Goal: Task Accomplishment & Management: Manage account settings

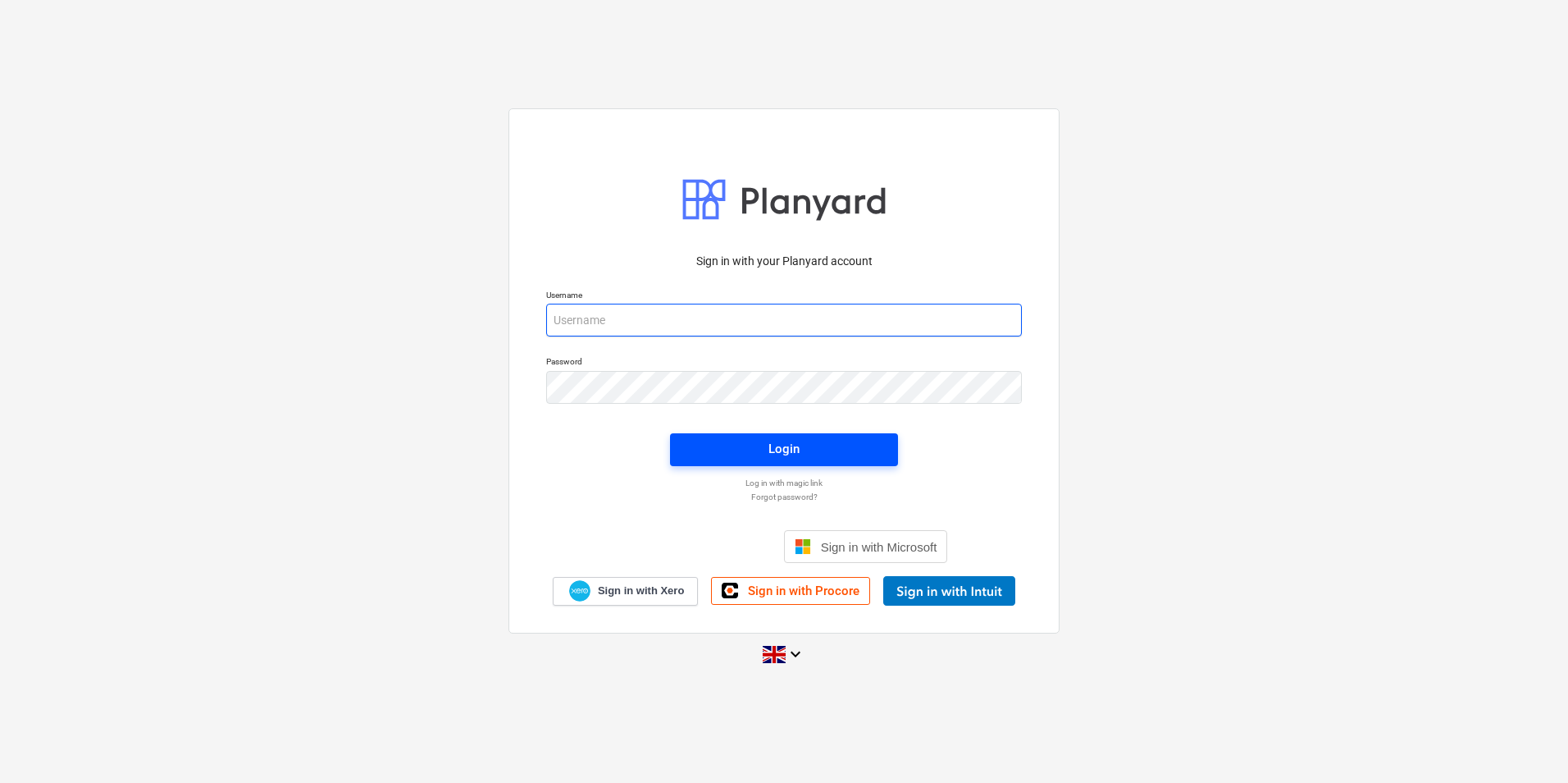
type input "[PERSON_NAME][EMAIL_ADDRESS][DOMAIN_NAME]"
click at [823, 451] on span "Login" at bounding box center [784, 448] width 189 height 22
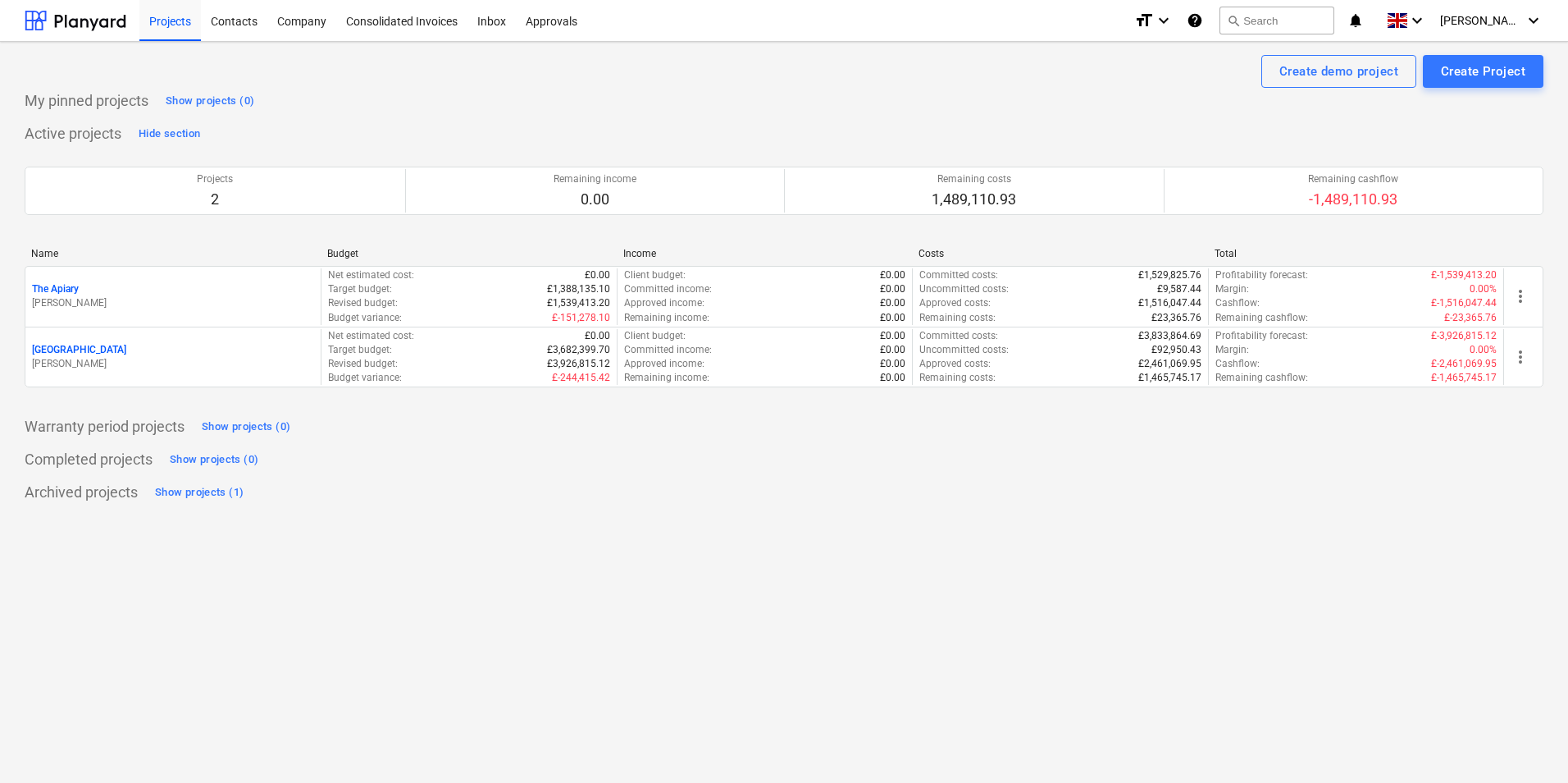
click at [87, 361] on p "[PERSON_NAME]" at bounding box center [173, 364] width 282 height 14
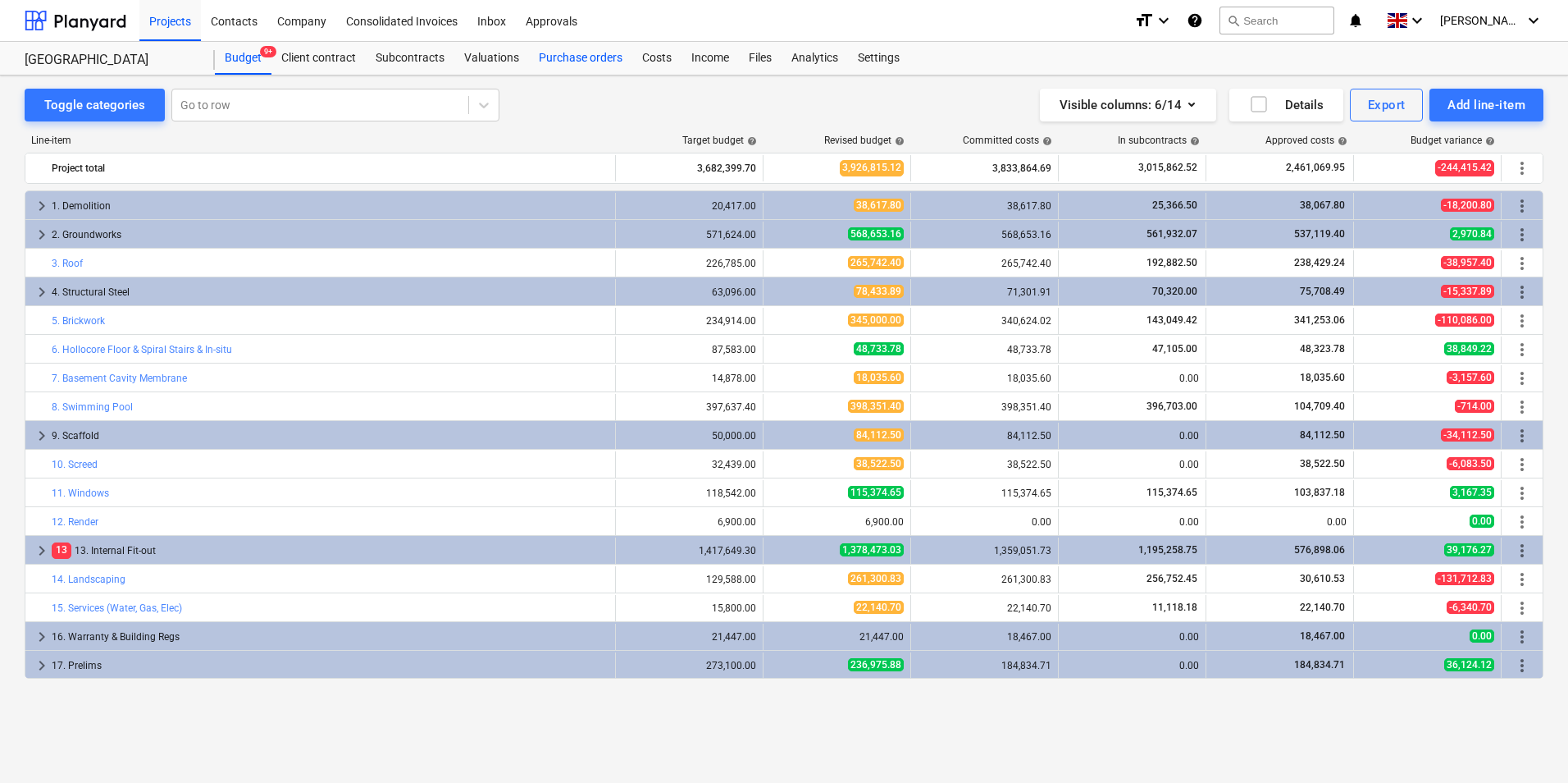
click at [603, 55] on div "Purchase orders" at bounding box center [580, 58] width 103 height 33
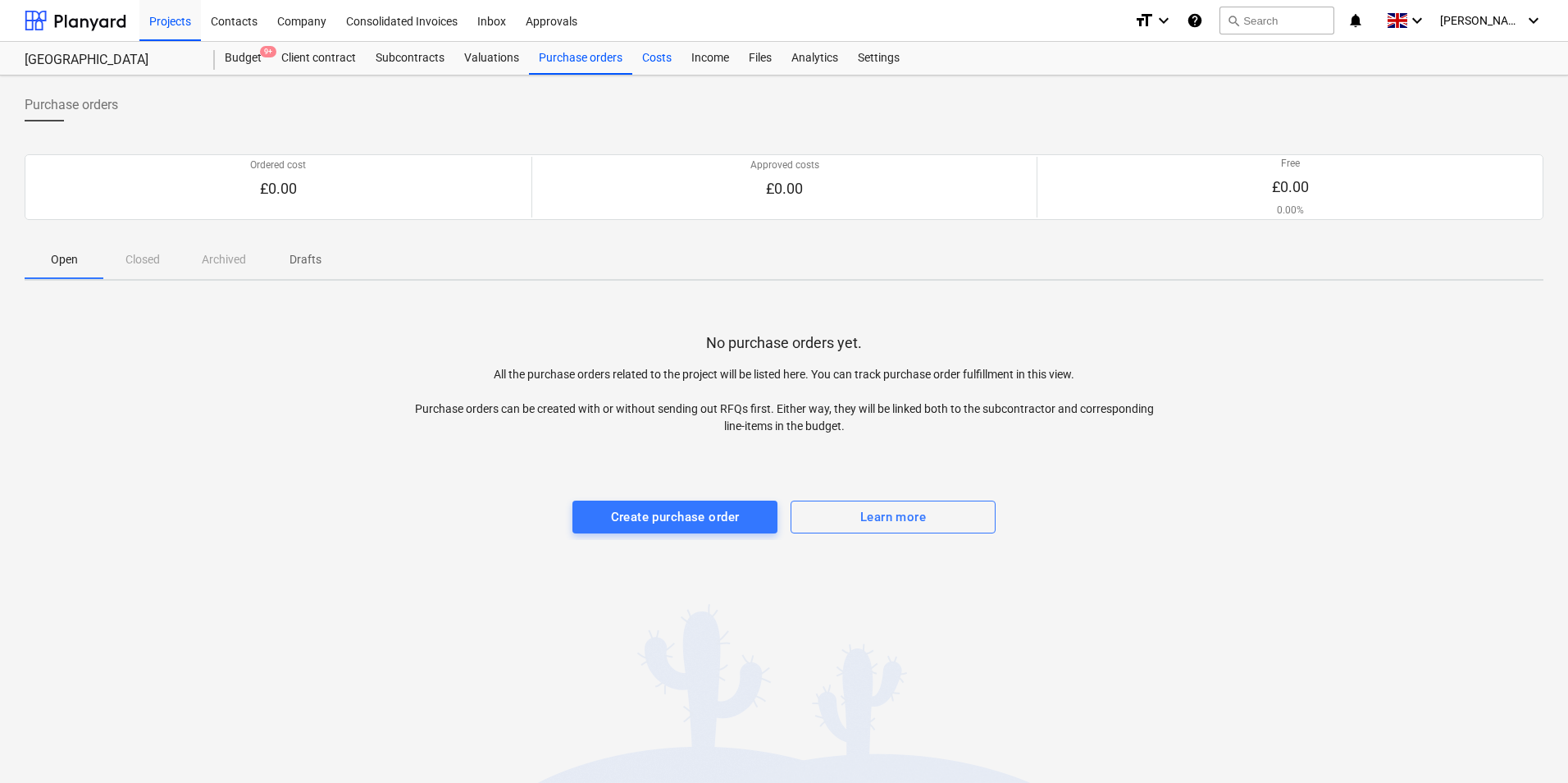
click at [662, 59] on div "Costs" at bounding box center [656, 58] width 49 height 33
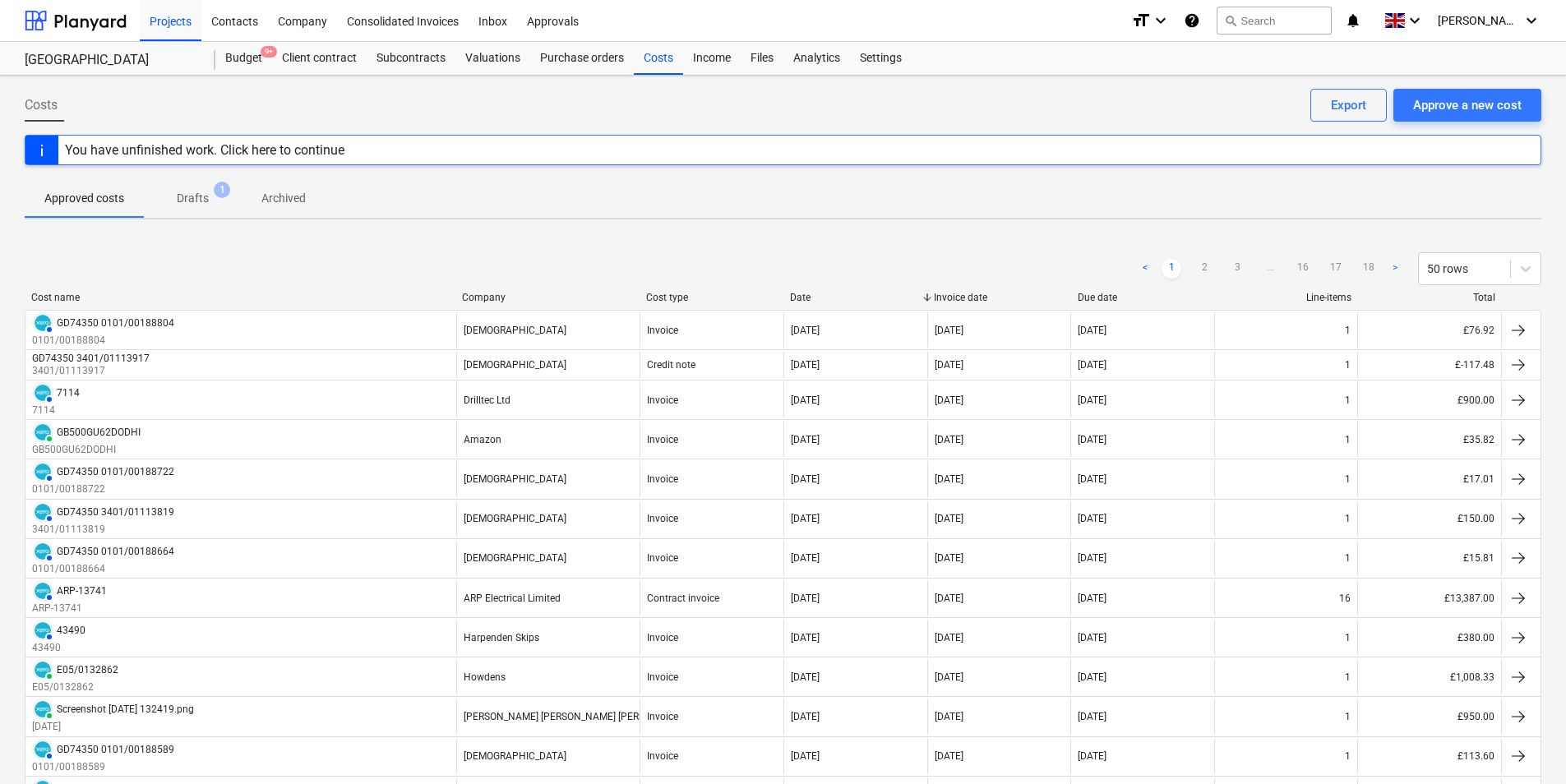
click at [168, 191] on span "Drafts 1" at bounding box center [192, 198] width 58 height 17
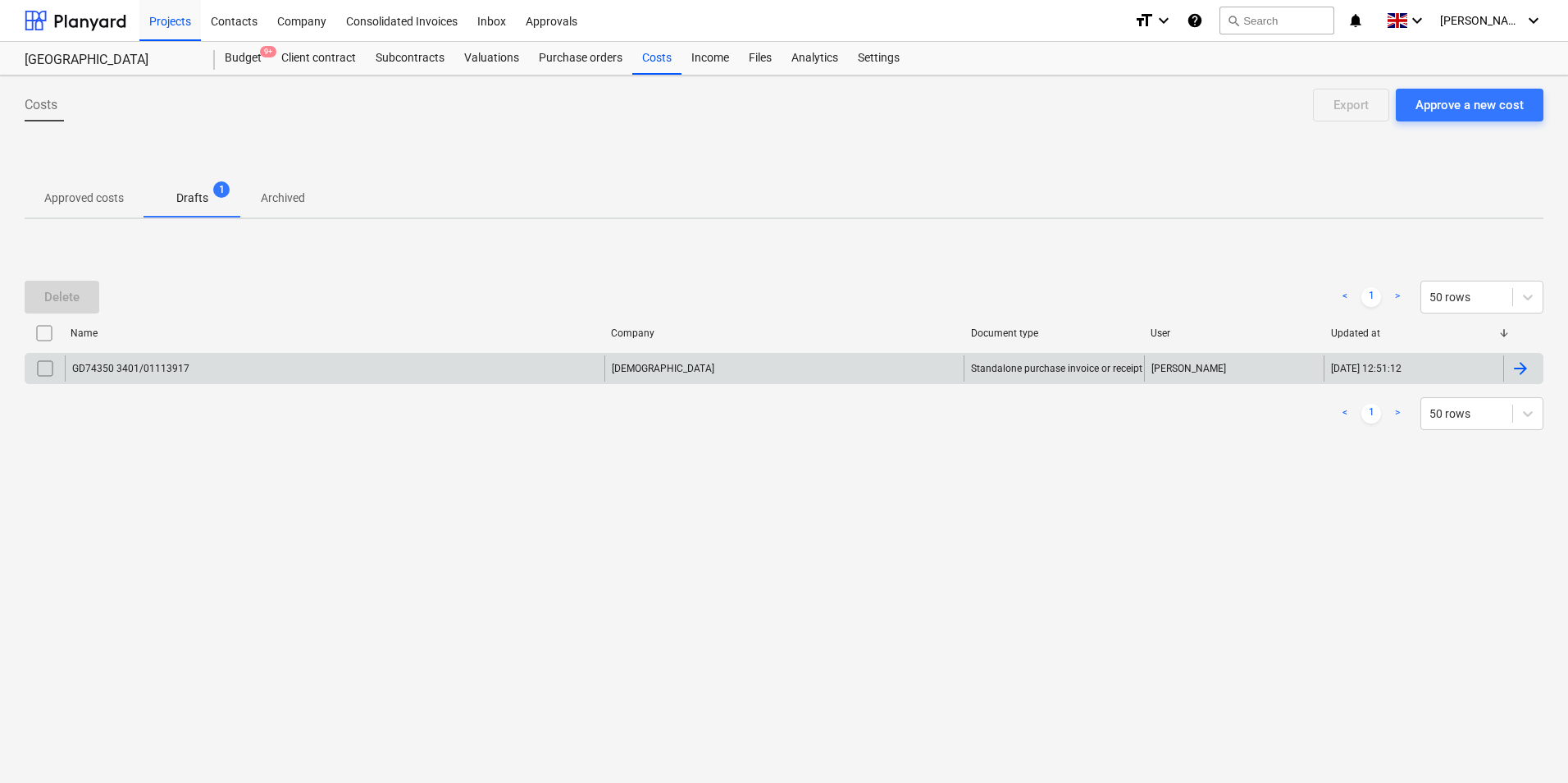
click at [39, 363] on input "checkbox" at bounding box center [45, 369] width 26 height 26
click at [87, 305] on button "Delete" at bounding box center [61, 297] width 74 height 33
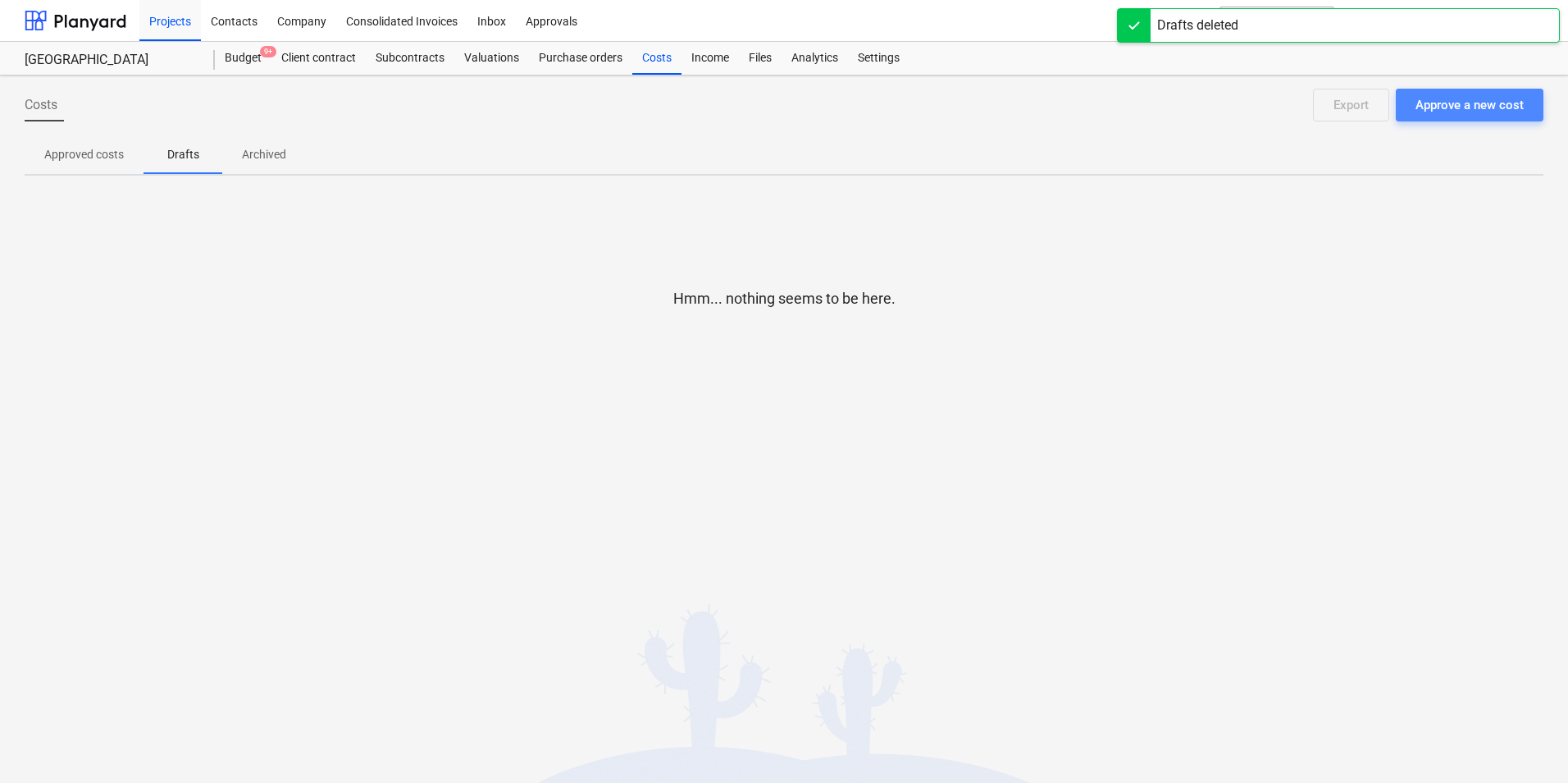
click at [1462, 109] on div "Approve a new cost" at bounding box center [1469, 105] width 108 height 22
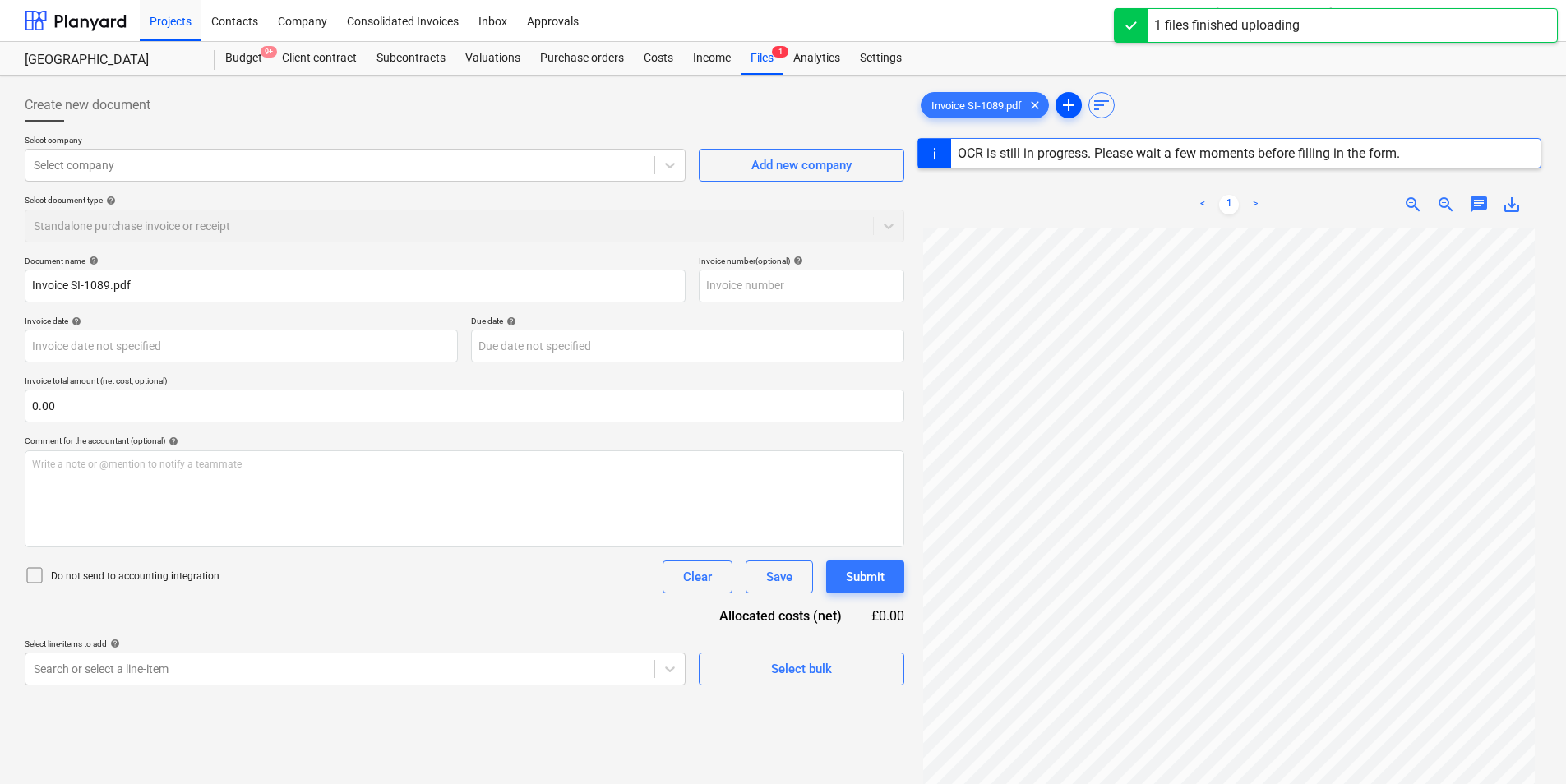
click at [1075, 103] on span "add" at bounding box center [1069, 105] width 20 height 20
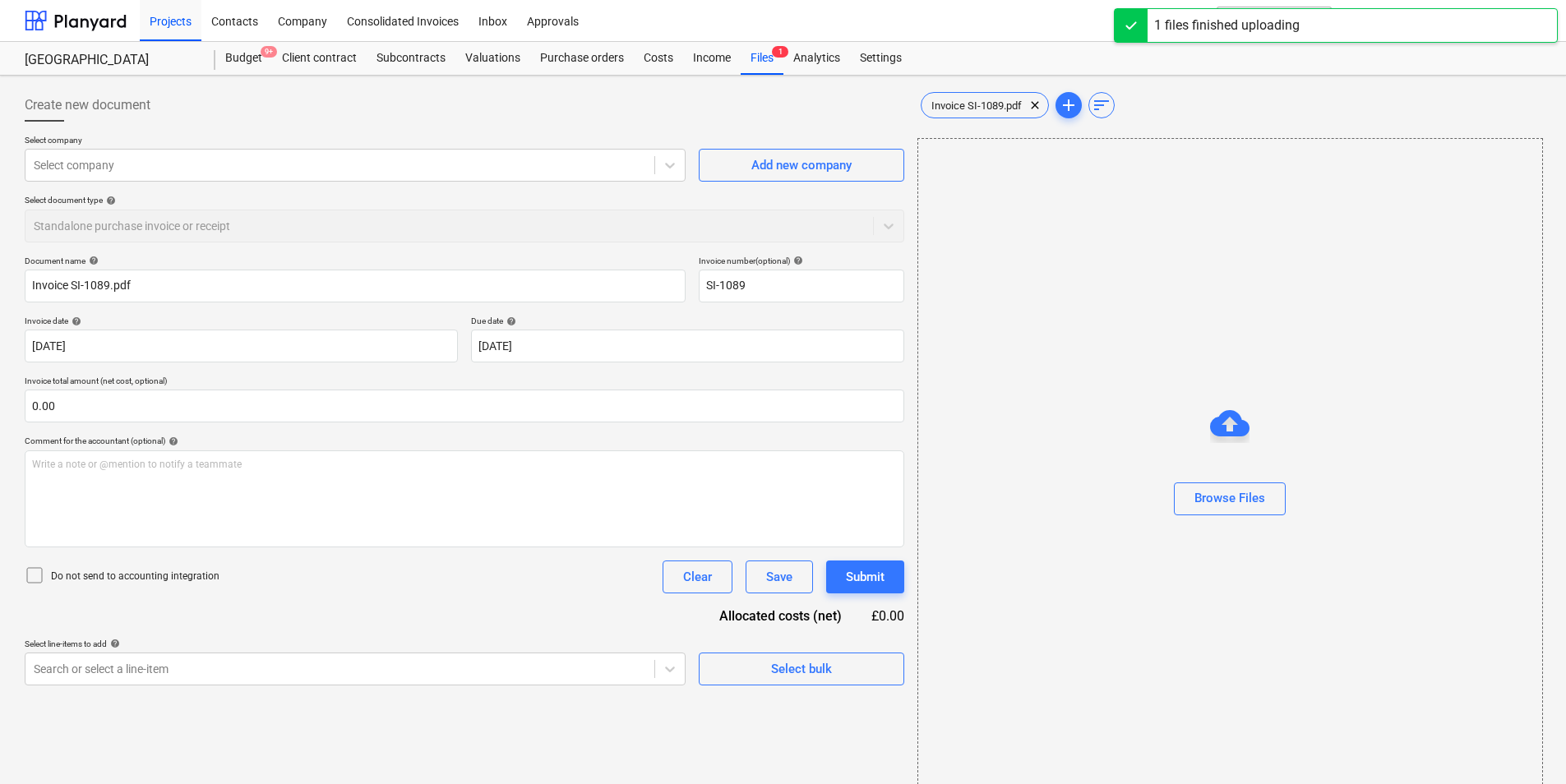
type input "SI-1089"
type input "[DATE]"
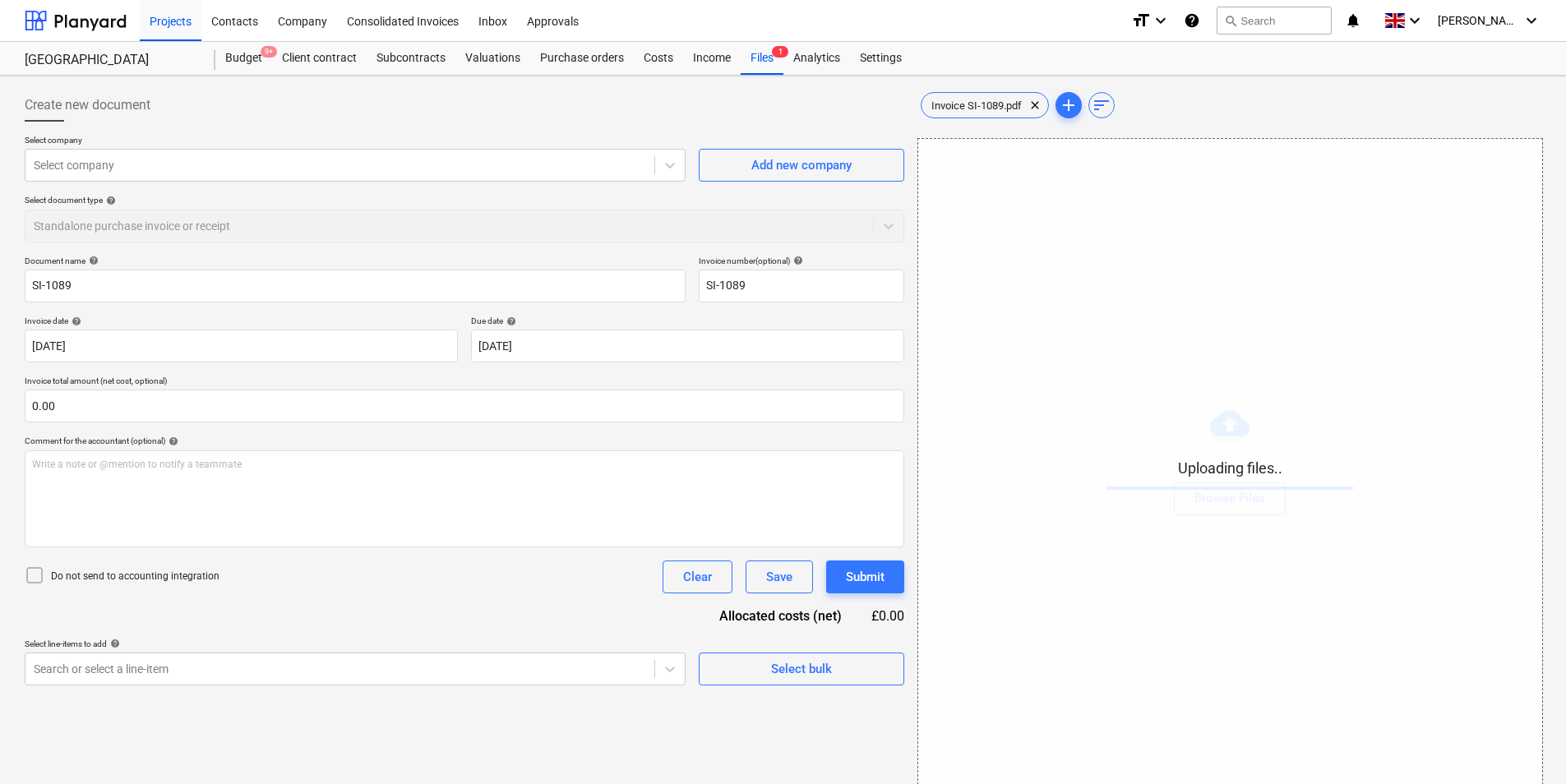
click at [1127, 346] on div "Uploading files.." at bounding box center [1230, 465] width 624 height 653
click at [1067, 108] on span "add" at bounding box center [1069, 105] width 20 height 20
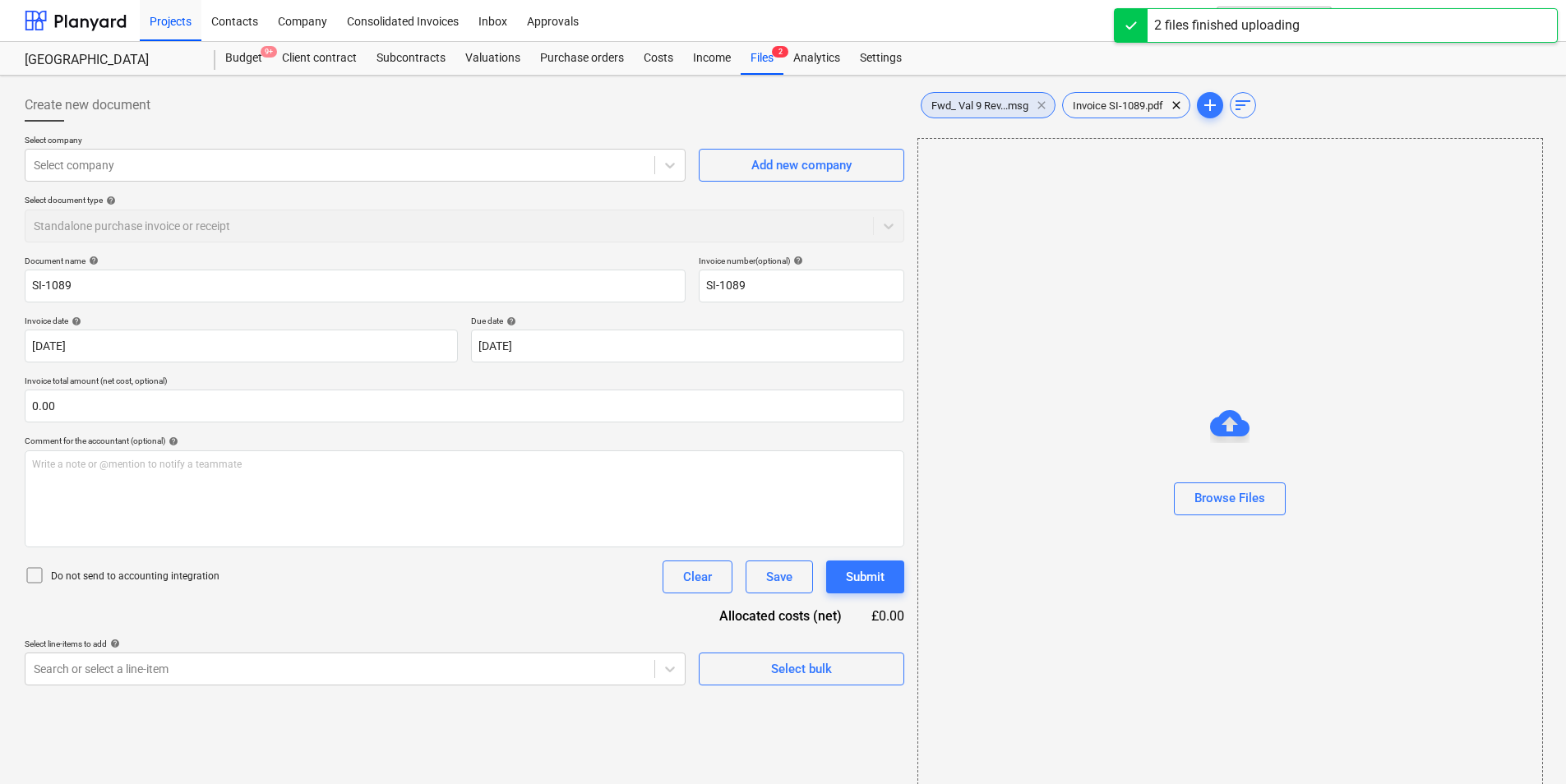
click at [1040, 103] on span "clear" at bounding box center [1041, 105] width 20 height 20
click at [996, 113] on div "Invoice SI-1089.pdf clear" at bounding box center [984, 105] width 128 height 26
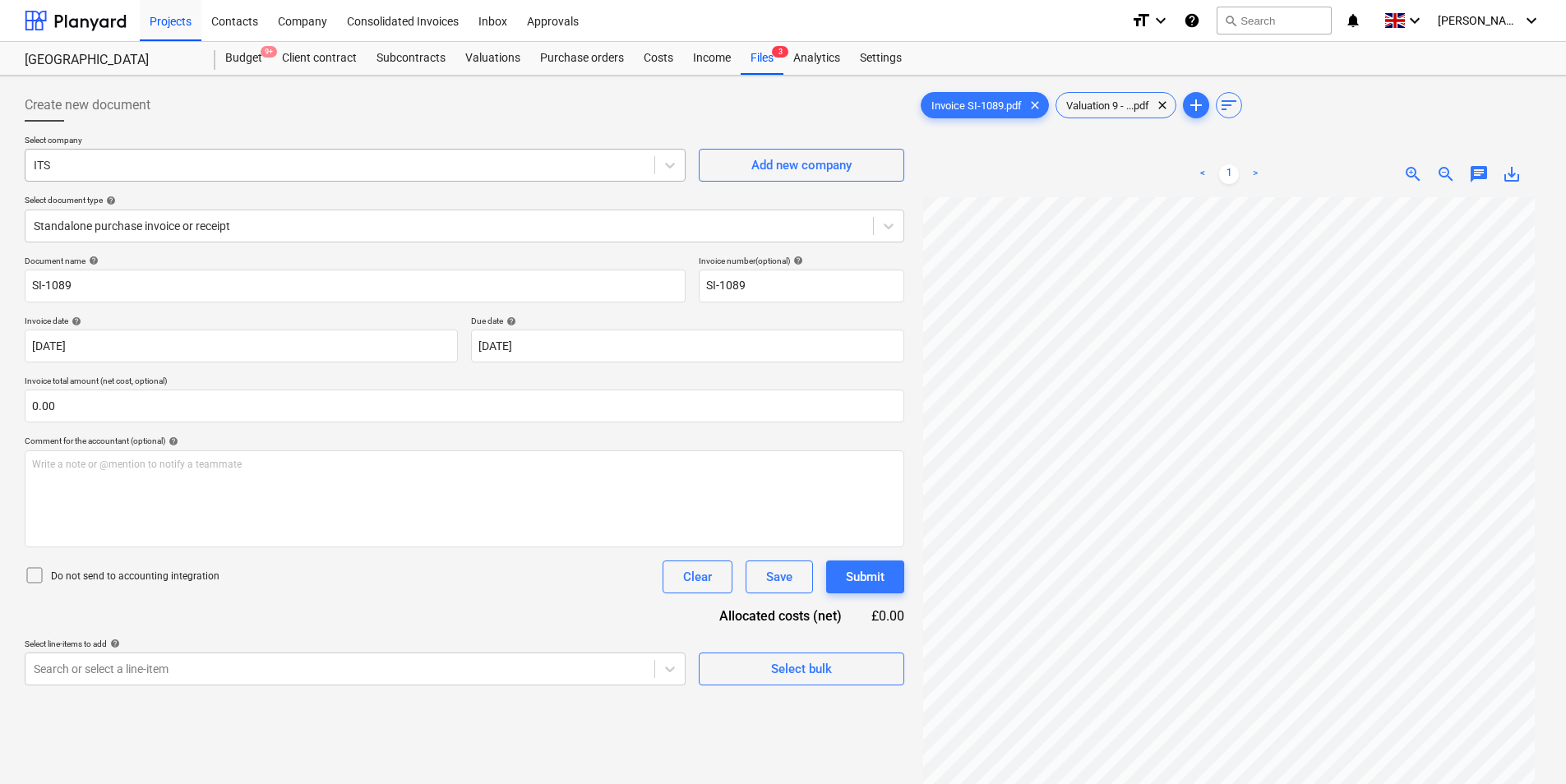
drag, startPoint x: 176, startPoint y: 184, endPoint x: 183, endPoint y: 172, distance: 13.9
click at [177, 183] on div "Select company ITS Add new company Select document type help Standalone purchas…" at bounding box center [464, 195] width 880 height 120
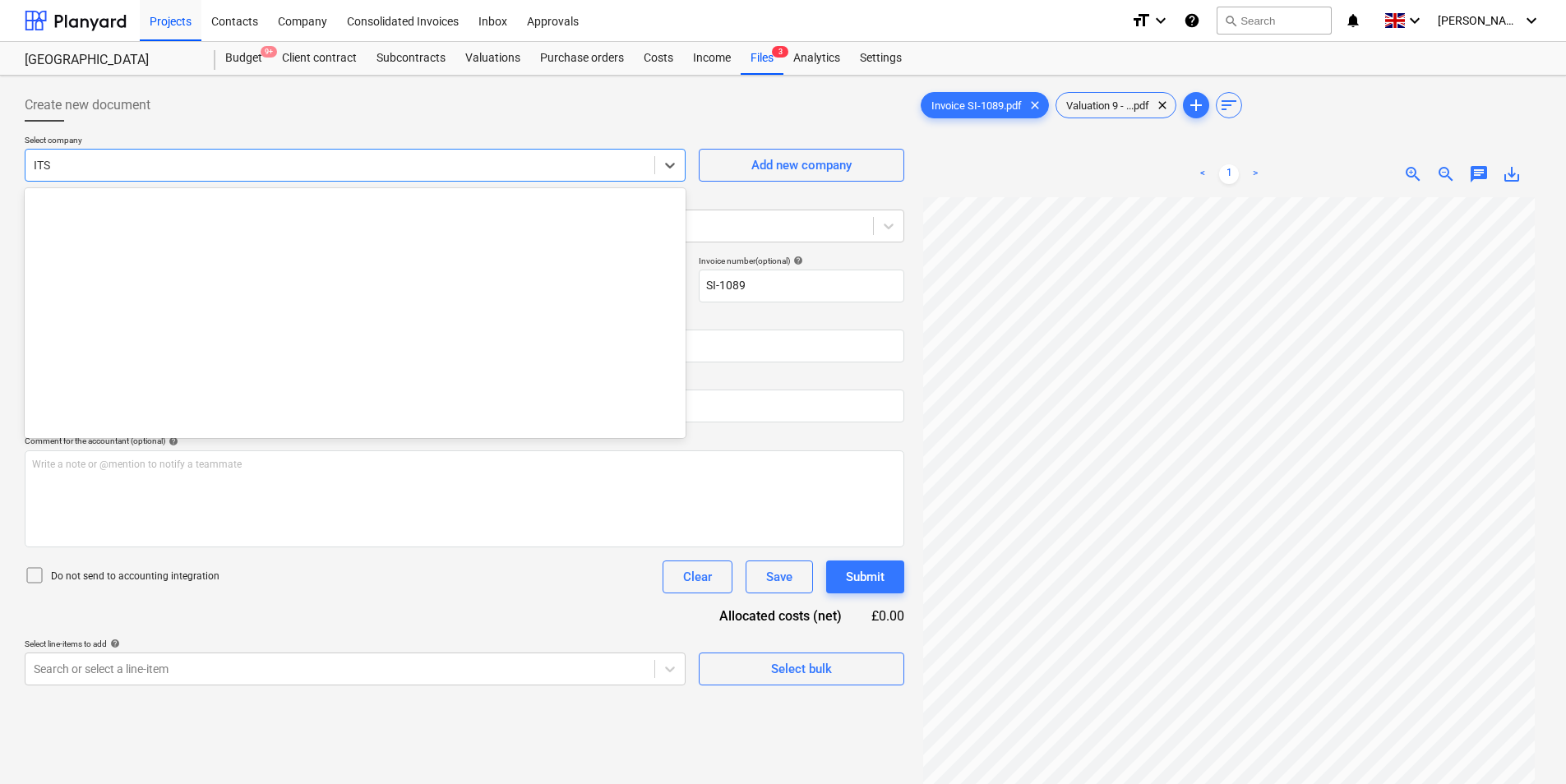
click at [184, 168] on div at bounding box center [340, 165] width 613 height 16
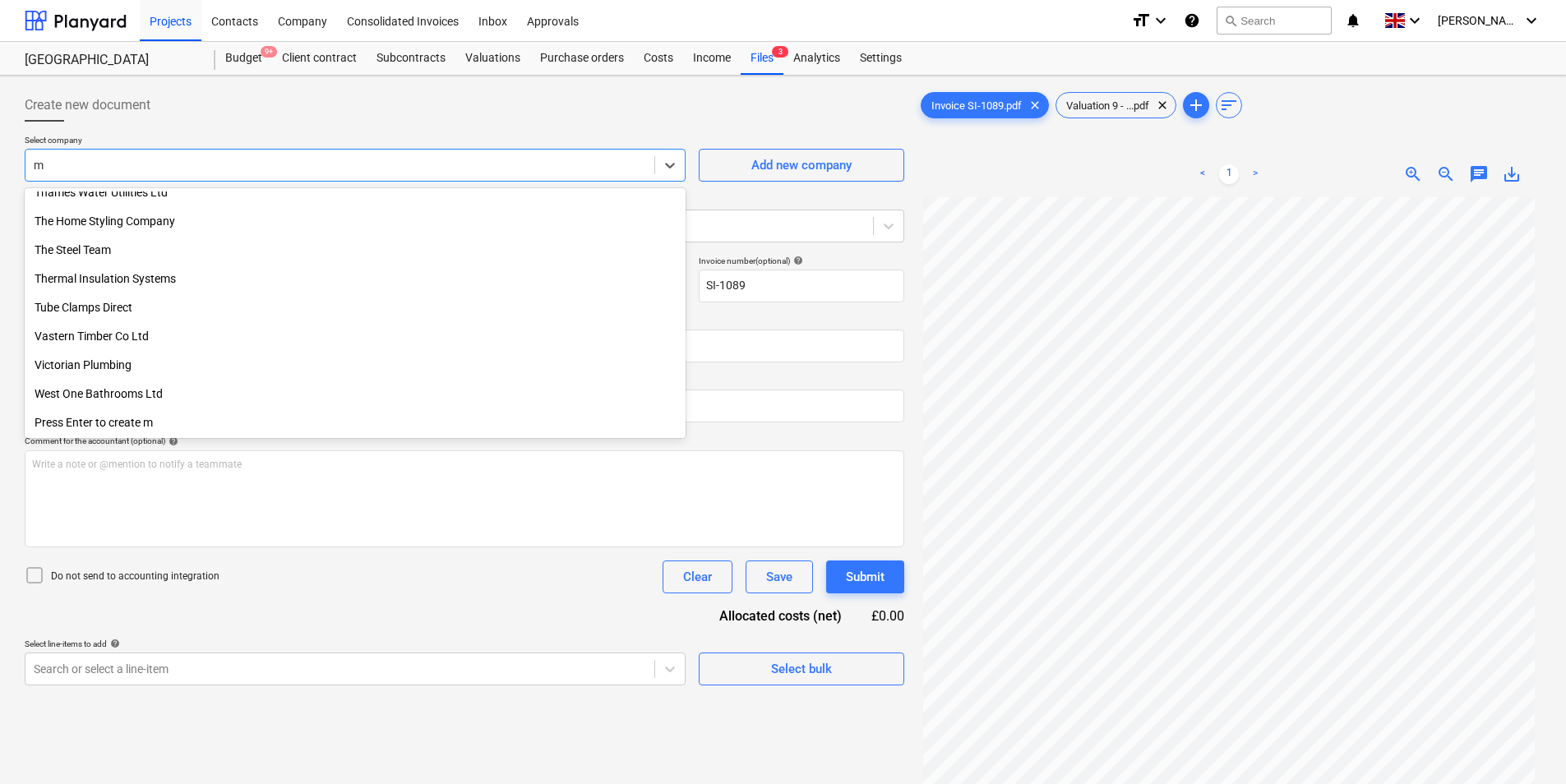
scroll to position [2054, 0]
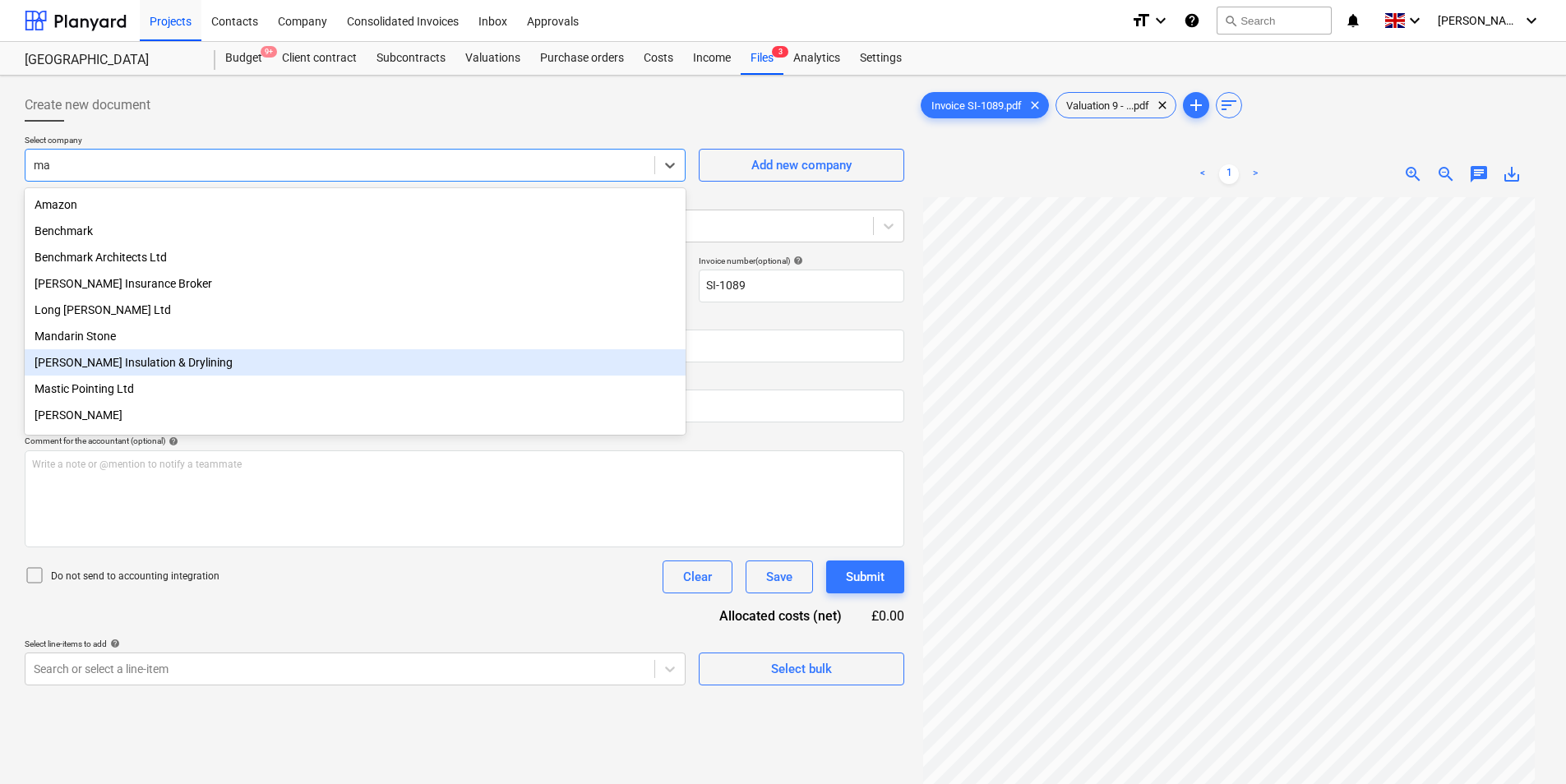
type input "may"
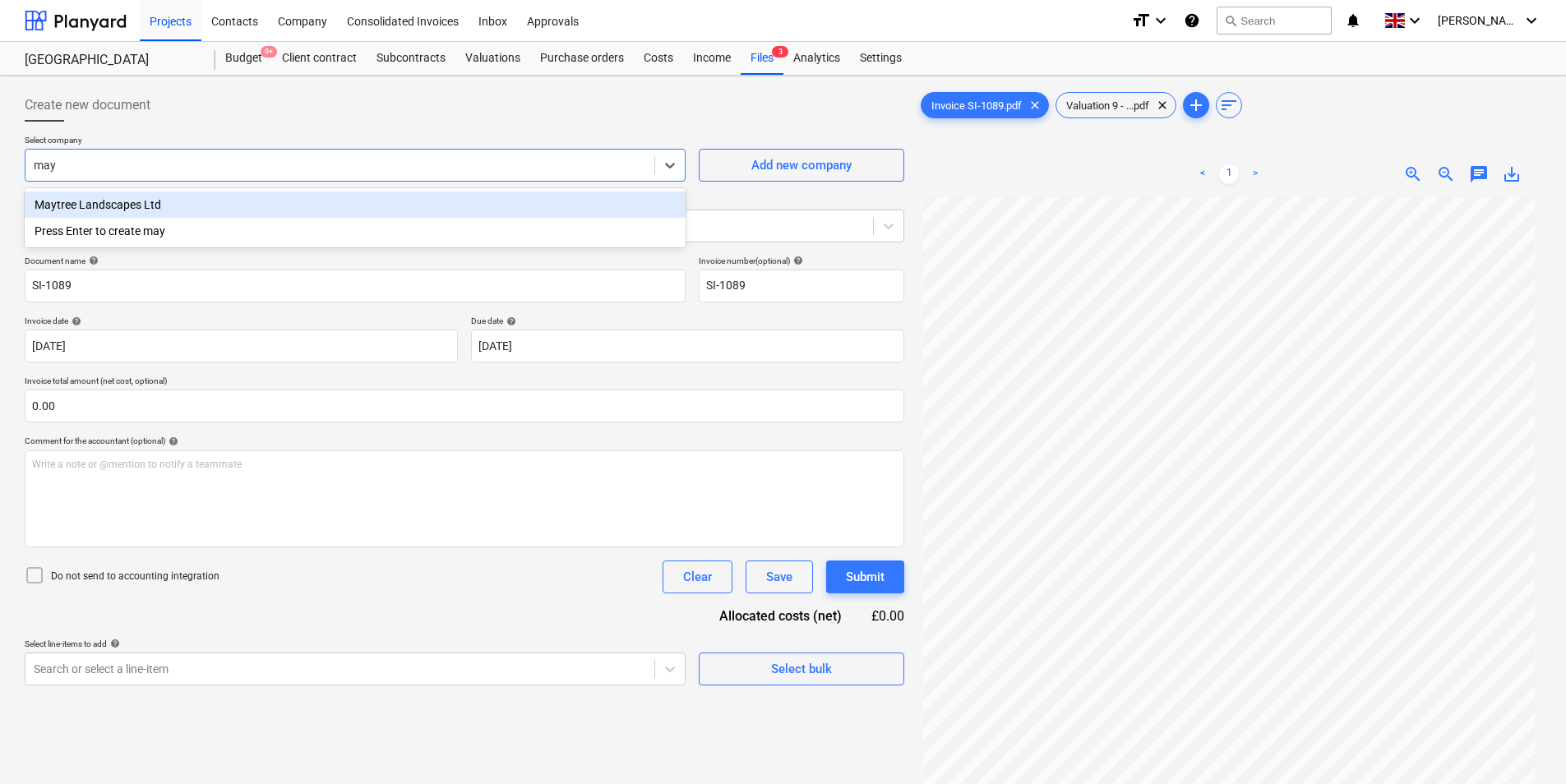
click at [236, 208] on div "Maytree Landscapes Ltd" at bounding box center [354, 204] width 660 height 26
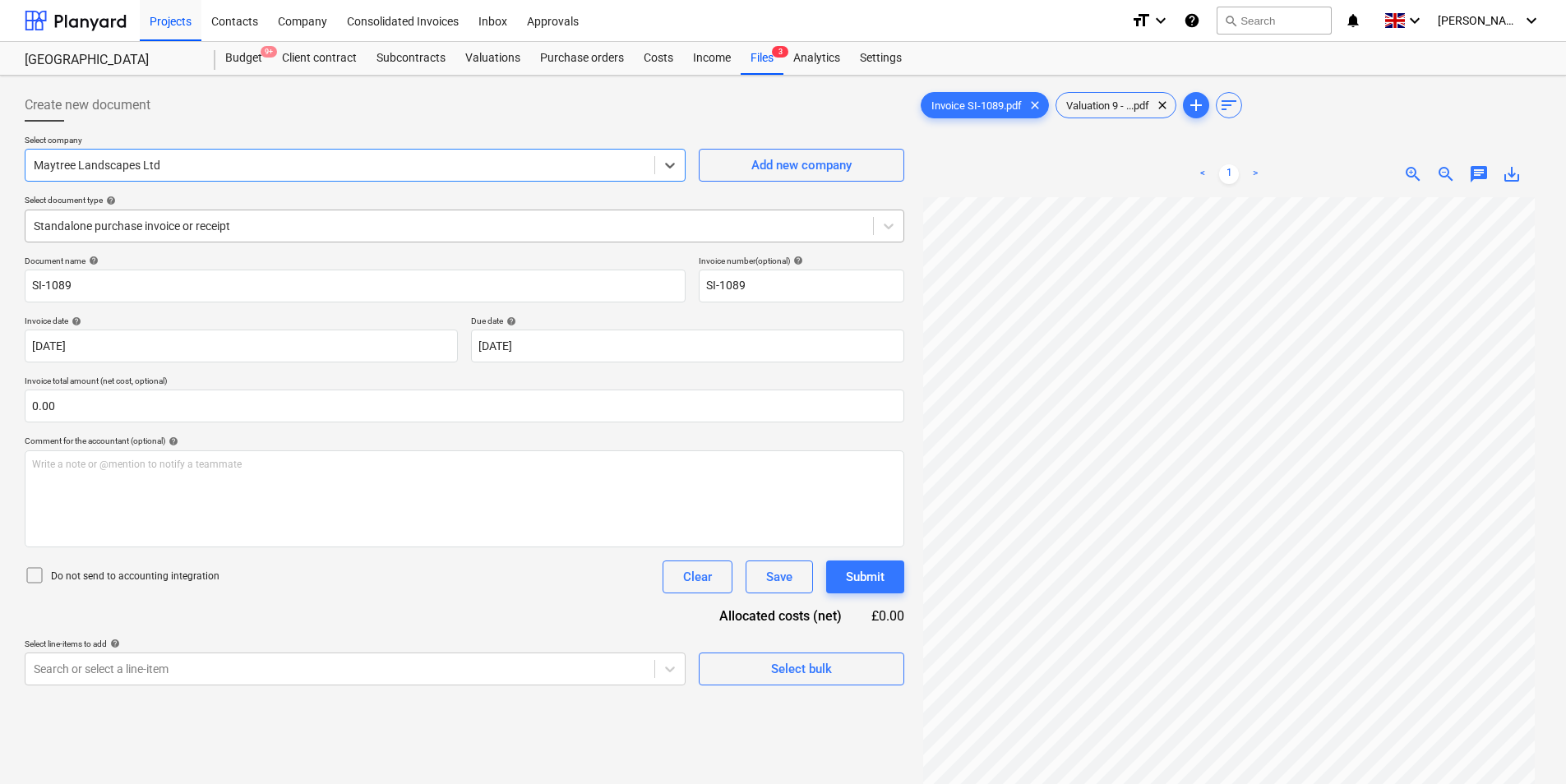
click at [234, 217] on div at bounding box center [449, 225] width 831 height 16
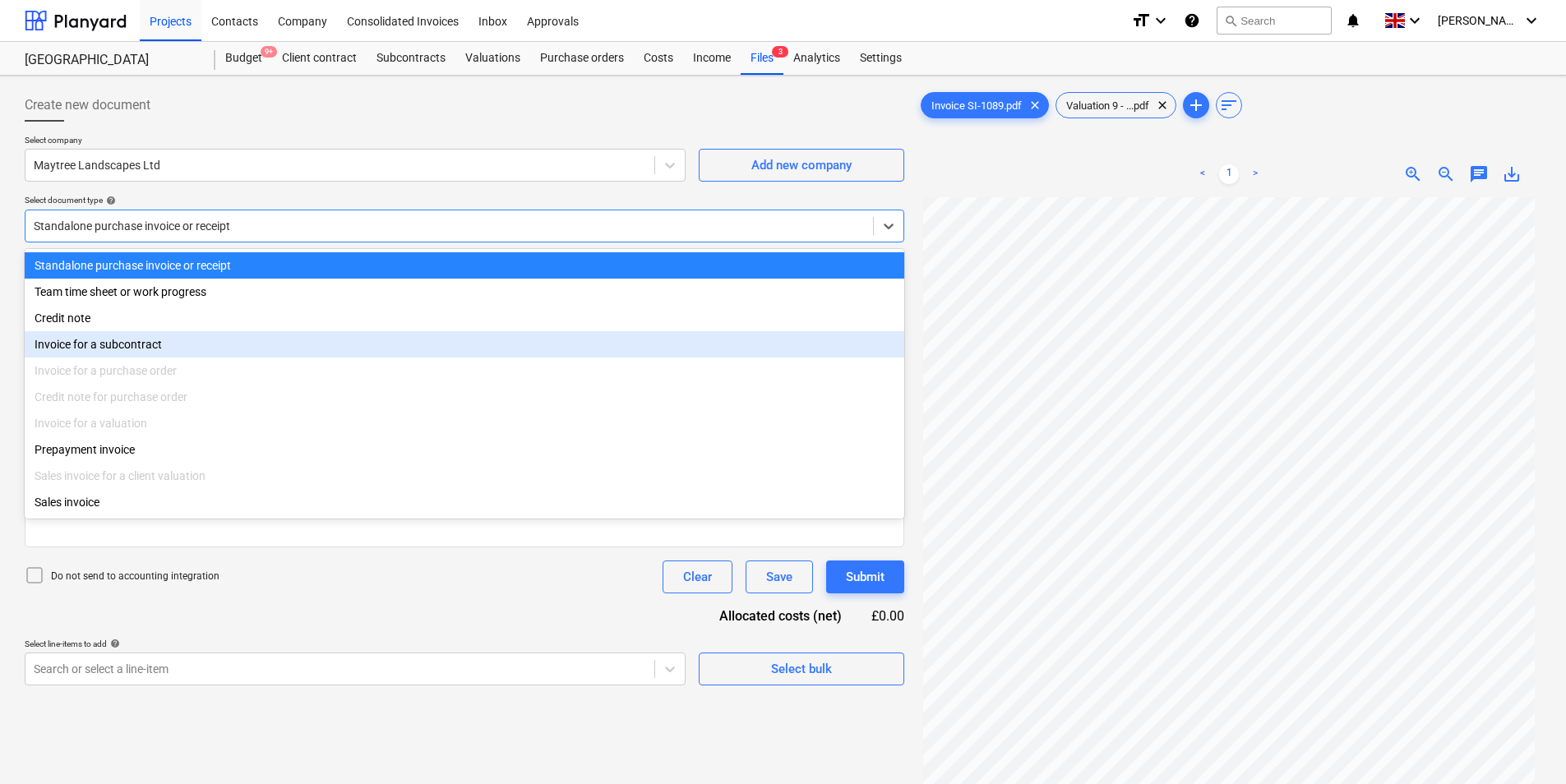
click at [137, 354] on div "Invoice for a subcontract" at bounding box center [464, 344] width 880 height 26
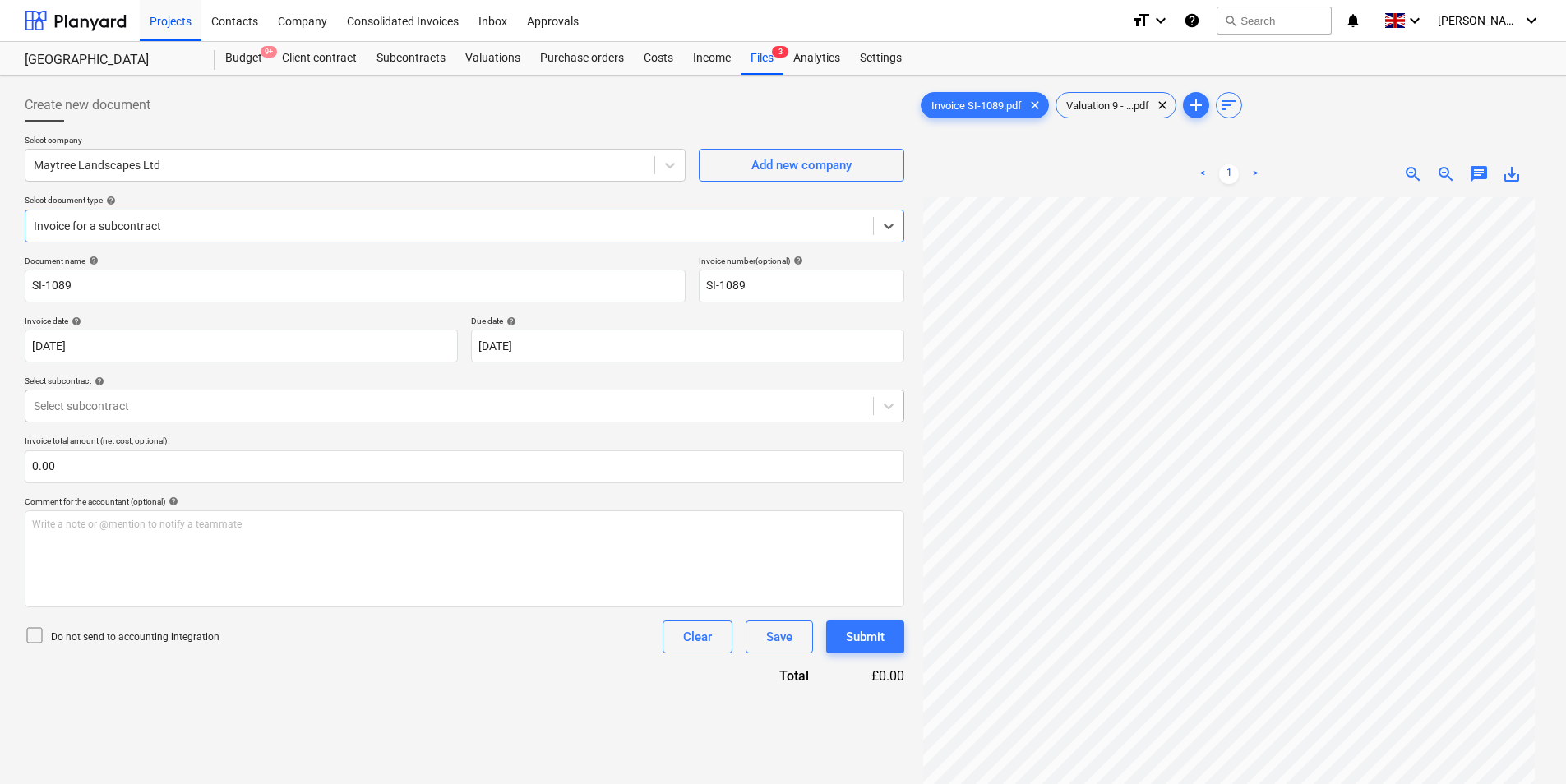
click at [233, 407] on div at bounding box center [449, 405] width 831 height 16
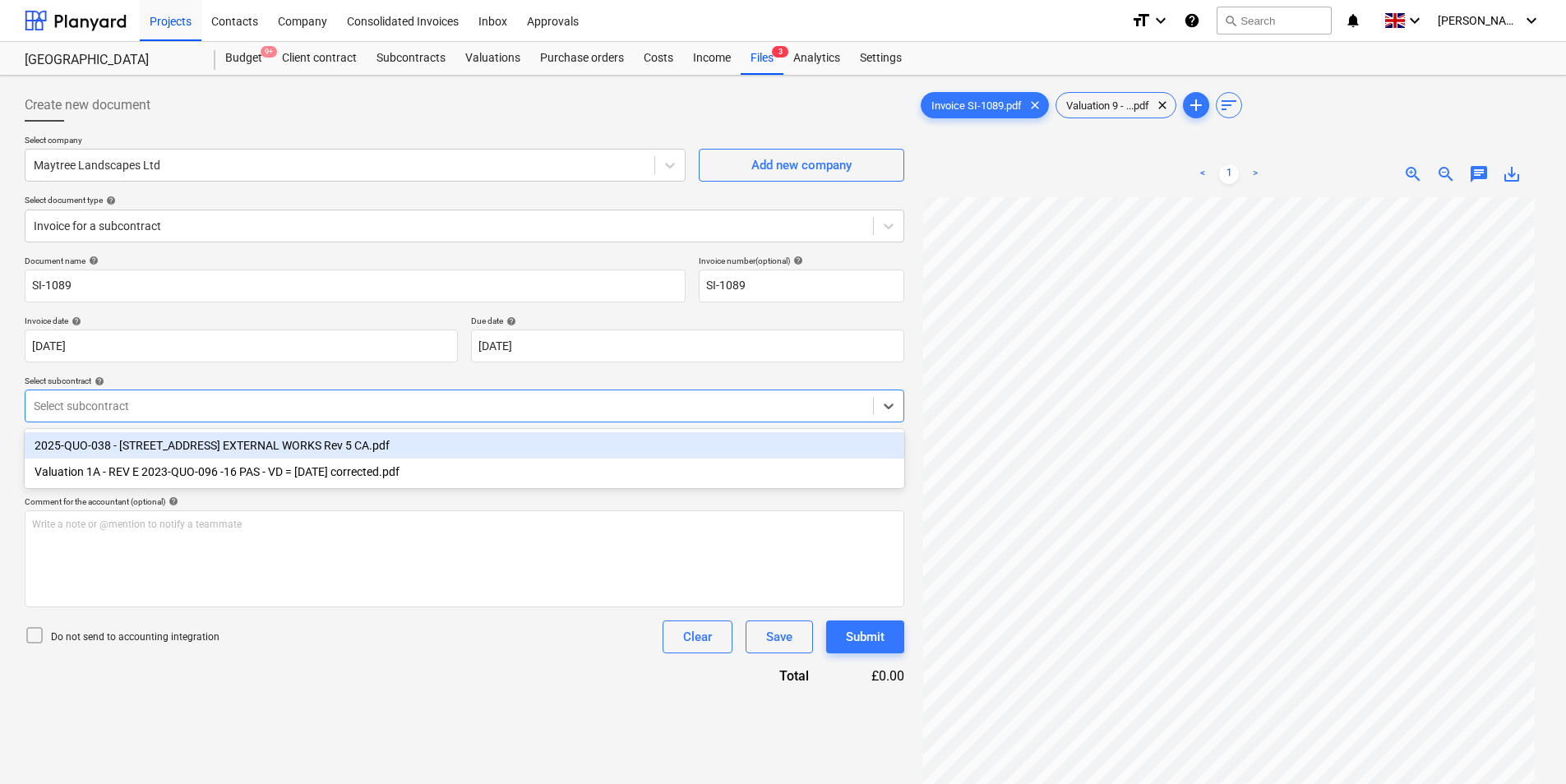
click at [458, 450] on div "2025-QUO-038 - [STREET_ADDRESS] EXTERNAL WORKS Rev 5 CA.pdf" at bounding box center [464, 445] width 880 height 26
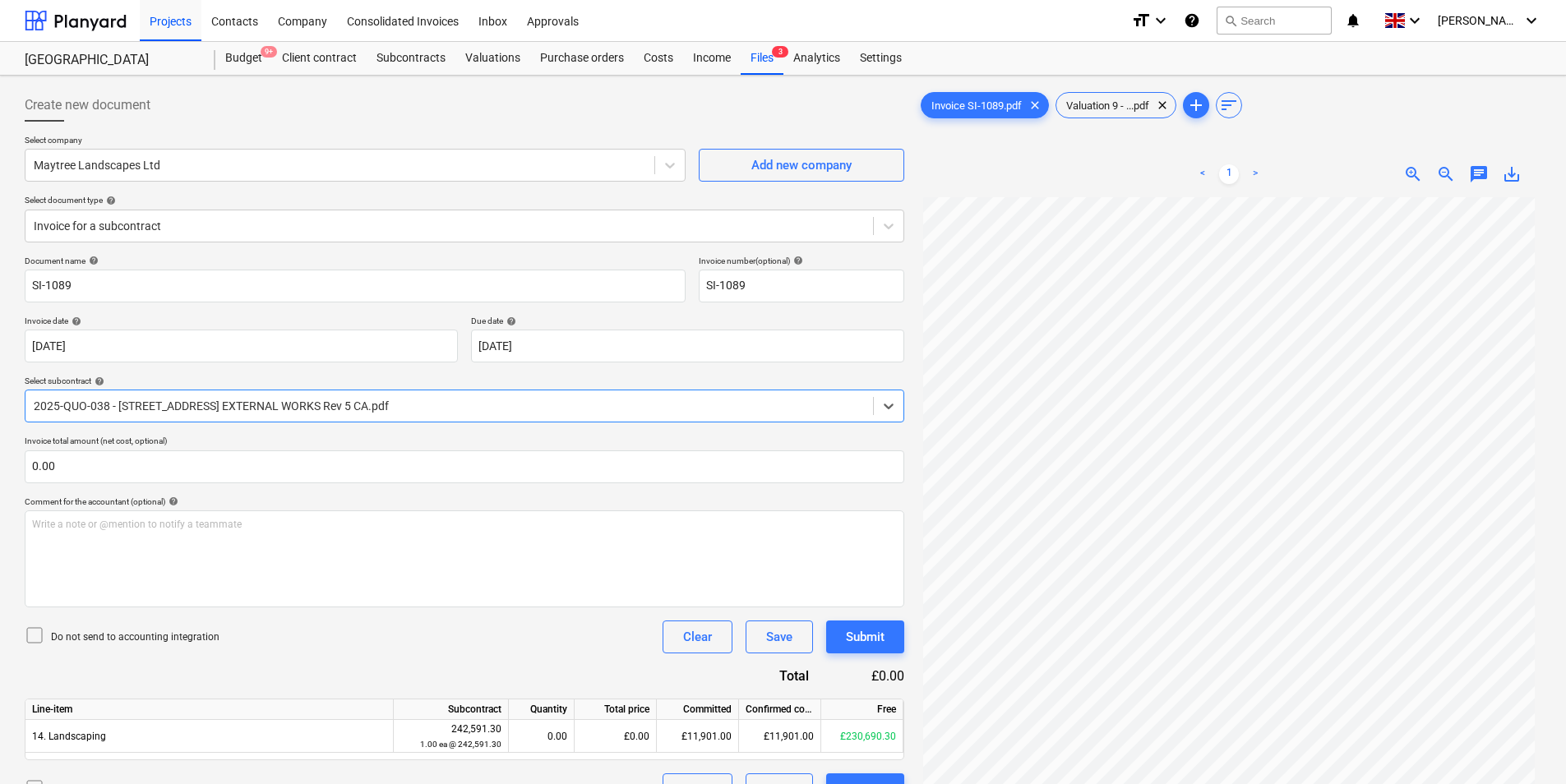
scroll to position [165, 0]
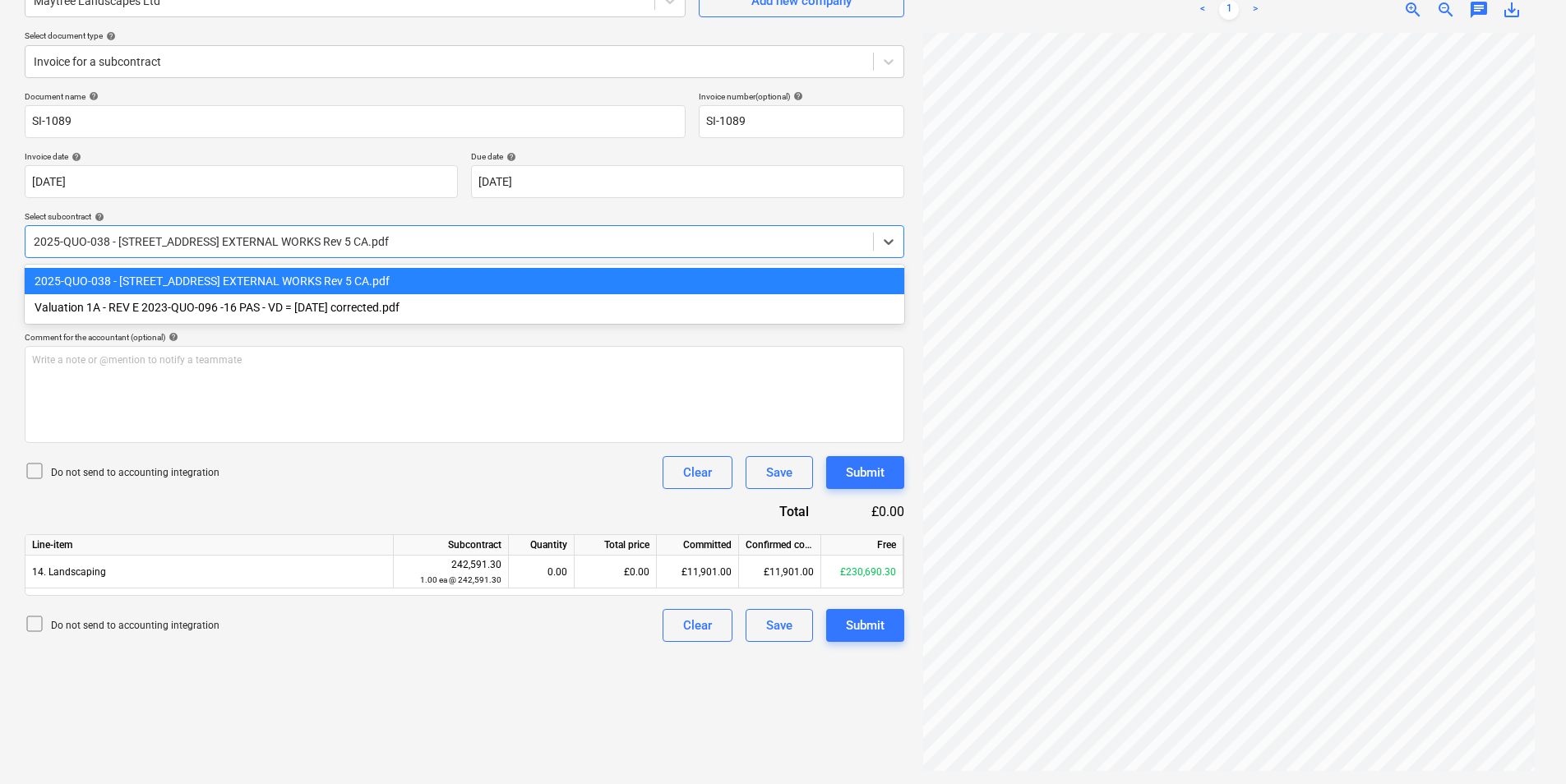
click at [385, 248] on div at bounding box center [449, 241] width 831 height 16
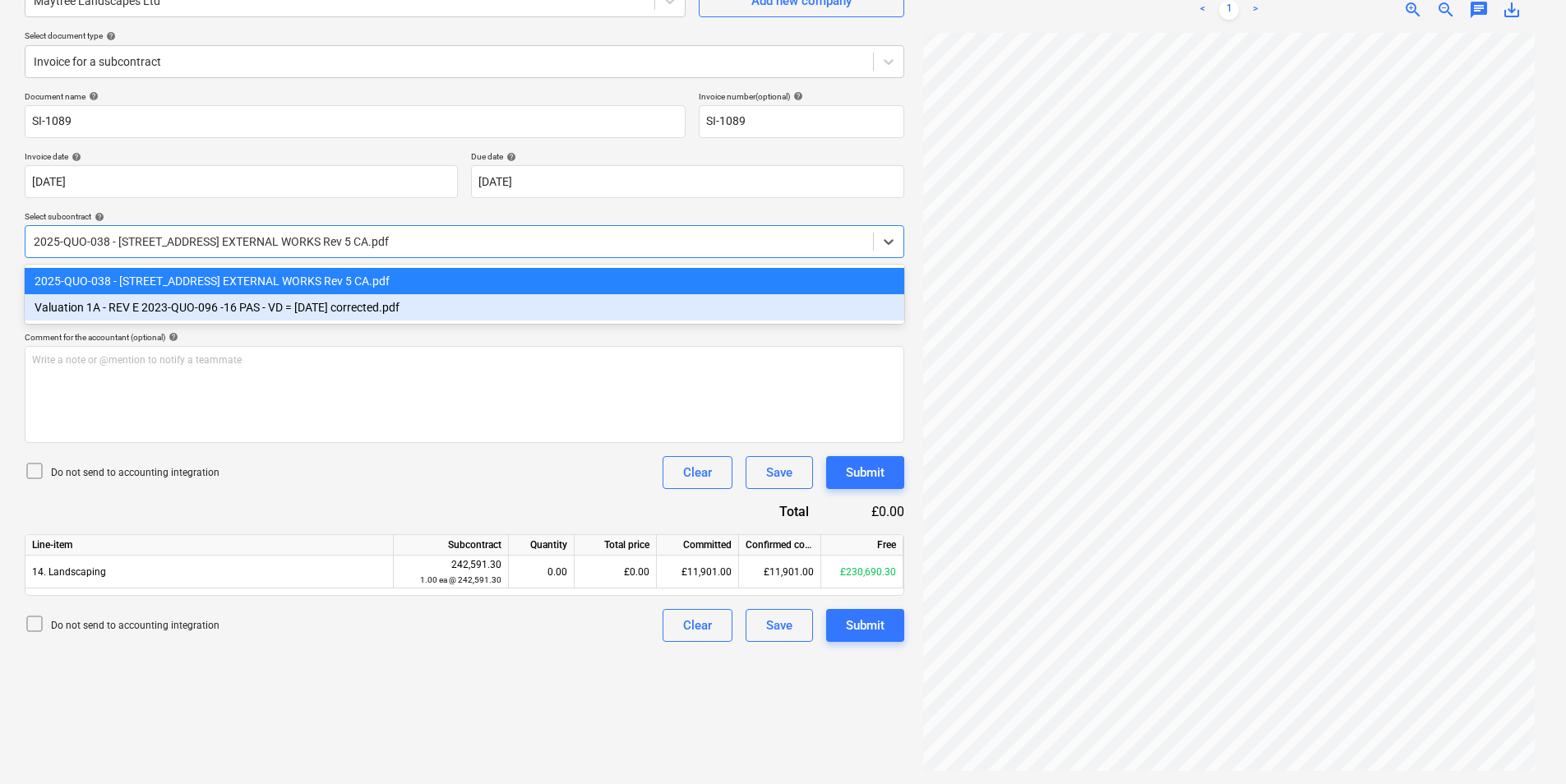
click at [293, 308] on div "Valuation 1A - REV E 2023-QUO-096 -16 PAS - VD = [DATE] corrected.pdf" at bounding box center [464, 308] width 880 height 26
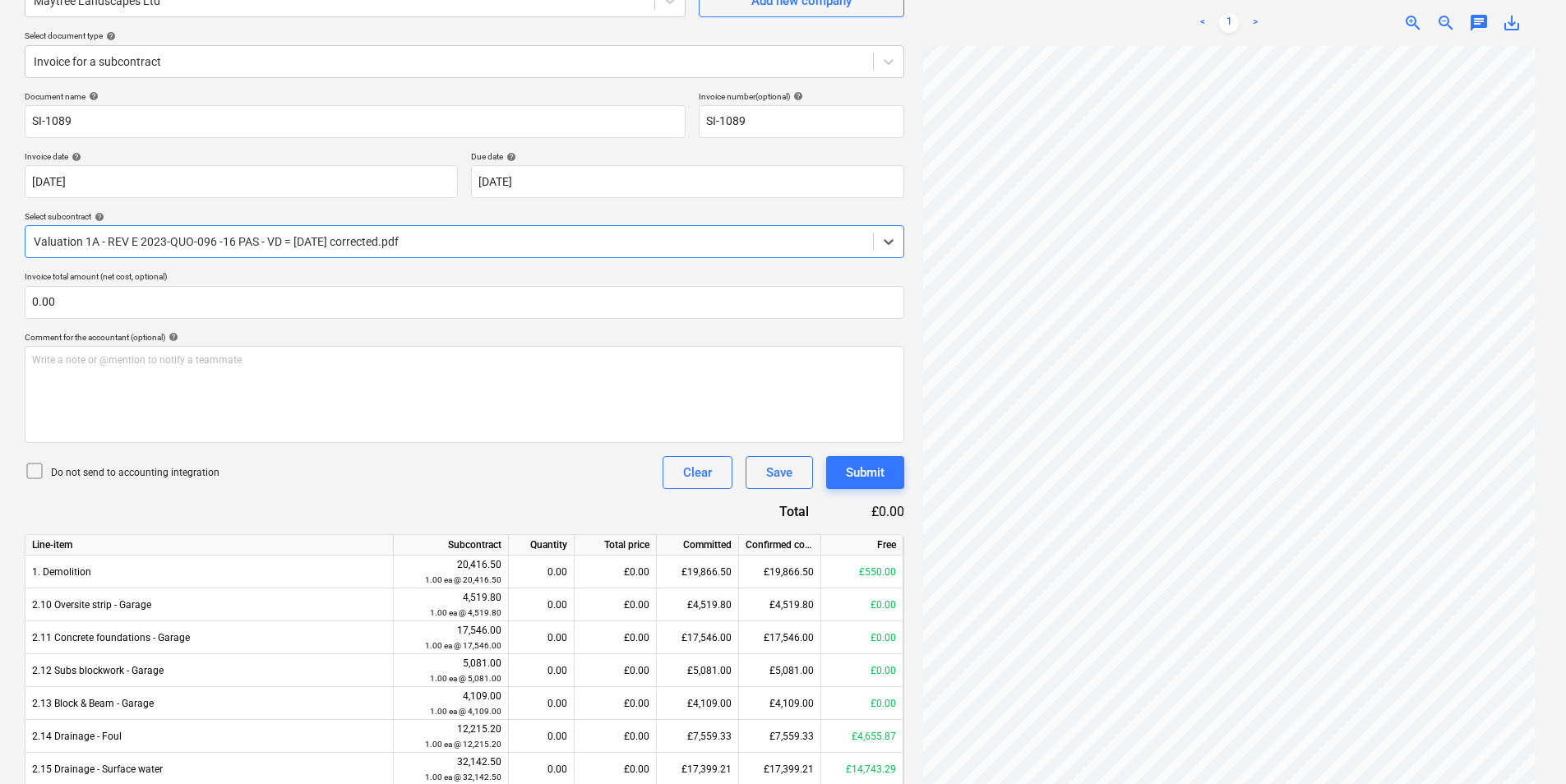
scroll to position [548, 0]
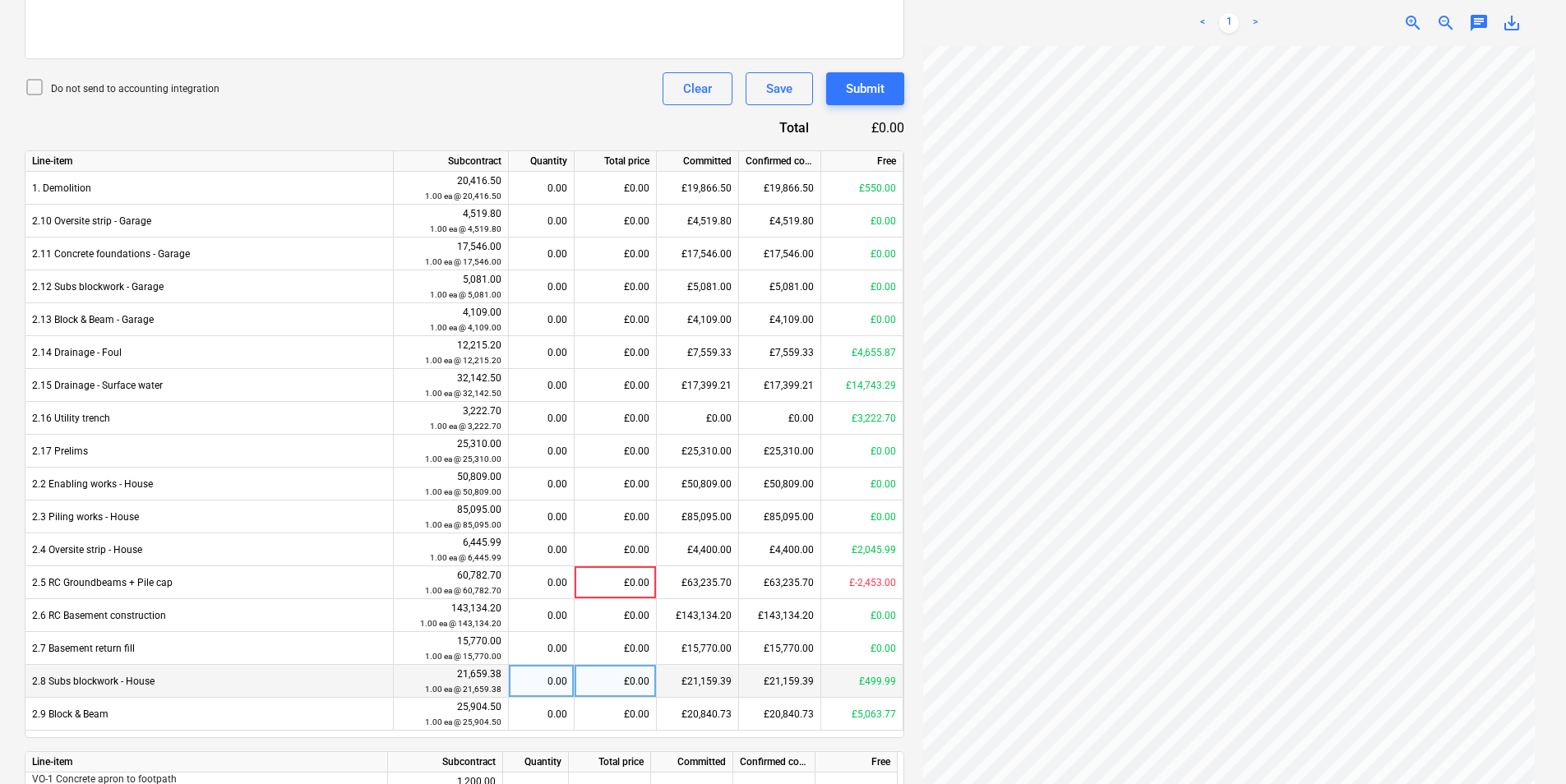
click at [606, 677] on div "£0.00" at bounding box center [615, 681] width 82 height 33
type input "500"
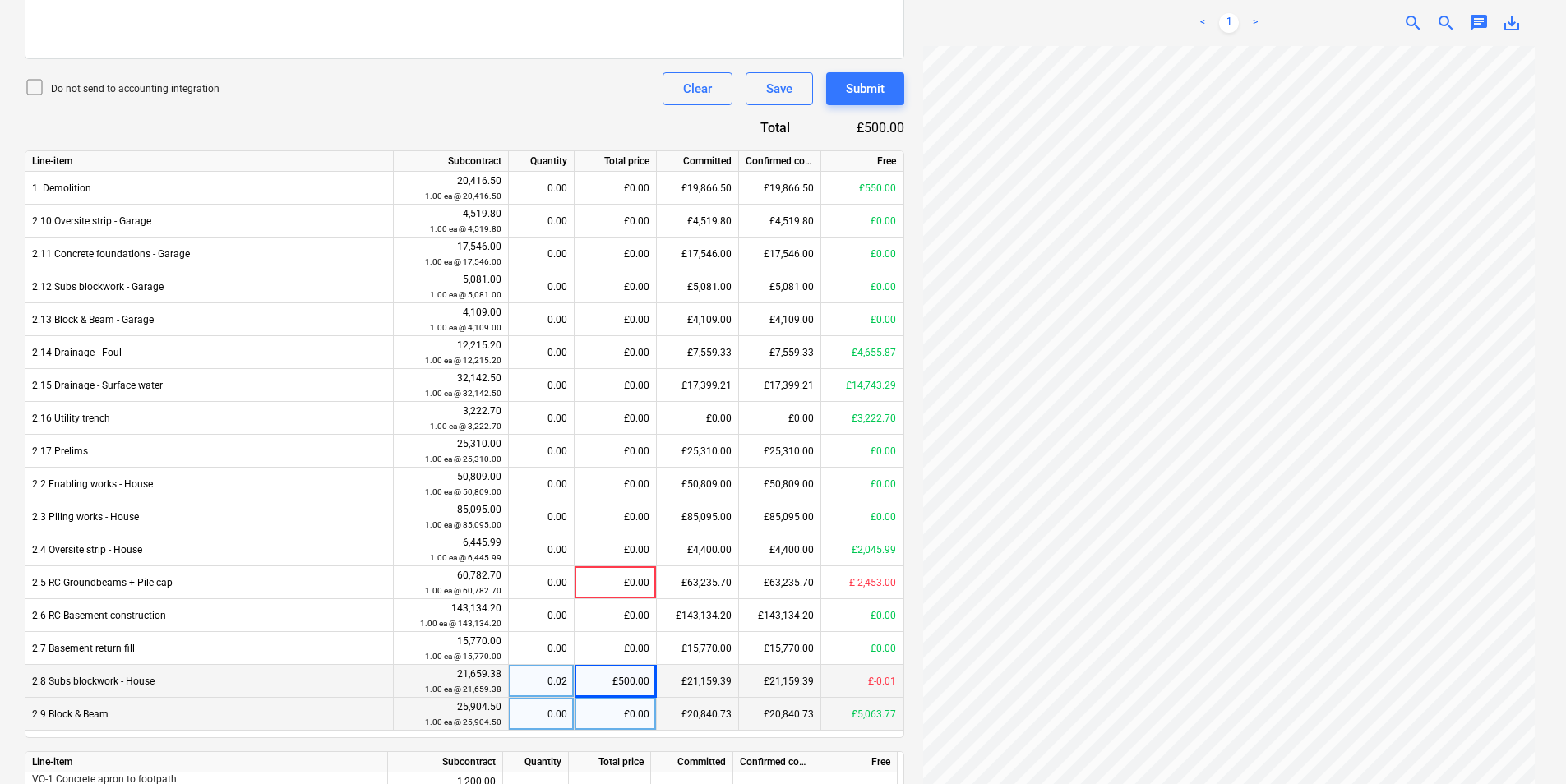
click at [607, 711] on div "£0.00" at bounding box center [615, 714] width 82 height 33
type input "5063.77"
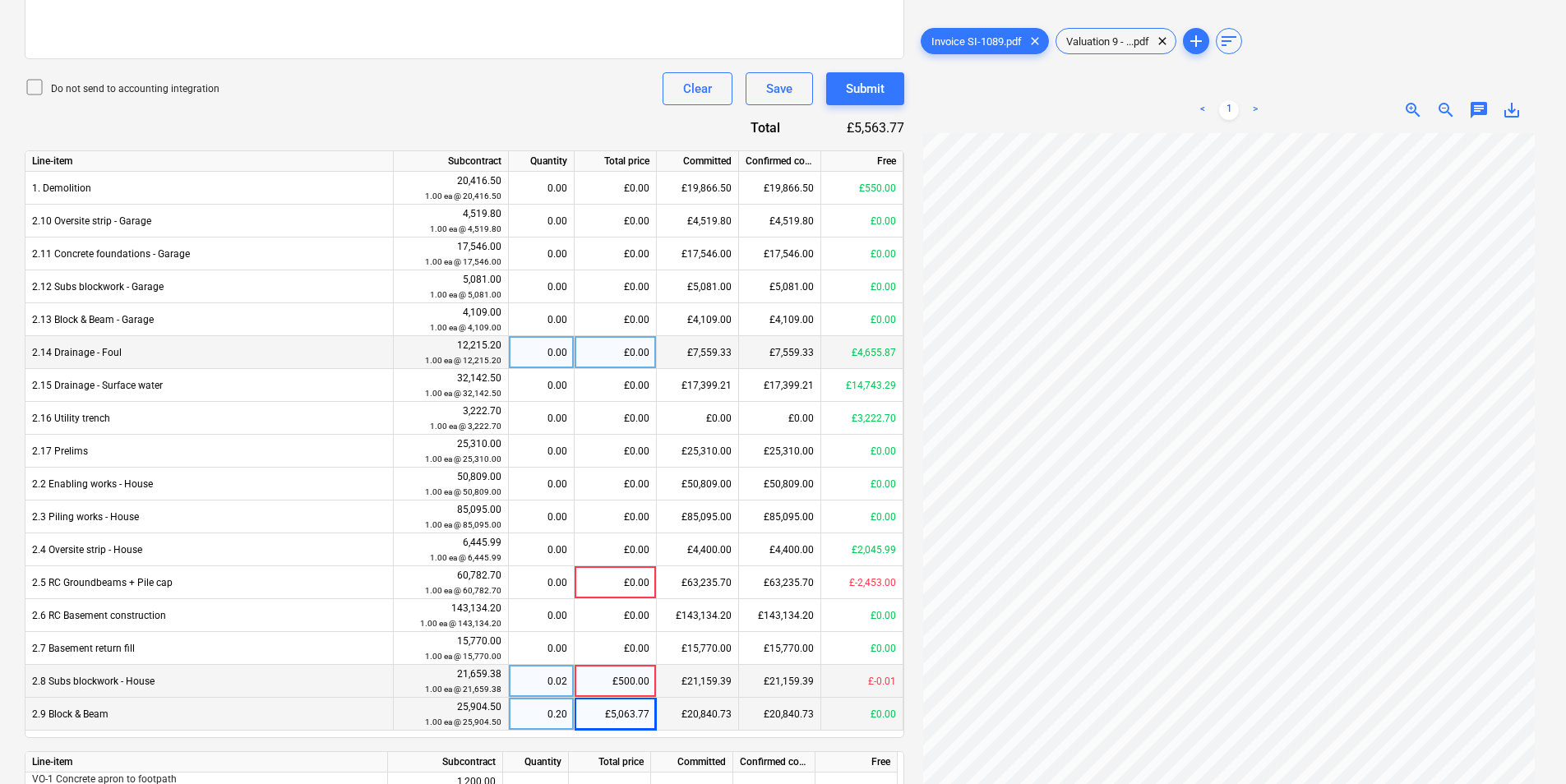
click at [603, 353] on div "£0.00" at bounding box center [615, 353] width 82 height 33
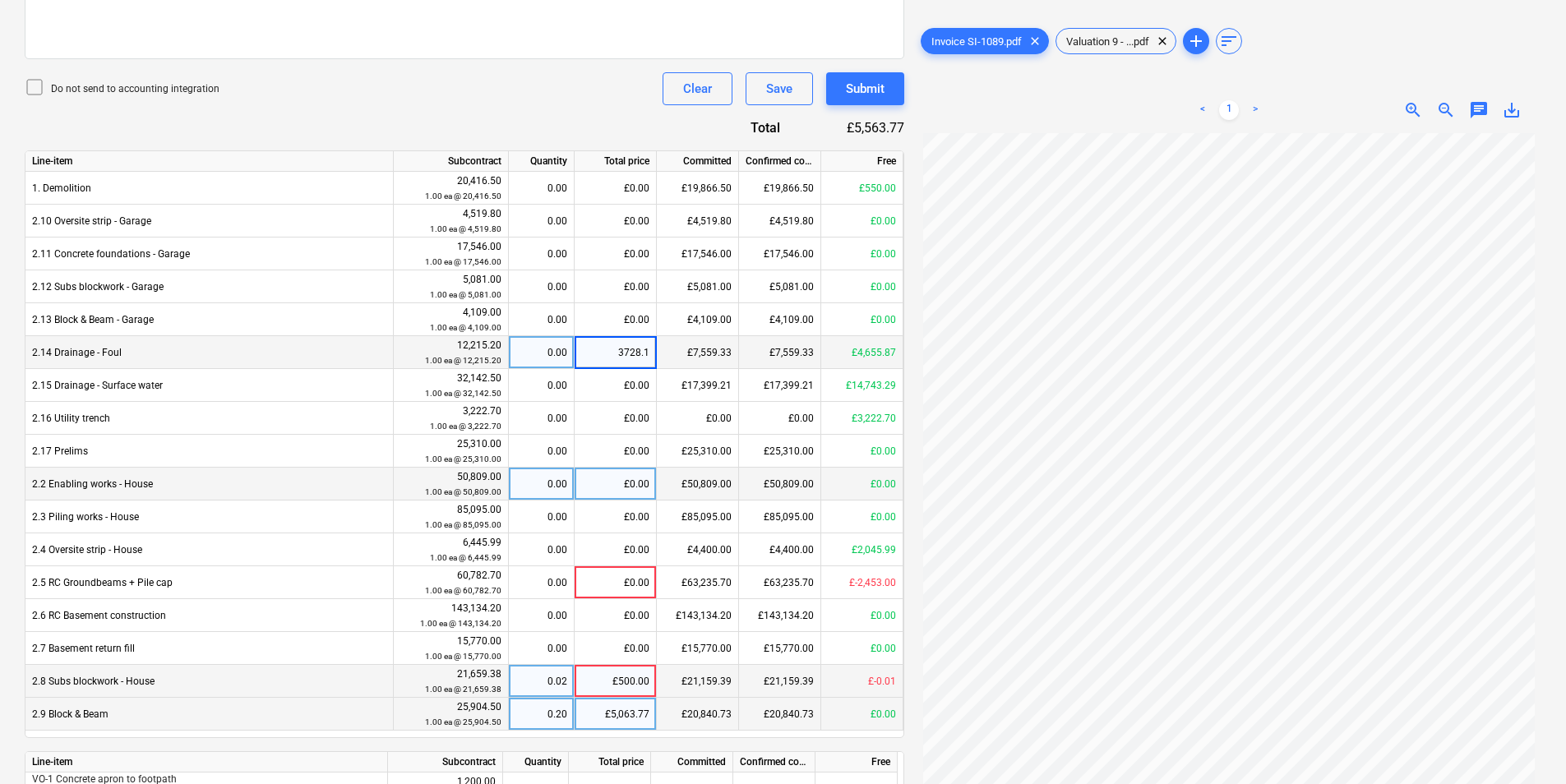
type input "3728.18"
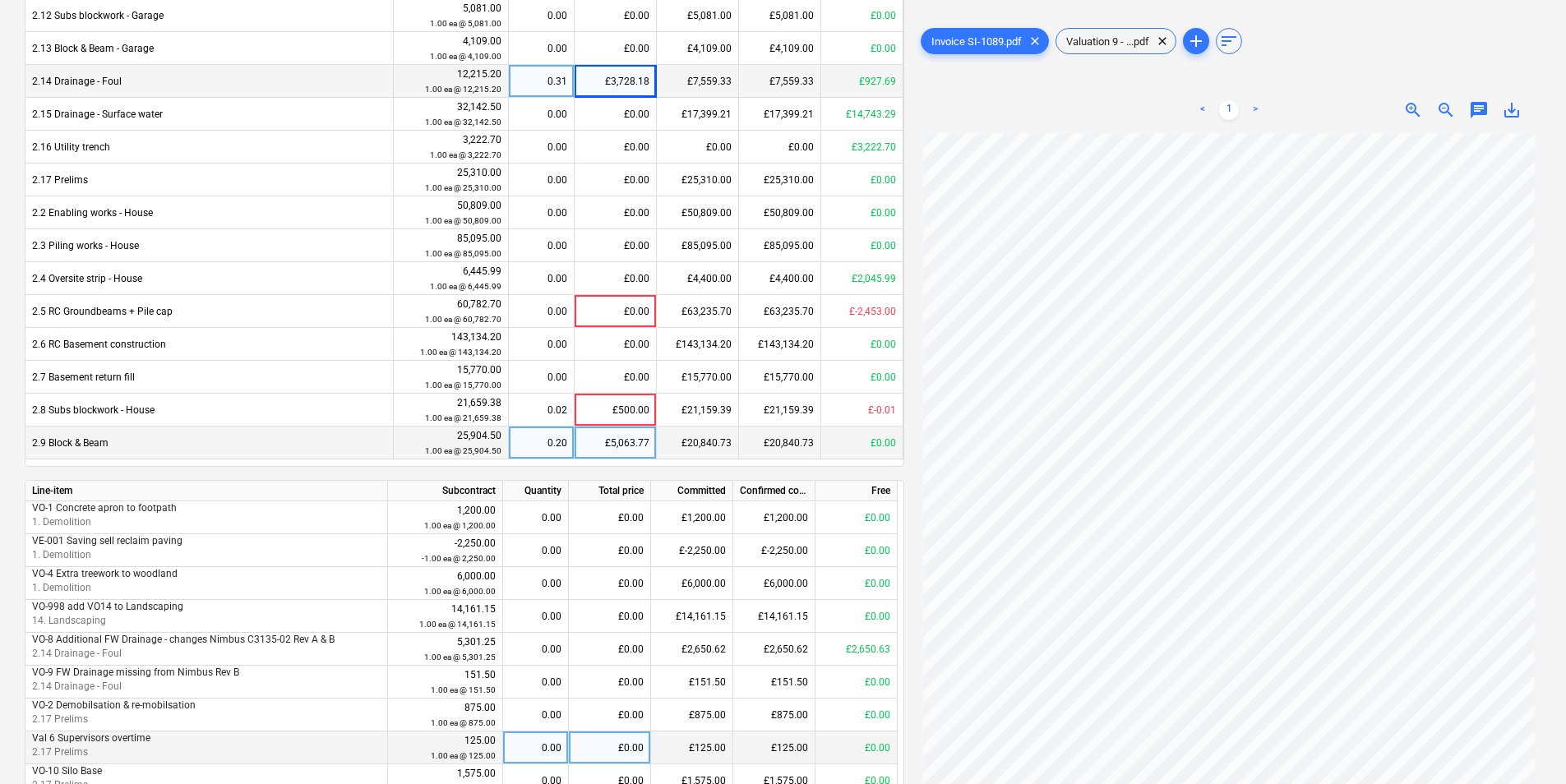
scroll to position [818, 0]
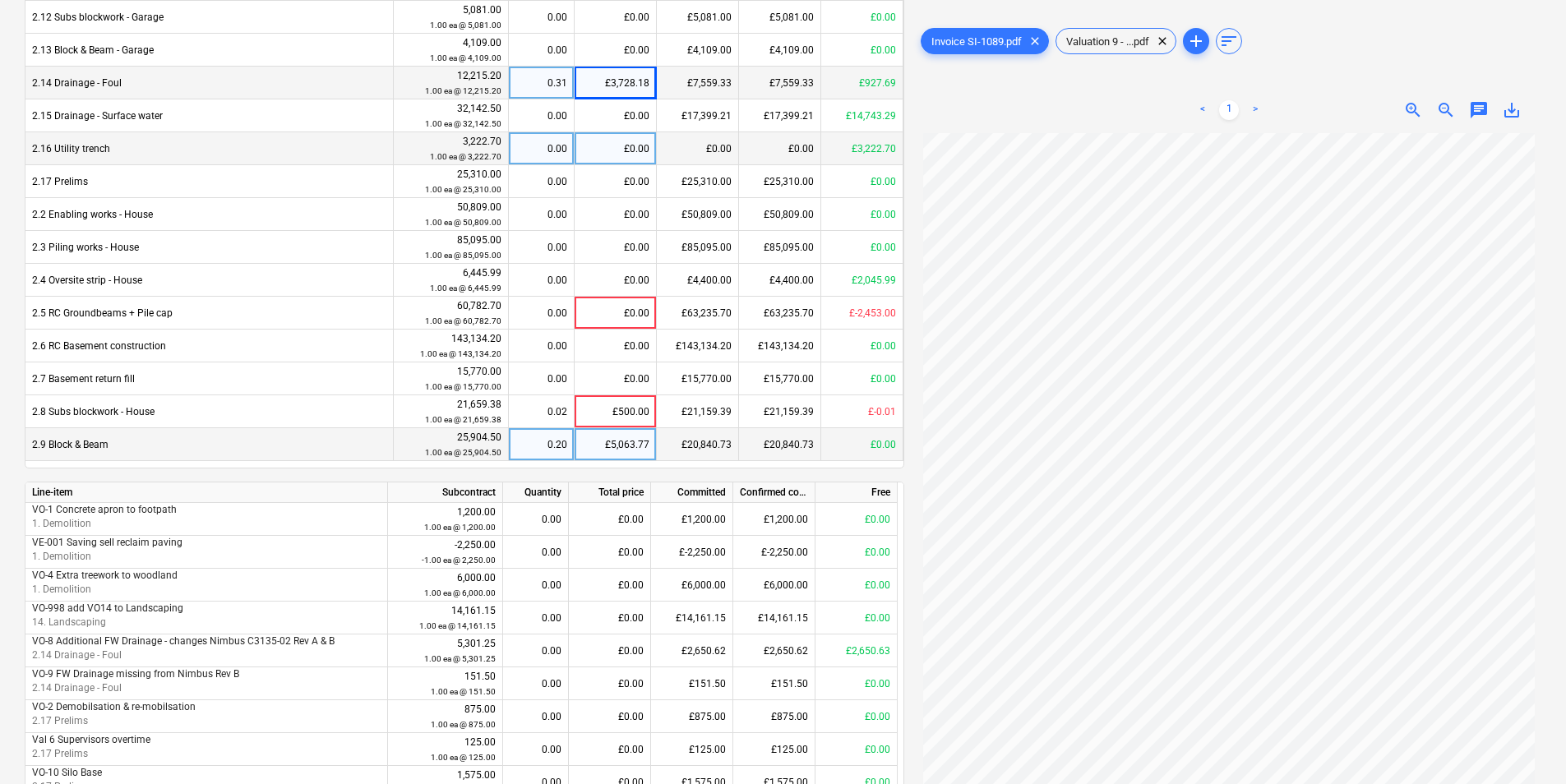
click at [620, 147] on div "£0.00" at bounding box center [615, 149] width 82 height 33
click at [642, 146] on input at bounding box center [615, 148] width 81 height 32
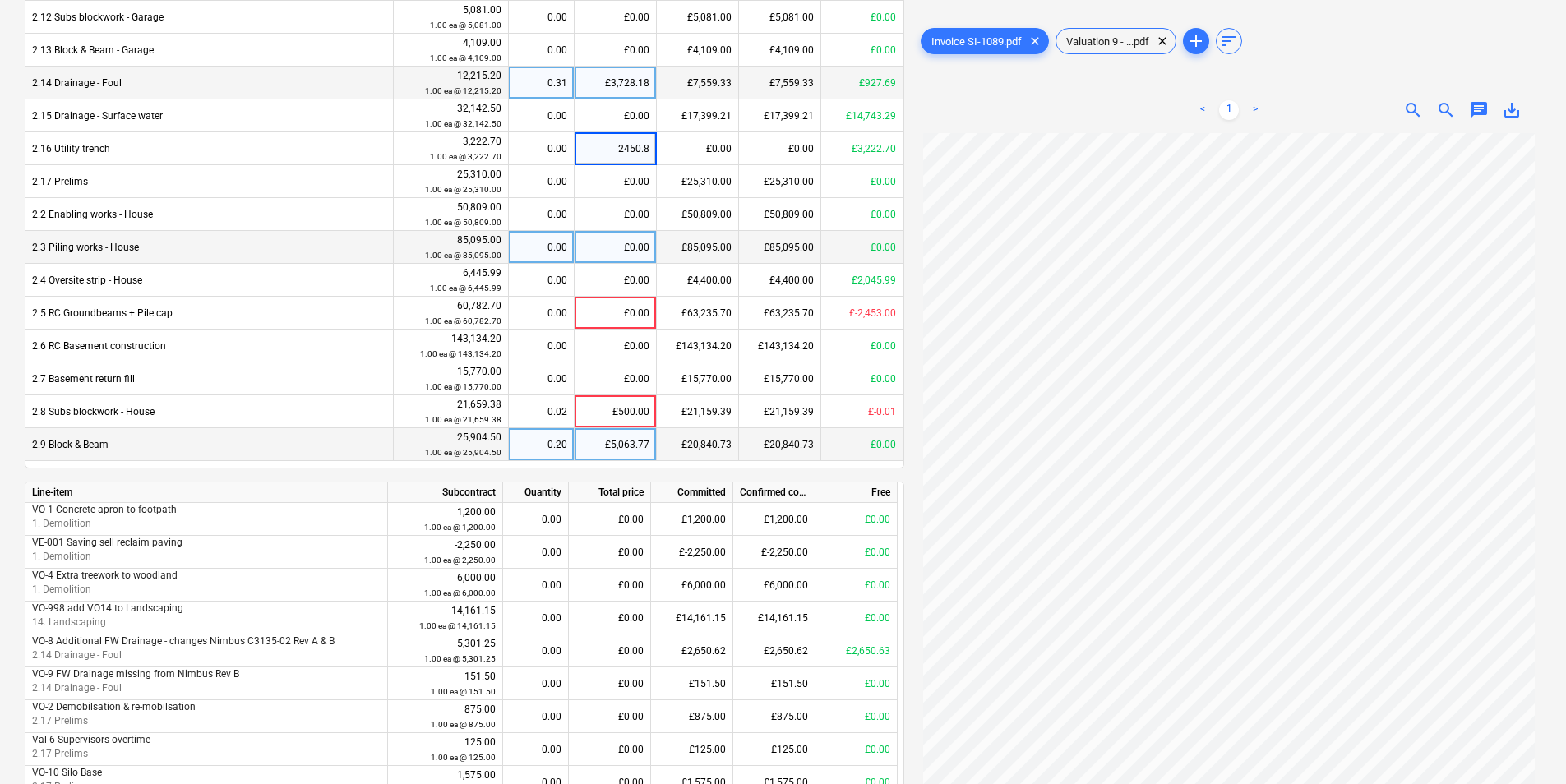
type input "2450.86"
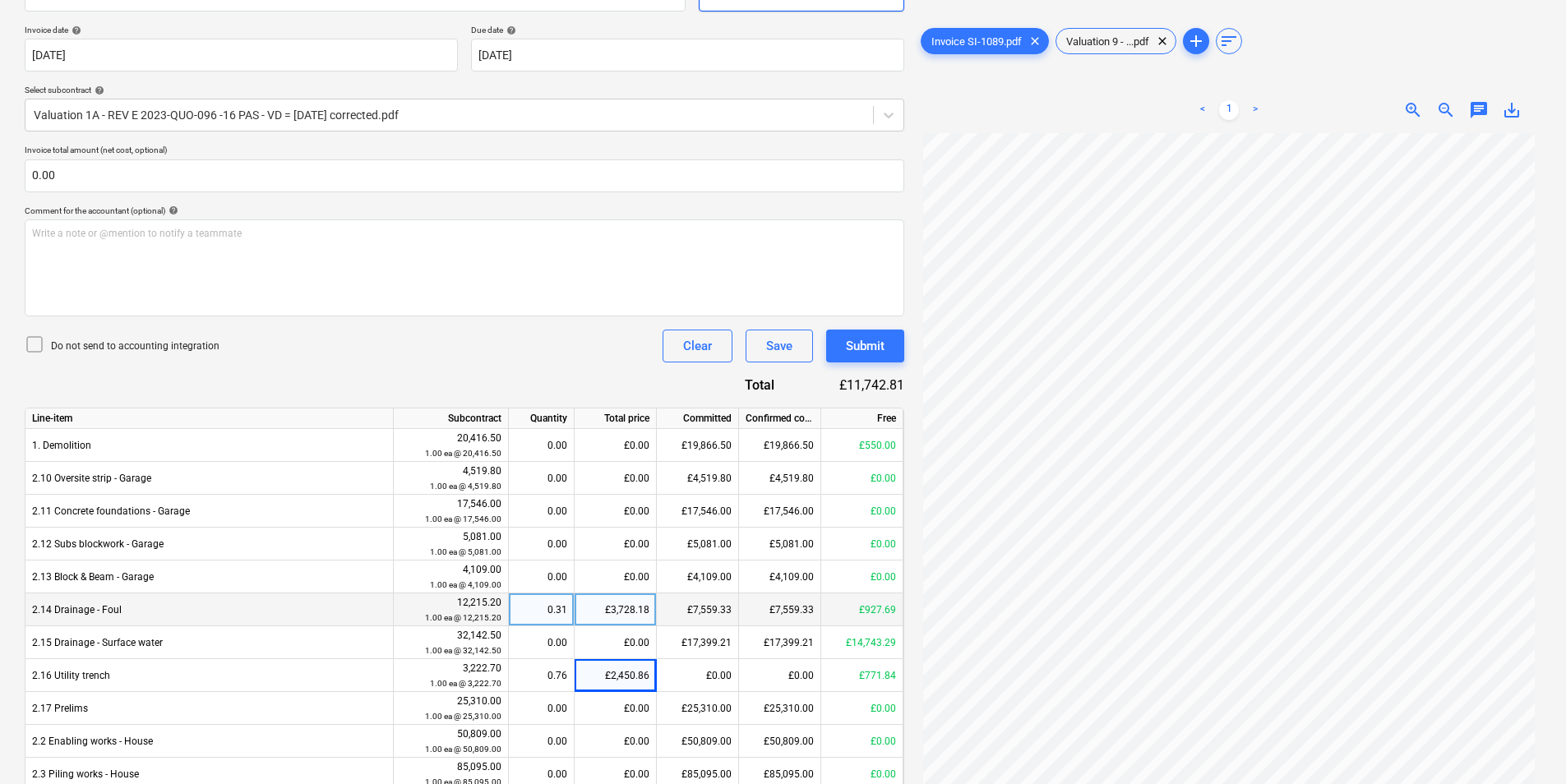
scroll to position [51, 0]
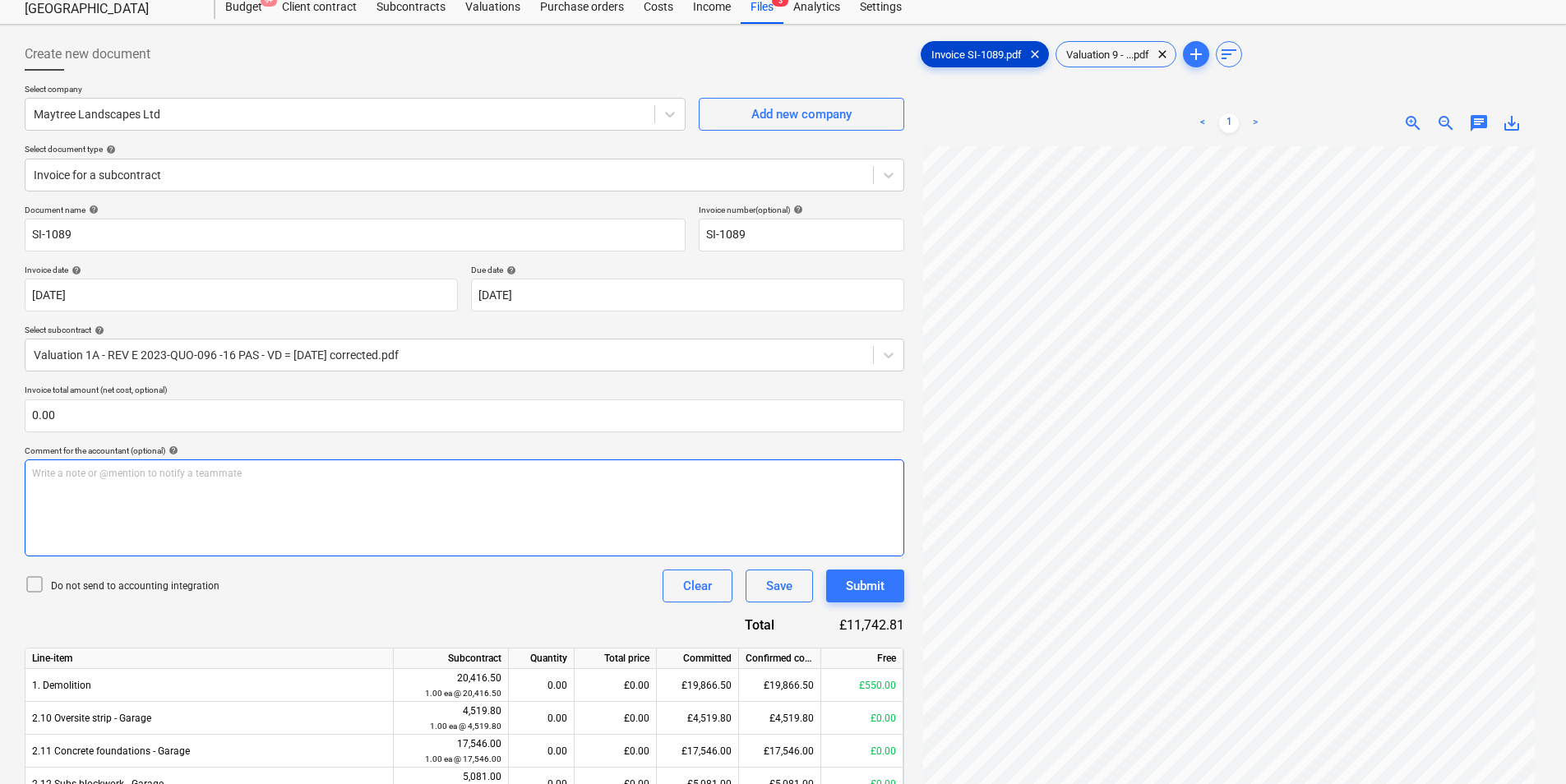
drag, startPoint x: 991, startPoint y: 52, endPoint x: 80, endPoint y: 464, distance: 999.8
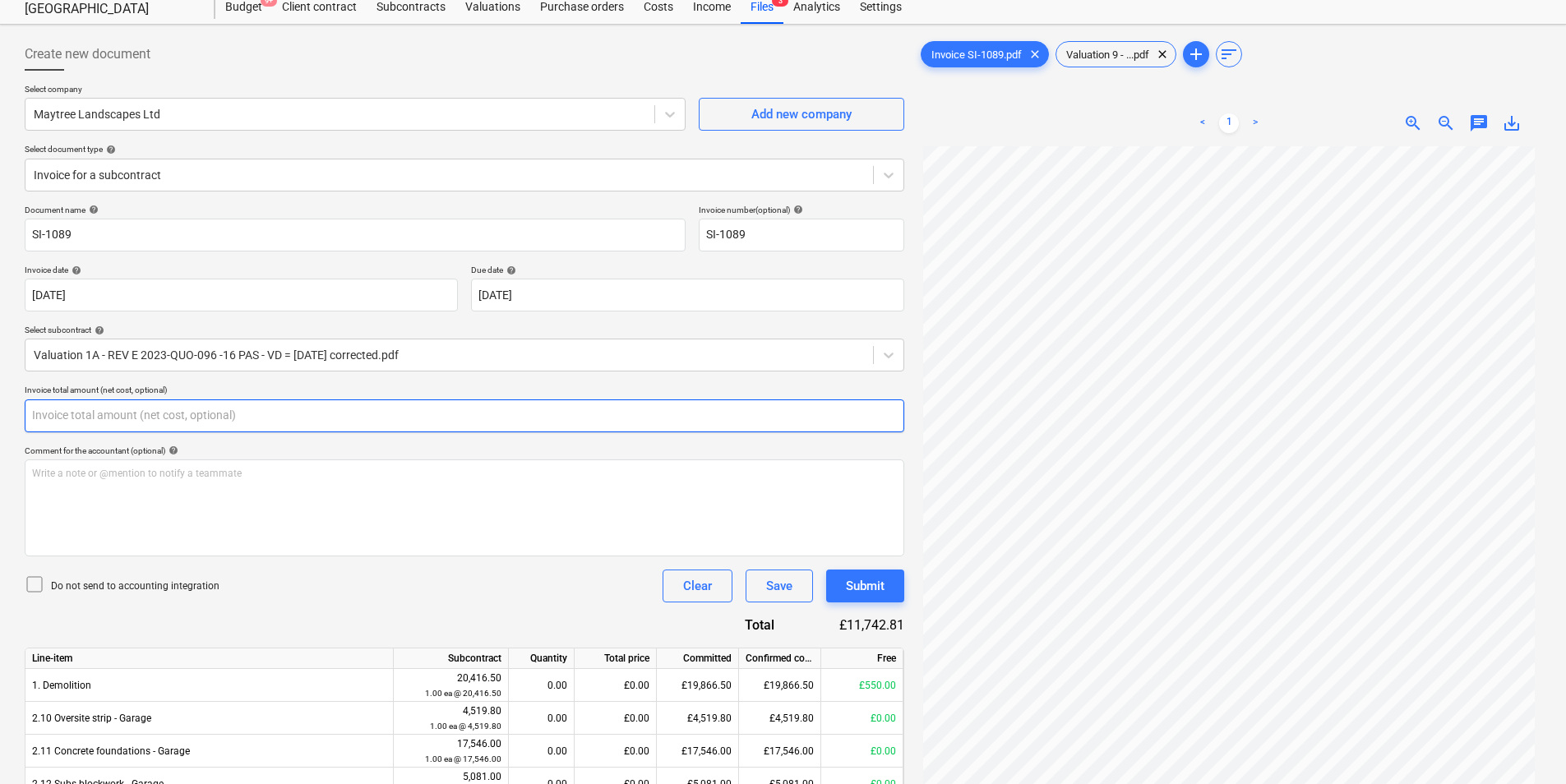
click at [164, 403] on input "text" at bounding box center [464, 416] width 880 height 33
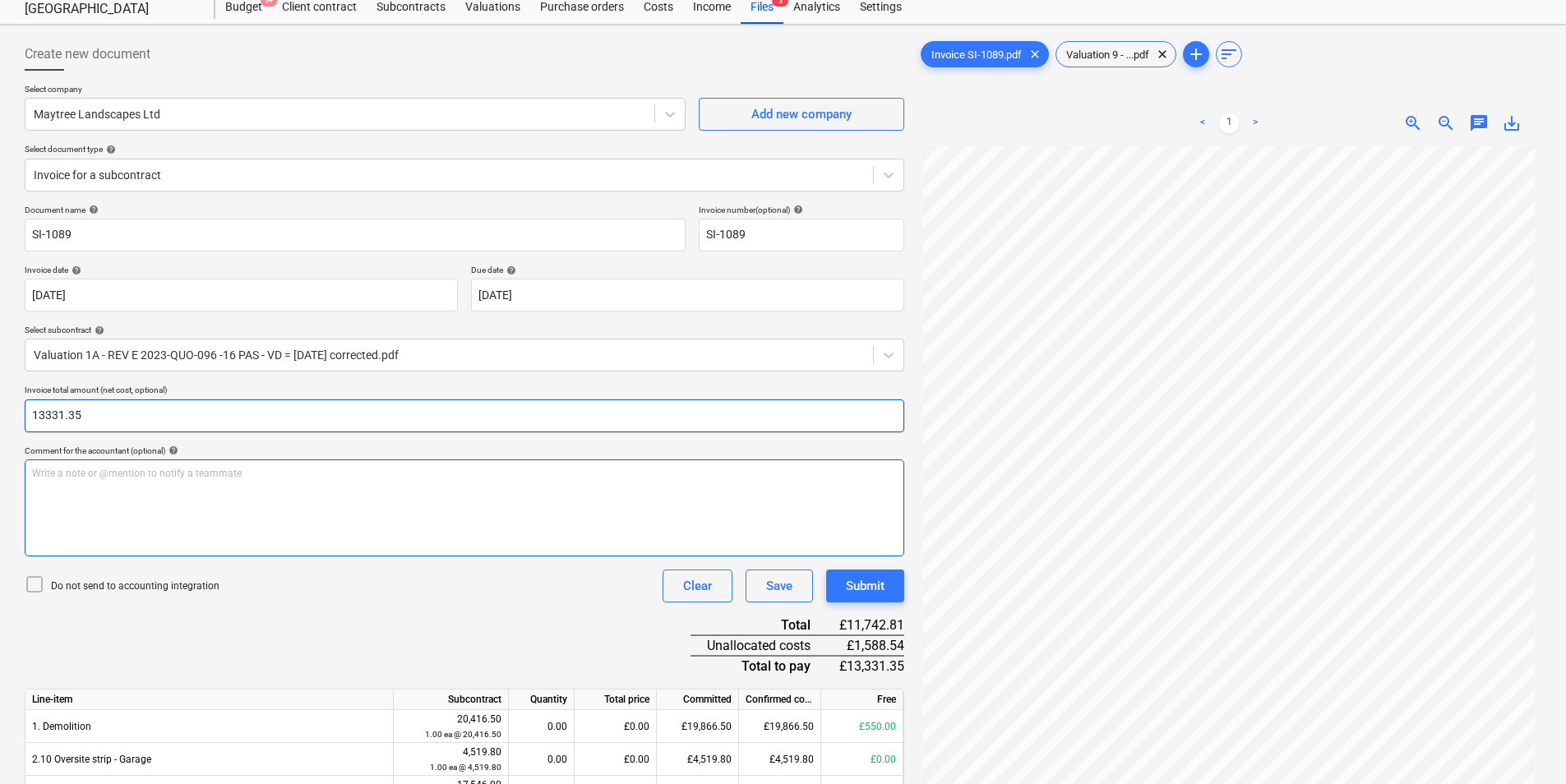
type input "13,331.35"
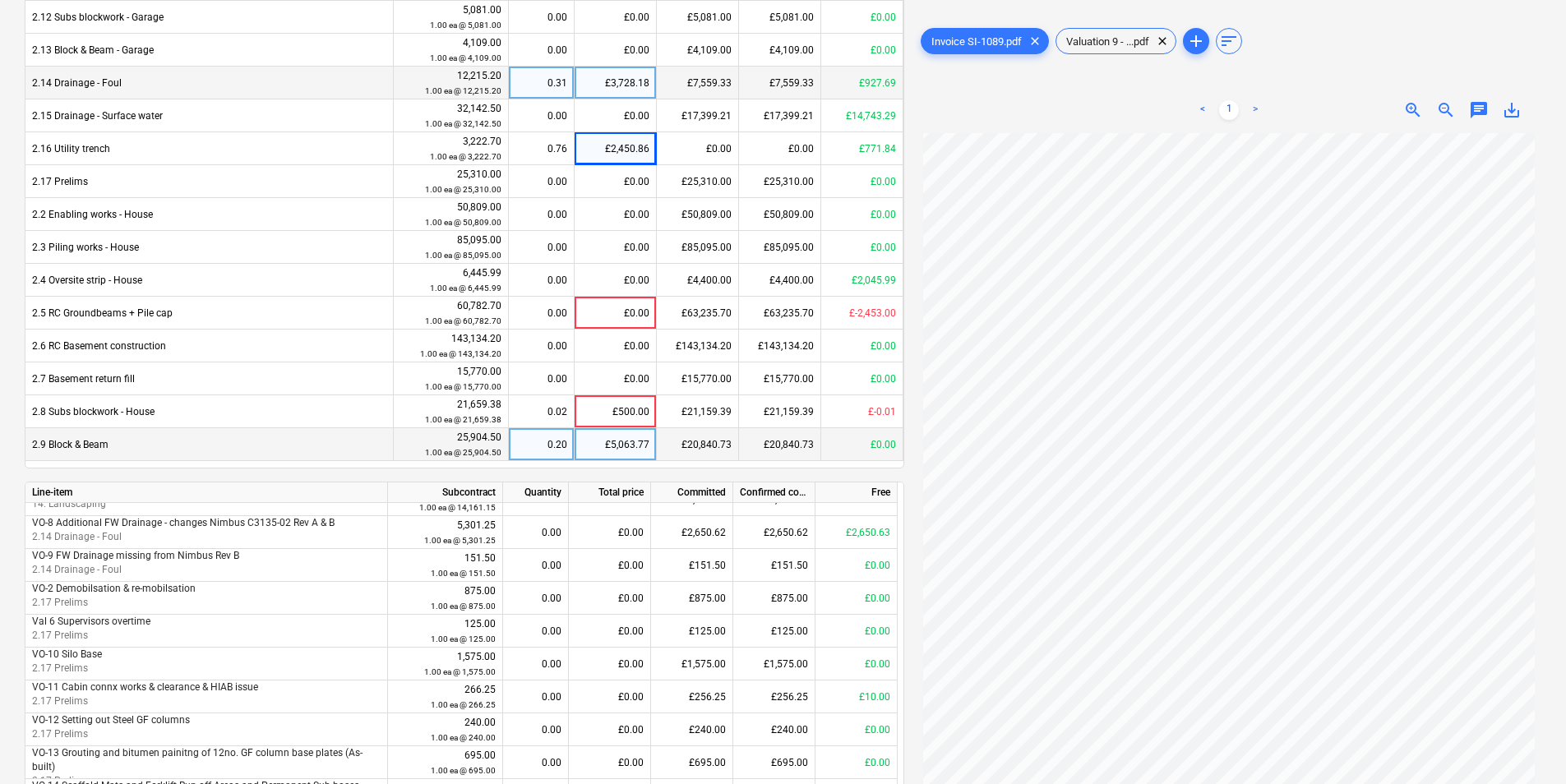
scroll to position [1242, 0]
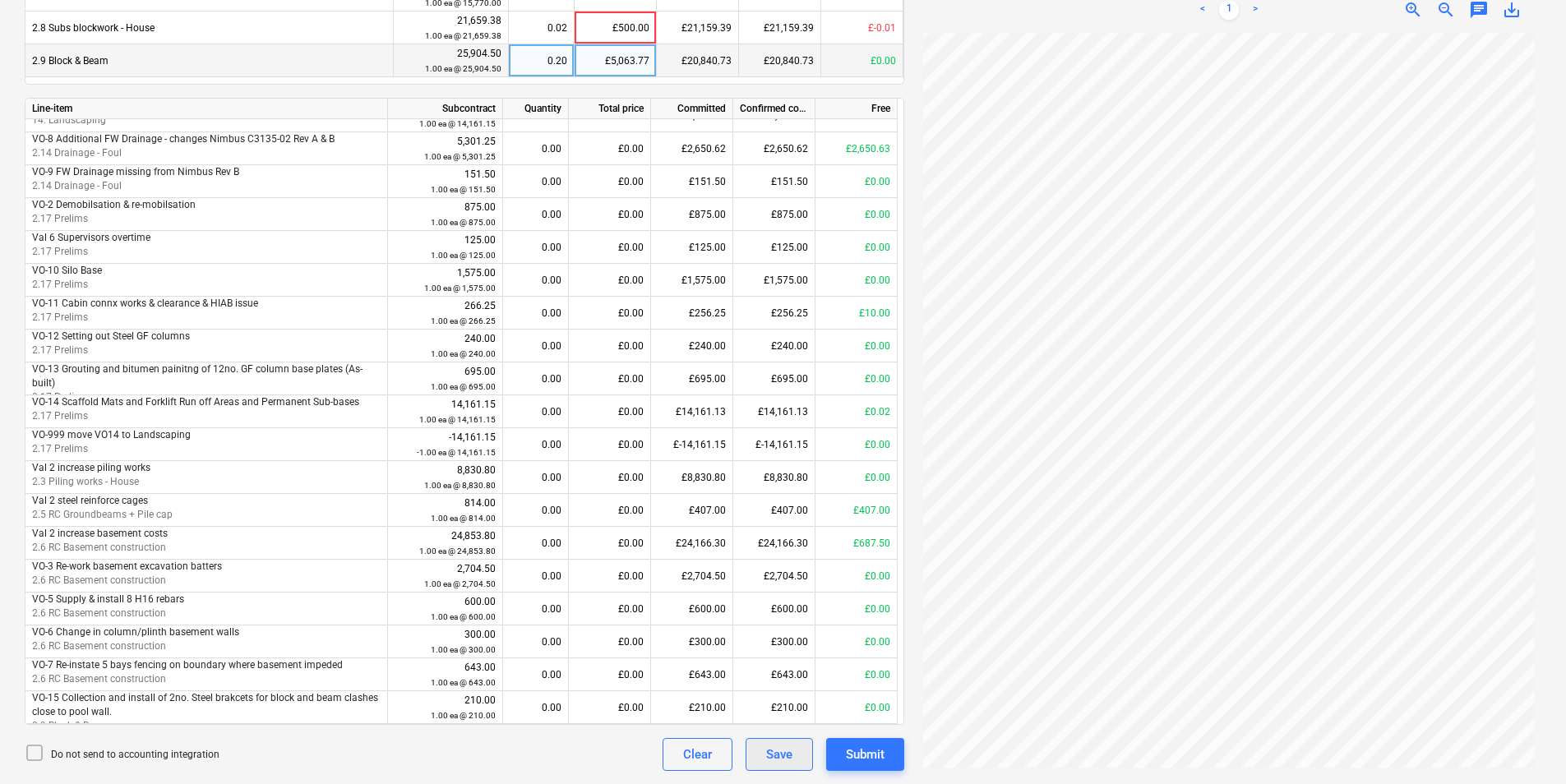
click at [771, 760] on div "Save" at bounding box center [779, 754] width 26 height 22
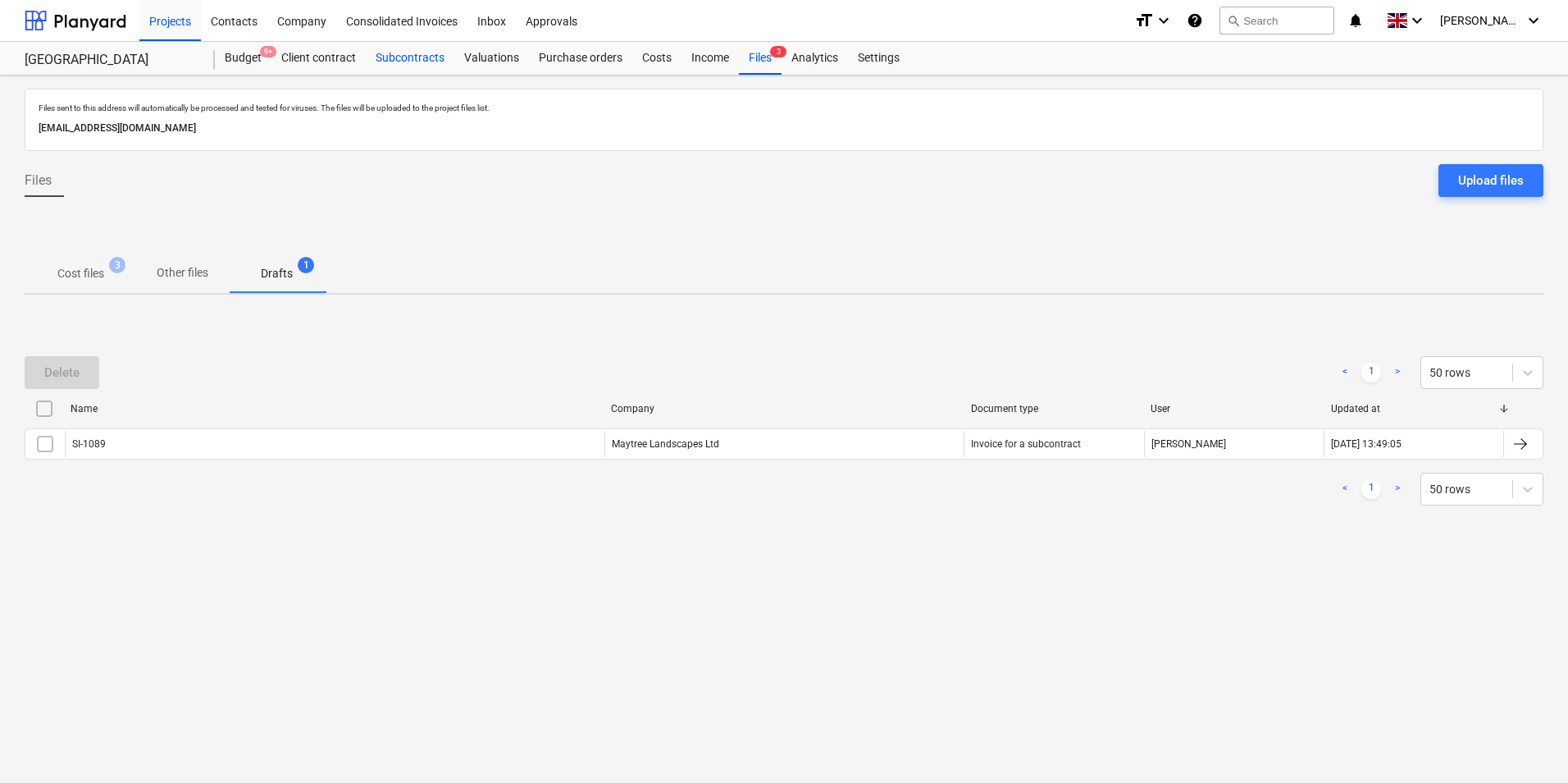
click at [419, 56] on div "Subcontracts" at bounding box center [410, 58] width 88 height 33
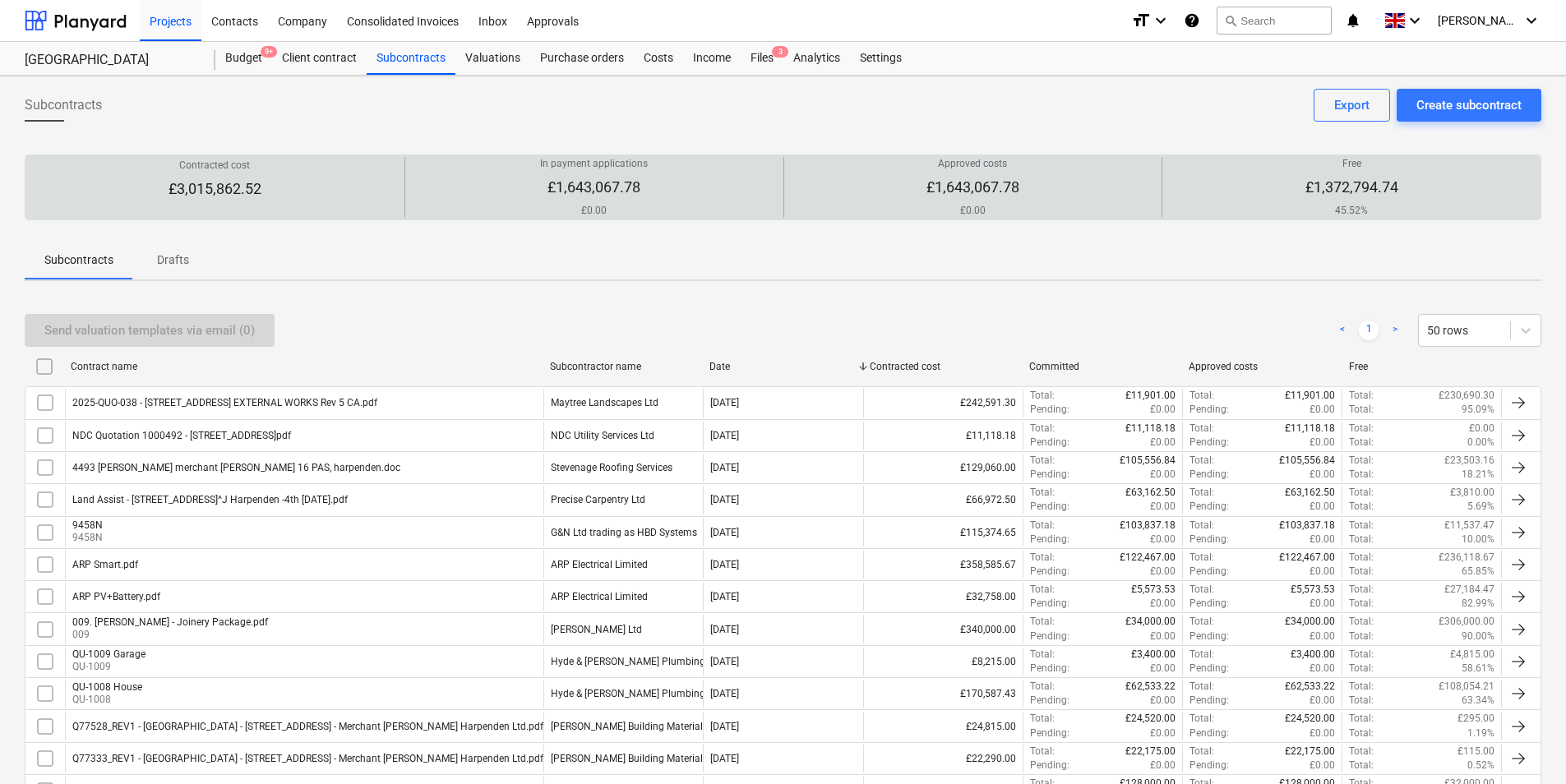
scroll to position [342, 0]
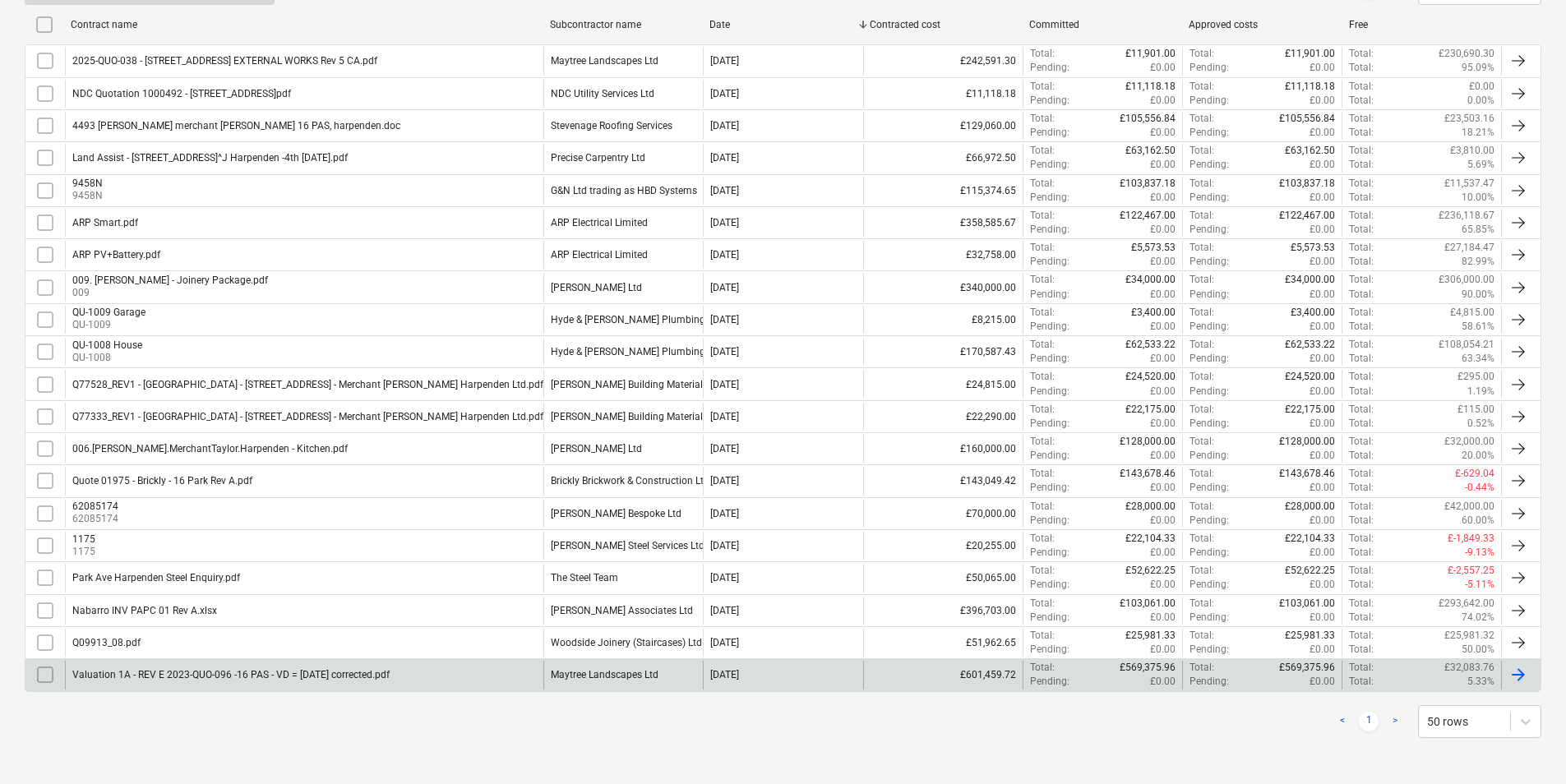
click at [580, 675] on div "Maytree Landscapes Ltd" at bounding box center [604, 674] width 107 height 11
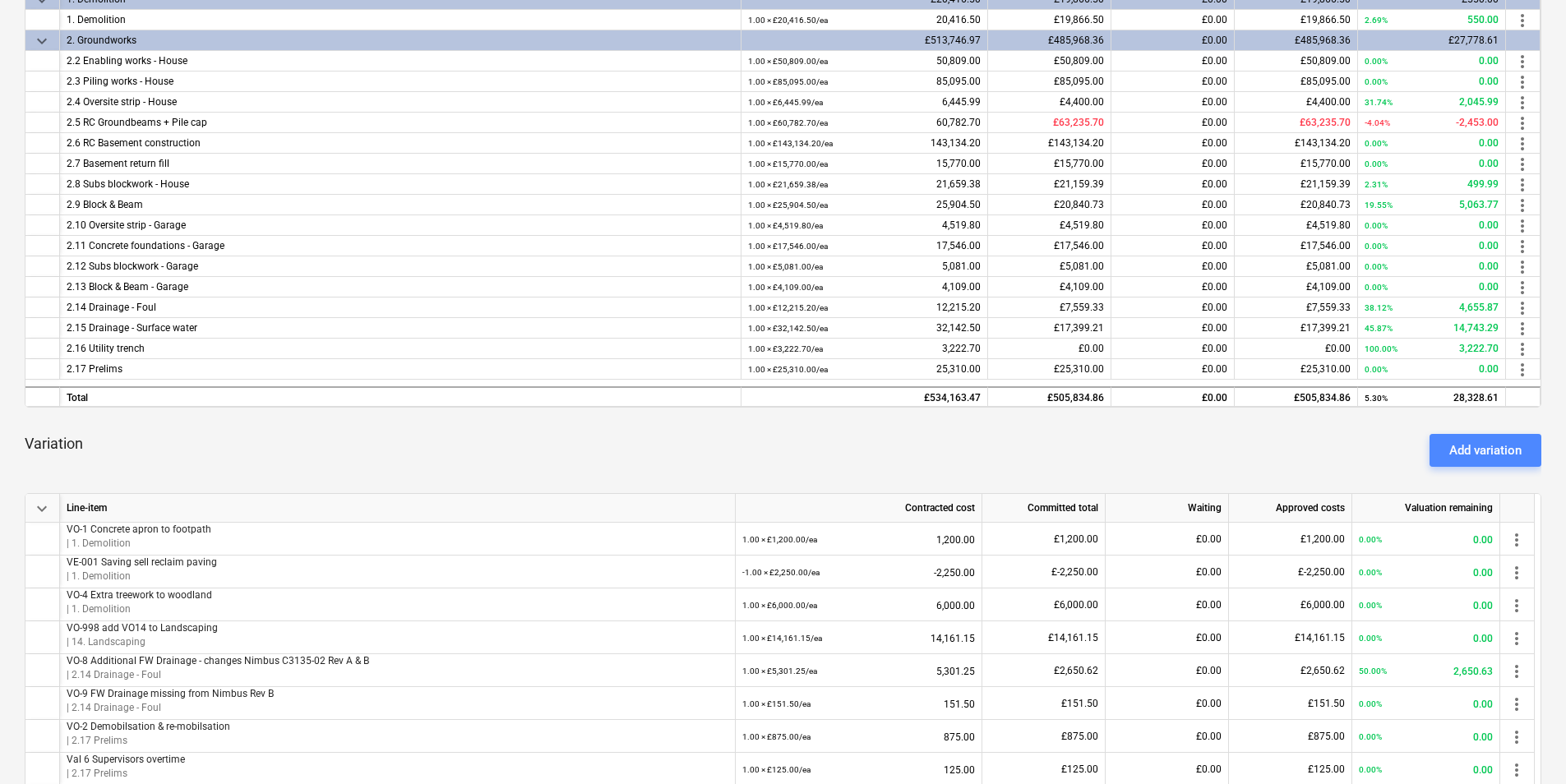
click at [1496, 446] on div "Add variation" at bounding box center [1485, 450] width 72 height 22
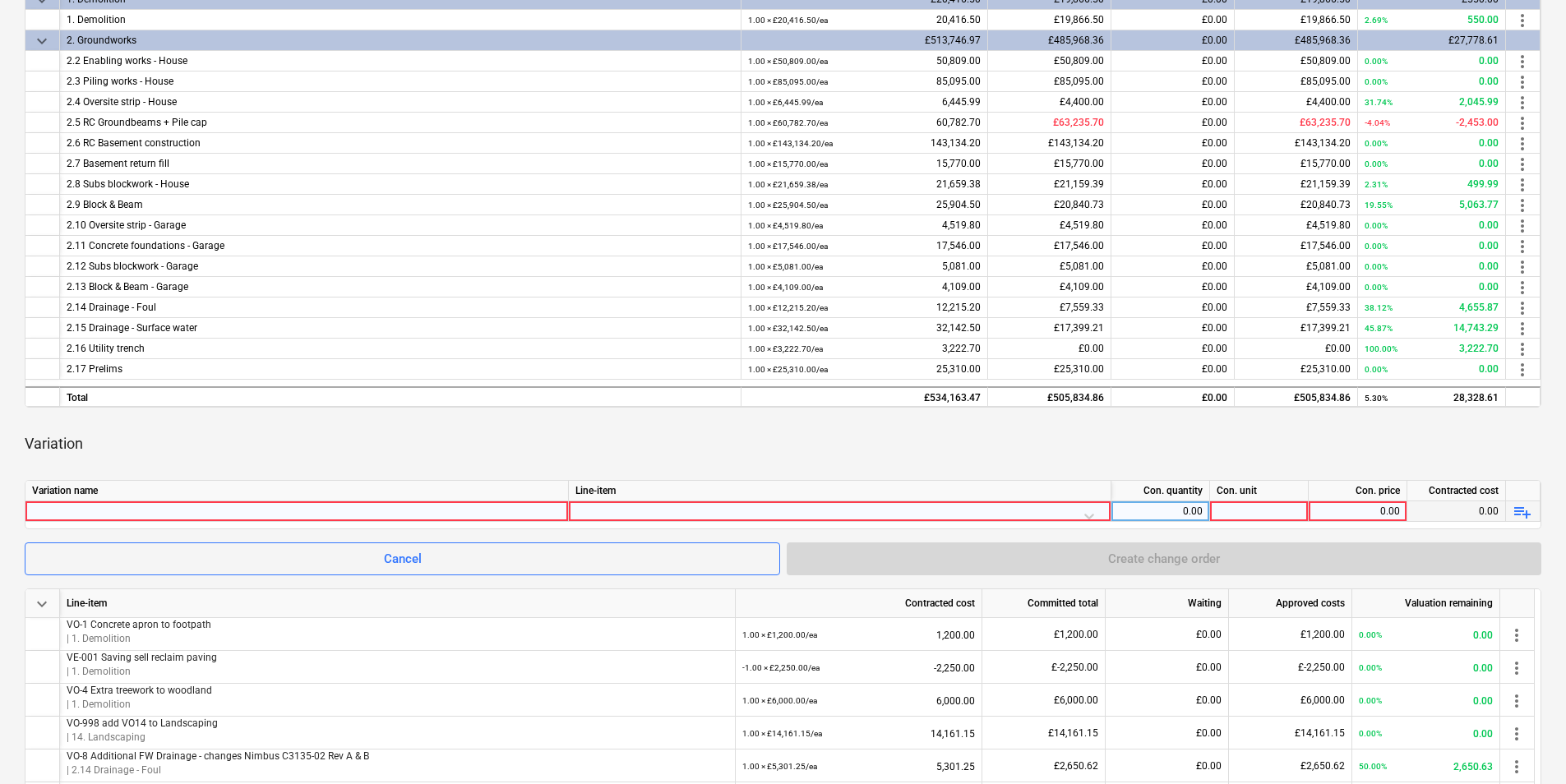
click at [130, 509] on div at bounding box center [296, 511] width 530 height 20
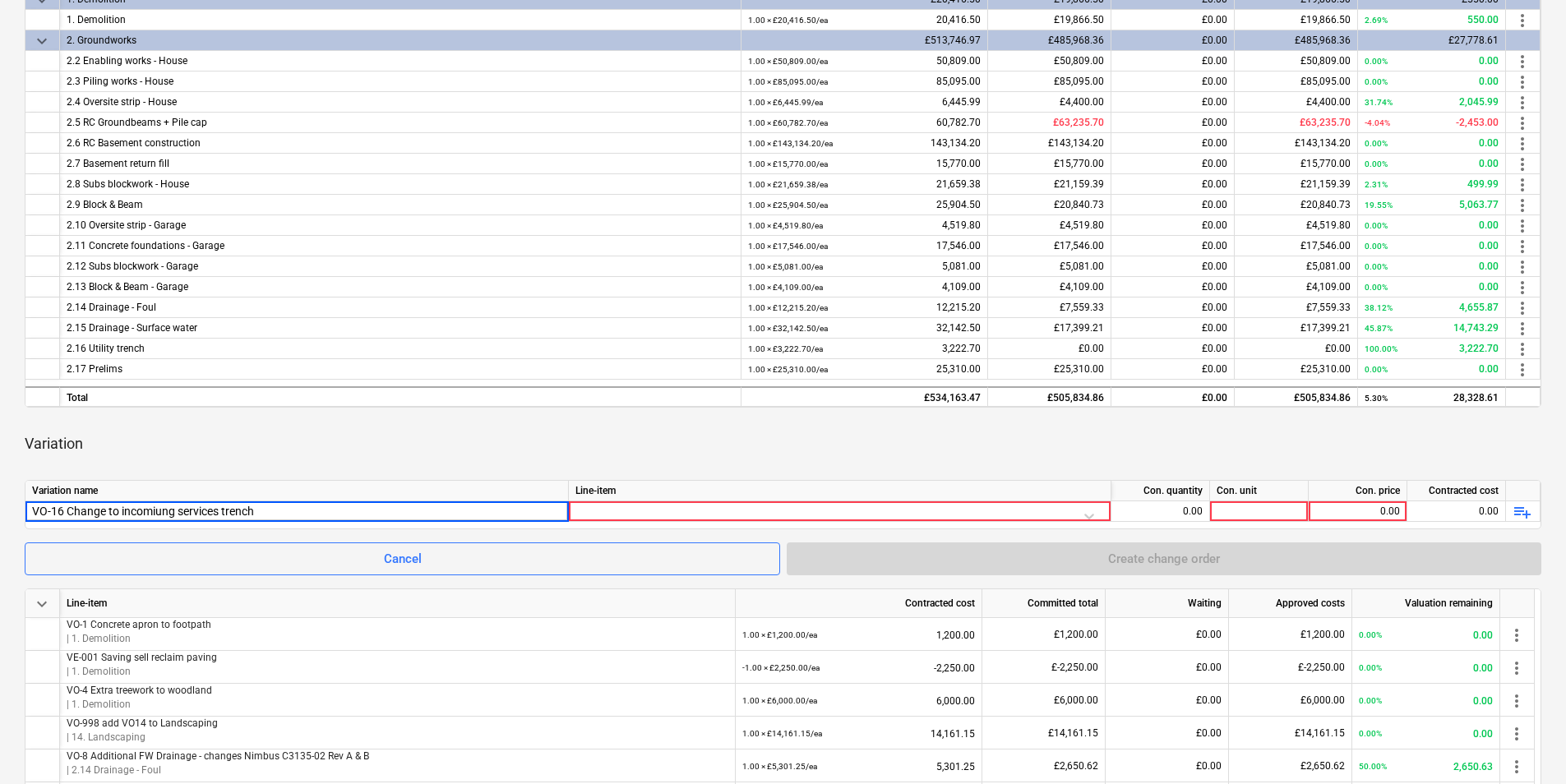
drag, startPoint x: 153, startPoint y: 507, endPoint x: 166, endPoint y: 535, distance: 30.9
click at [155, 510] on input "VO-16 Change to incomiung services trench" at bounding box center [296, 511] width 543 height 20
type input "VO-16 Change to incoming services trench"
click at [596, 515] on div at bounding box center [840, 515] width 529 height 29
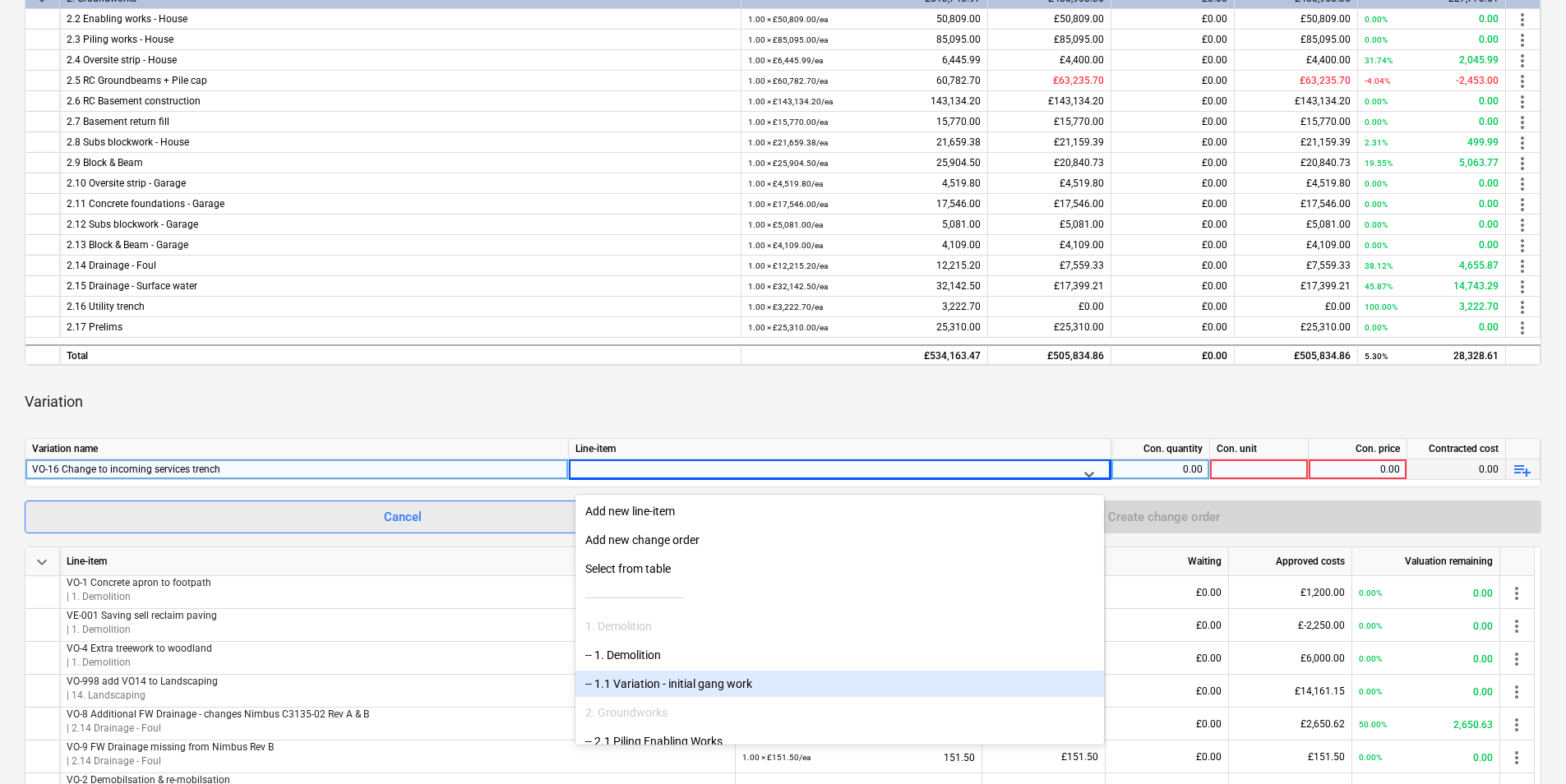
scroll to position [767, 0]
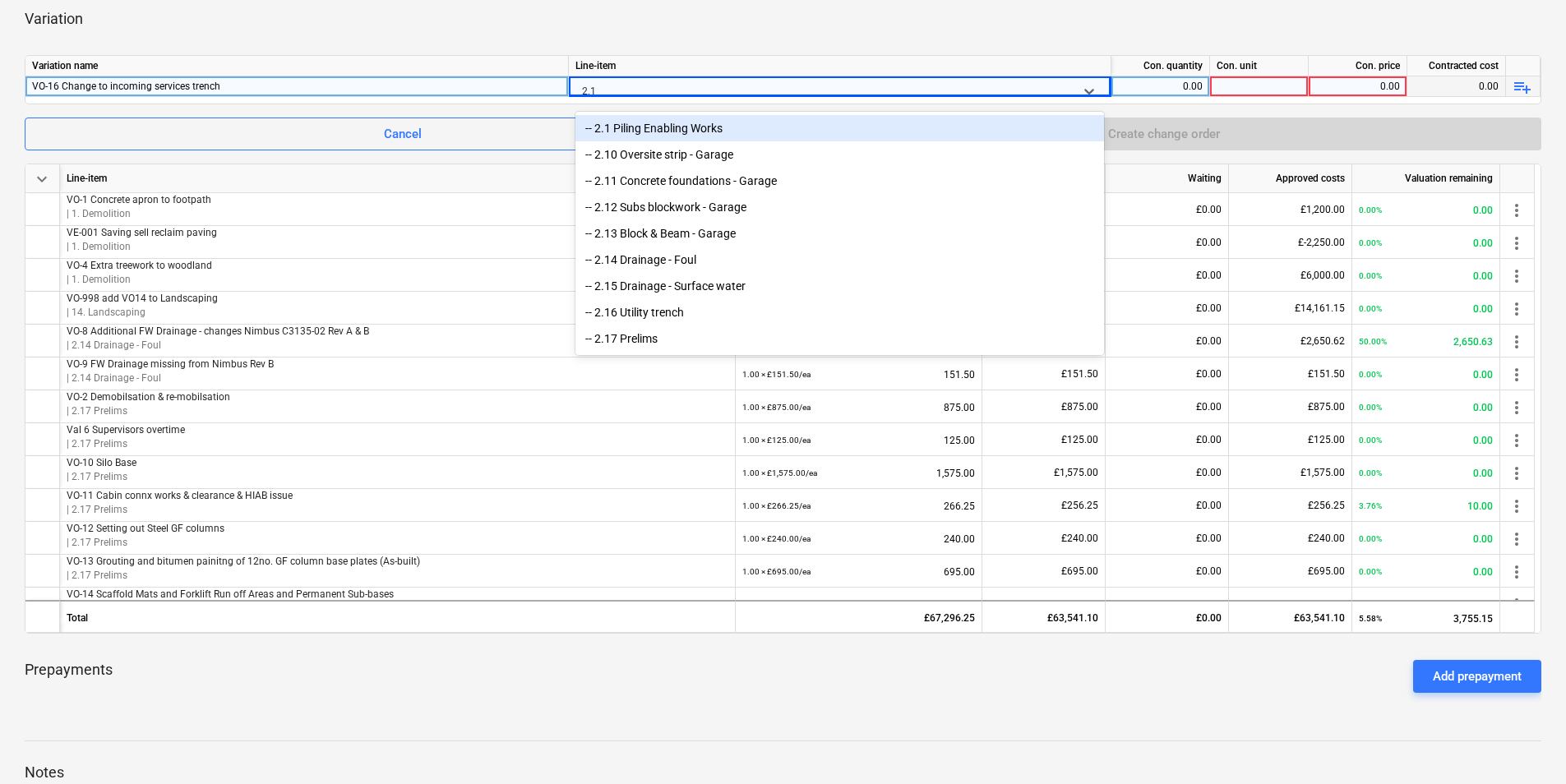
type input "2.16"
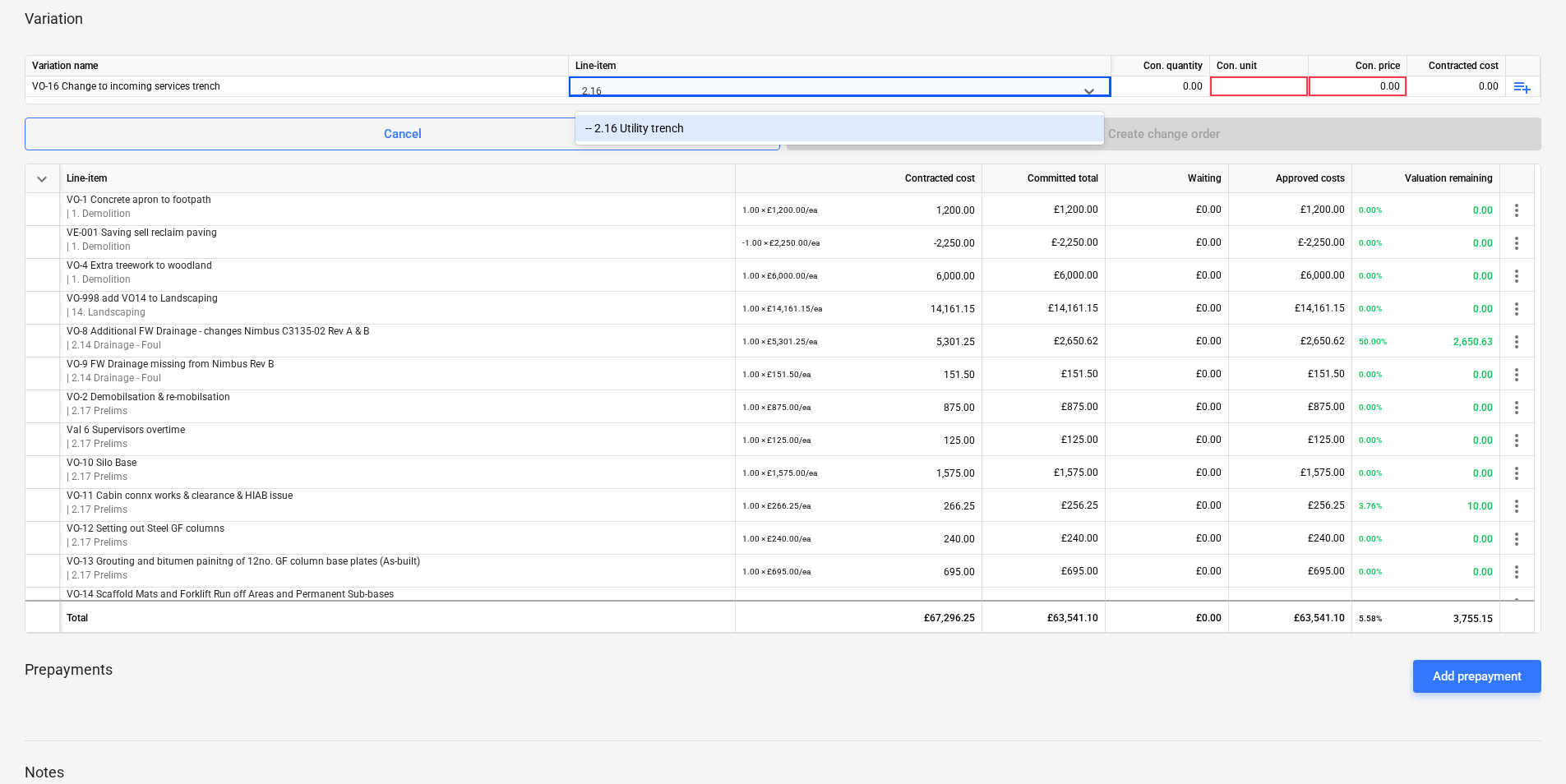
click at [703, 124] on div "-- 2.16 Utility trench" at bounding box center [840, 128] width 529 height 26
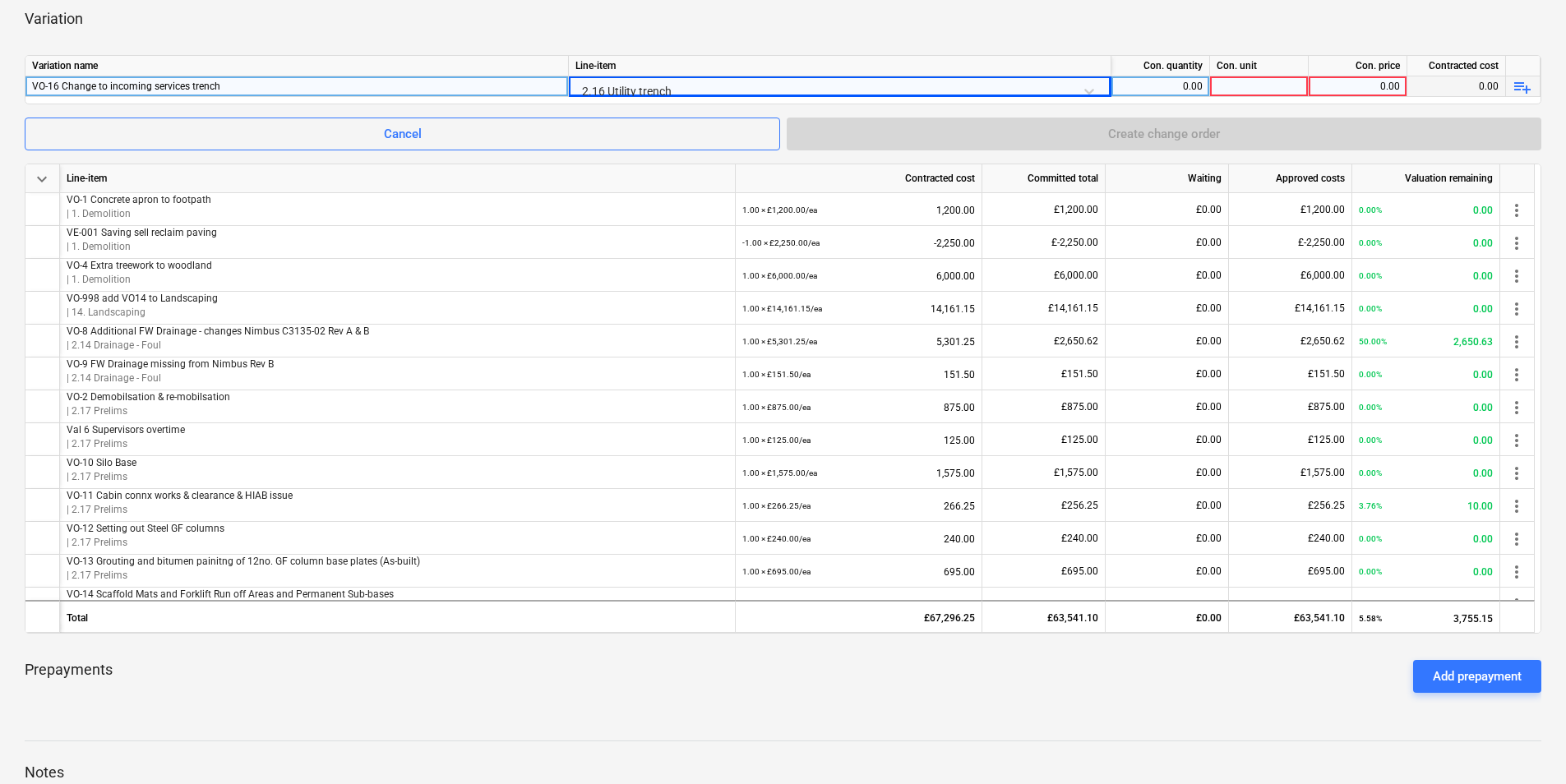
click at [1176, 82] on div "0.00" at bounding box center [1160, 87] width 85 height 21
type input "1"
type input "ea"
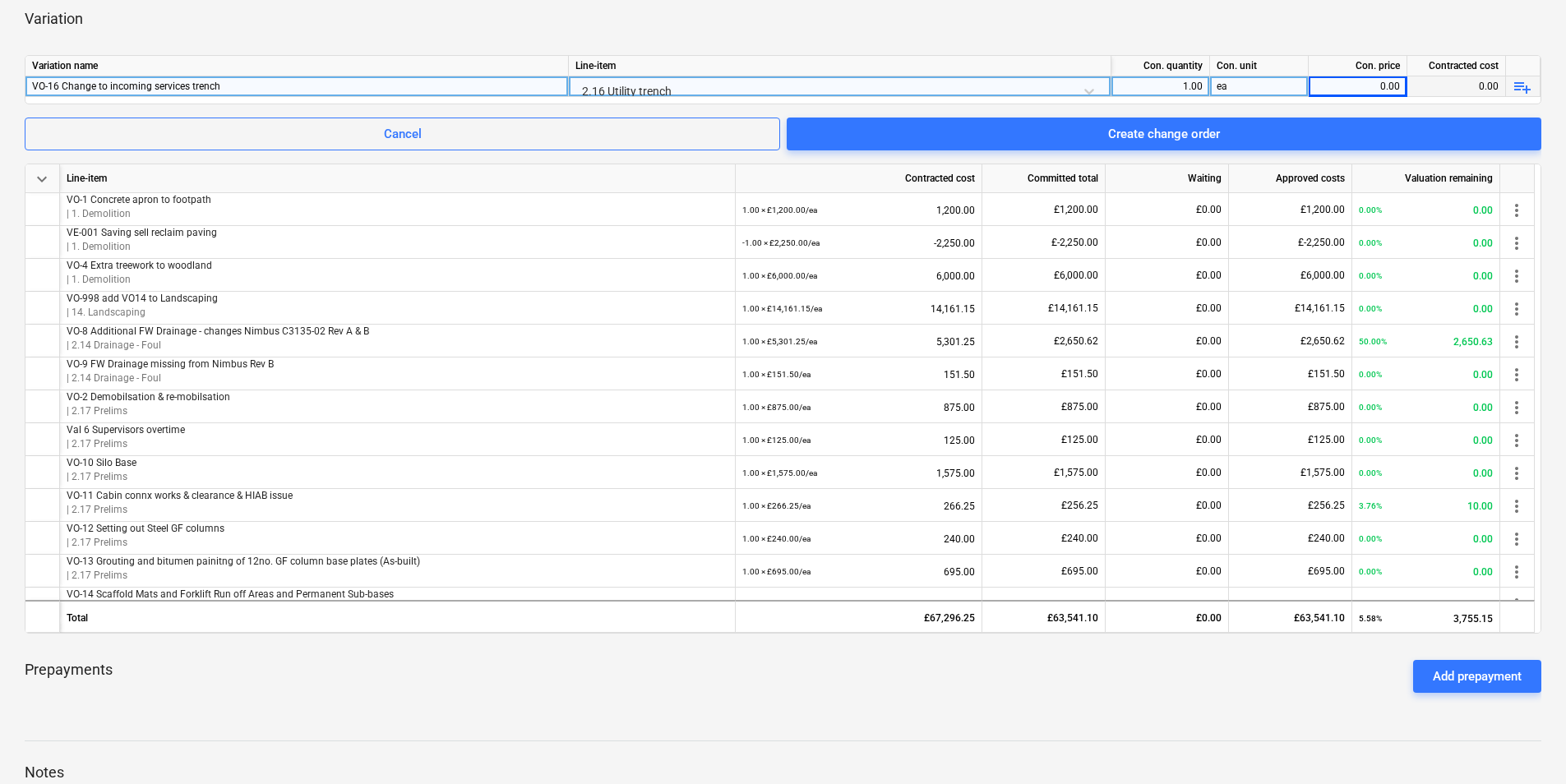
click at [1338, 87] on div "0.00" at bounding box center [1357, 87] width 85 height 21
type input "1588.55"
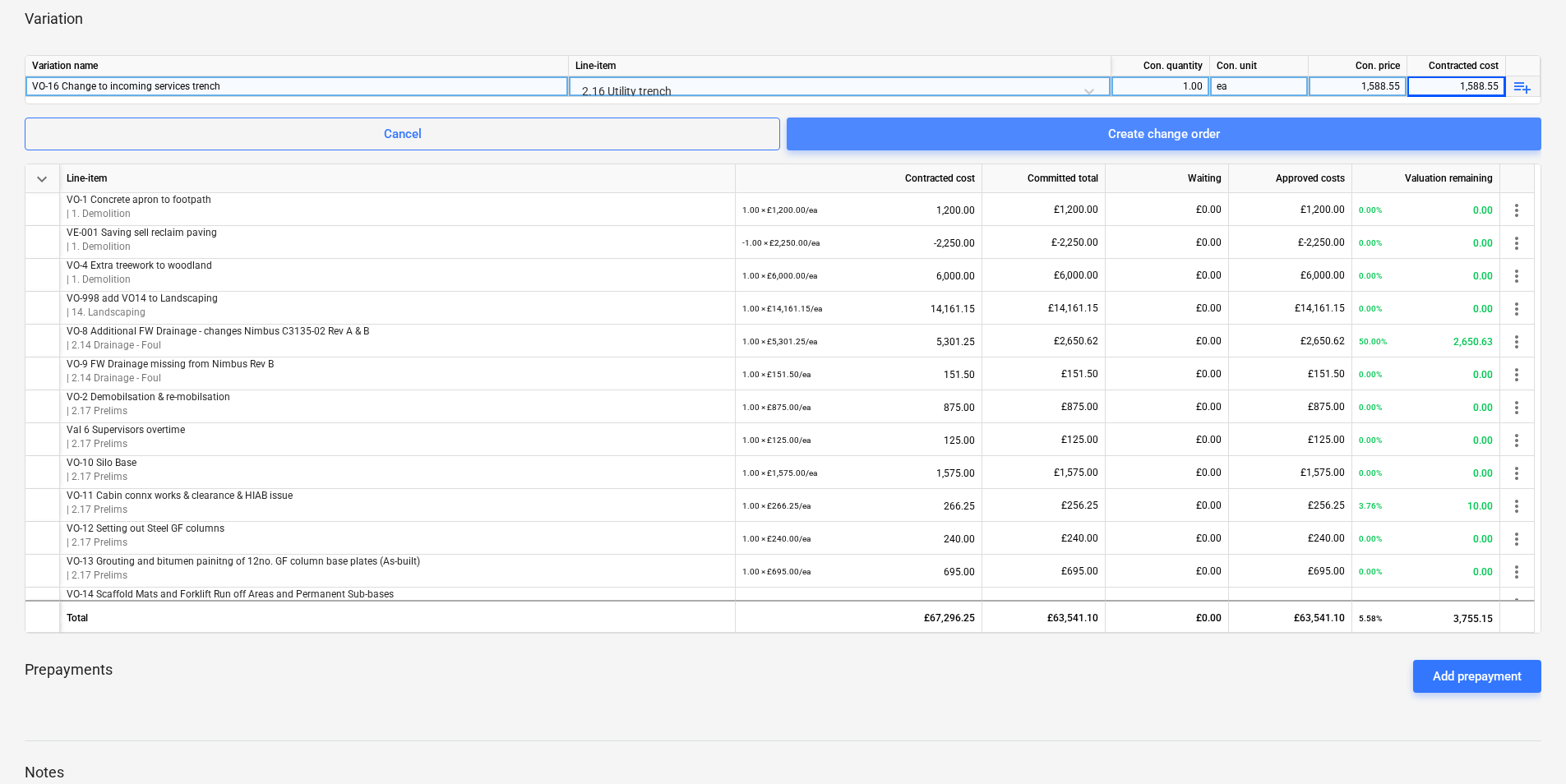
click at [1160, 121] on button "Create change order" at bounding box center [1164, 134] width 755 height 33
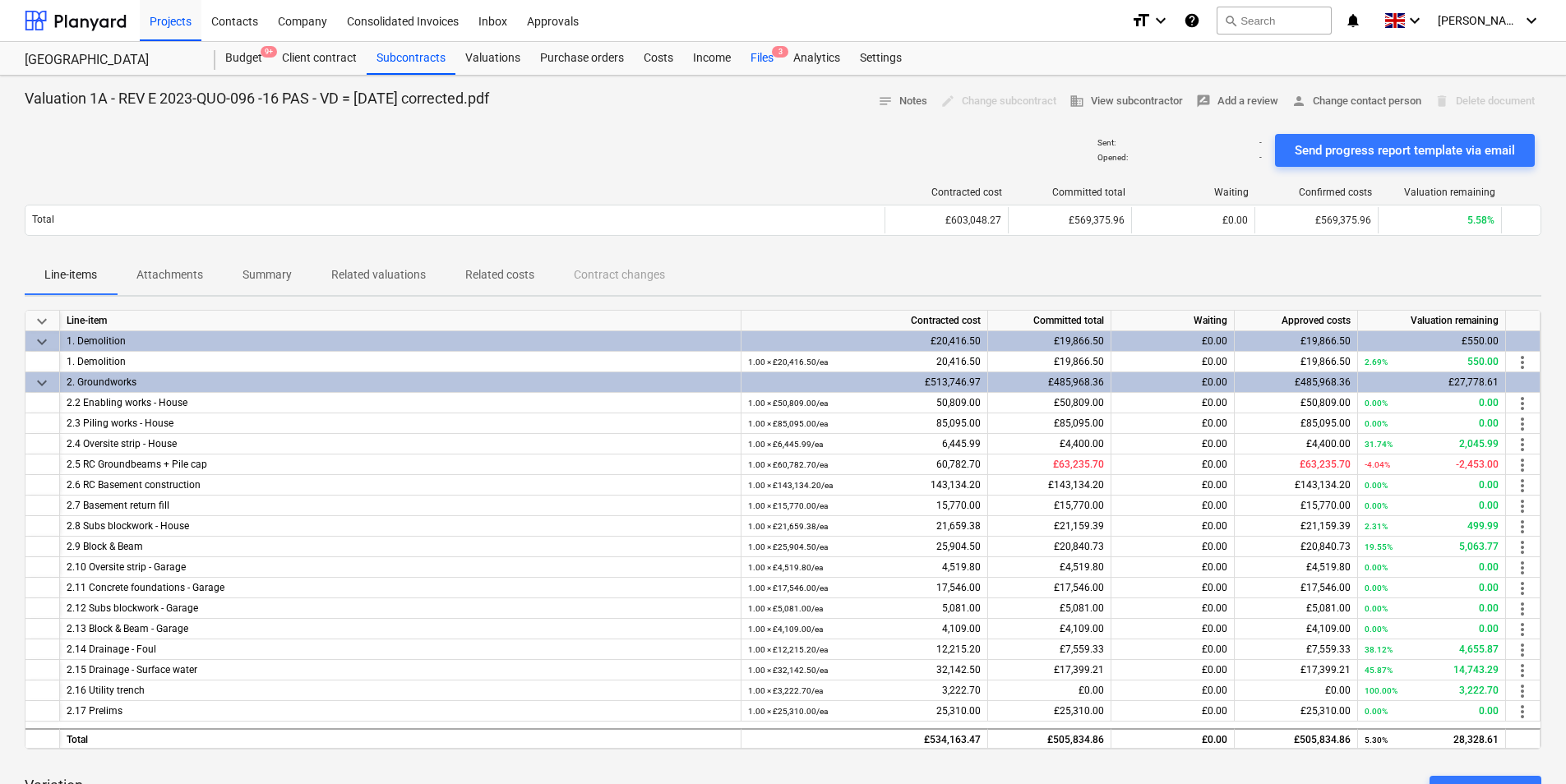
click at [771, 55] on div "Files 3" at bounding box center [761, 58] width 42 height 33
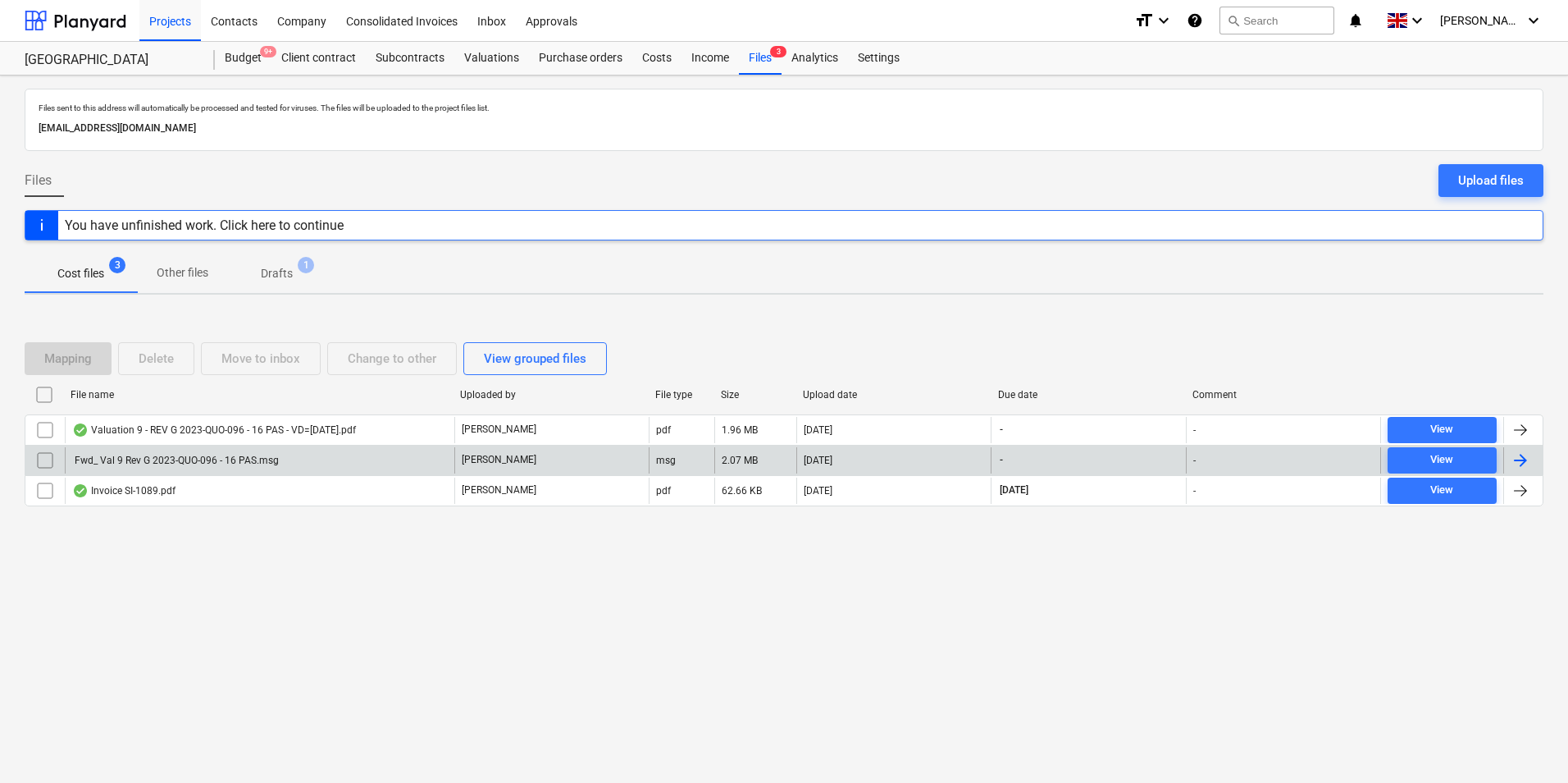
click at [45, 465] on input "checkbox" at bounding box center [45, 460] width 26 height 26
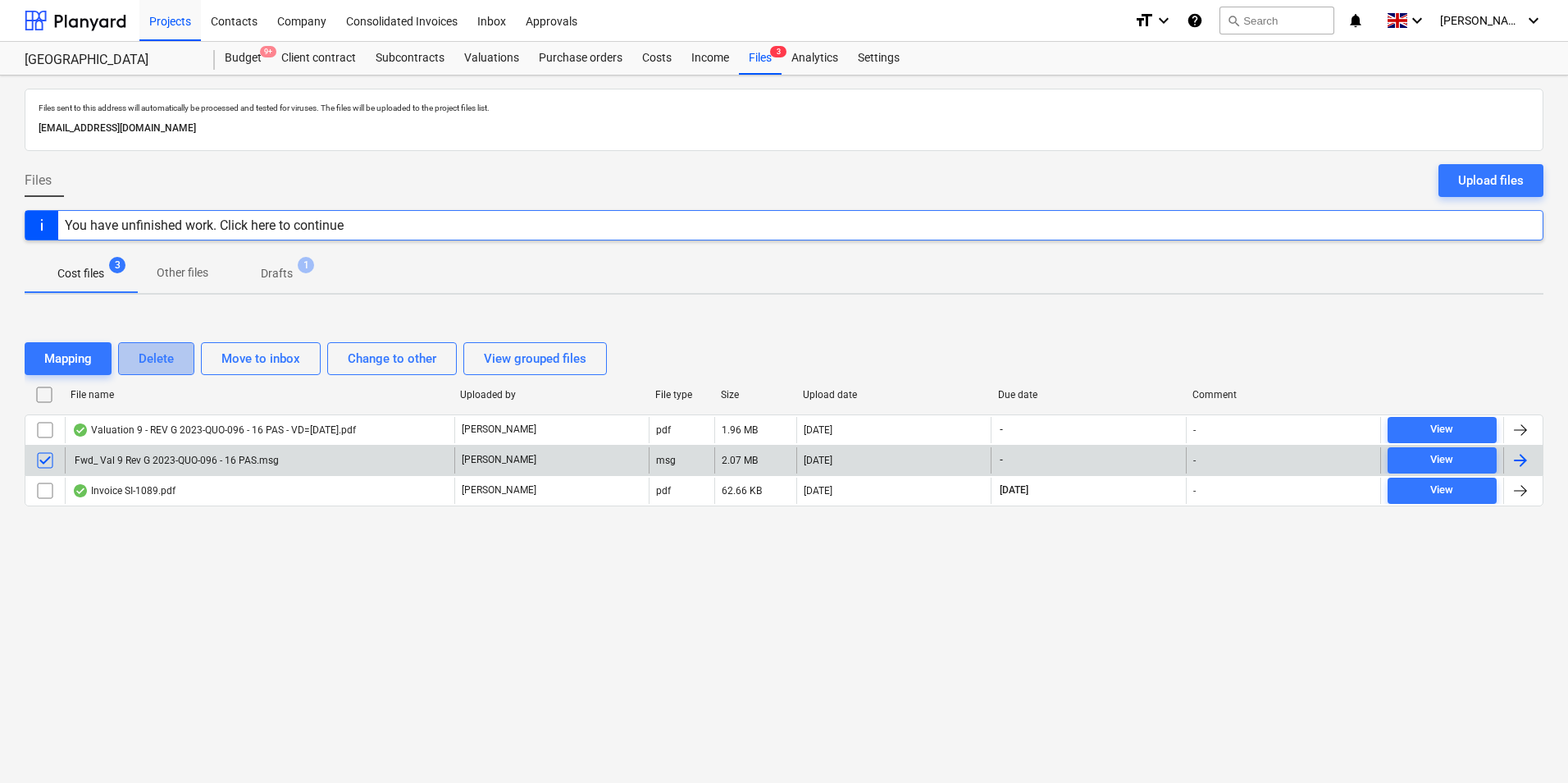
click at [145, 373] on button "Delete" at bounding box center [157, 358] width 76 height 33
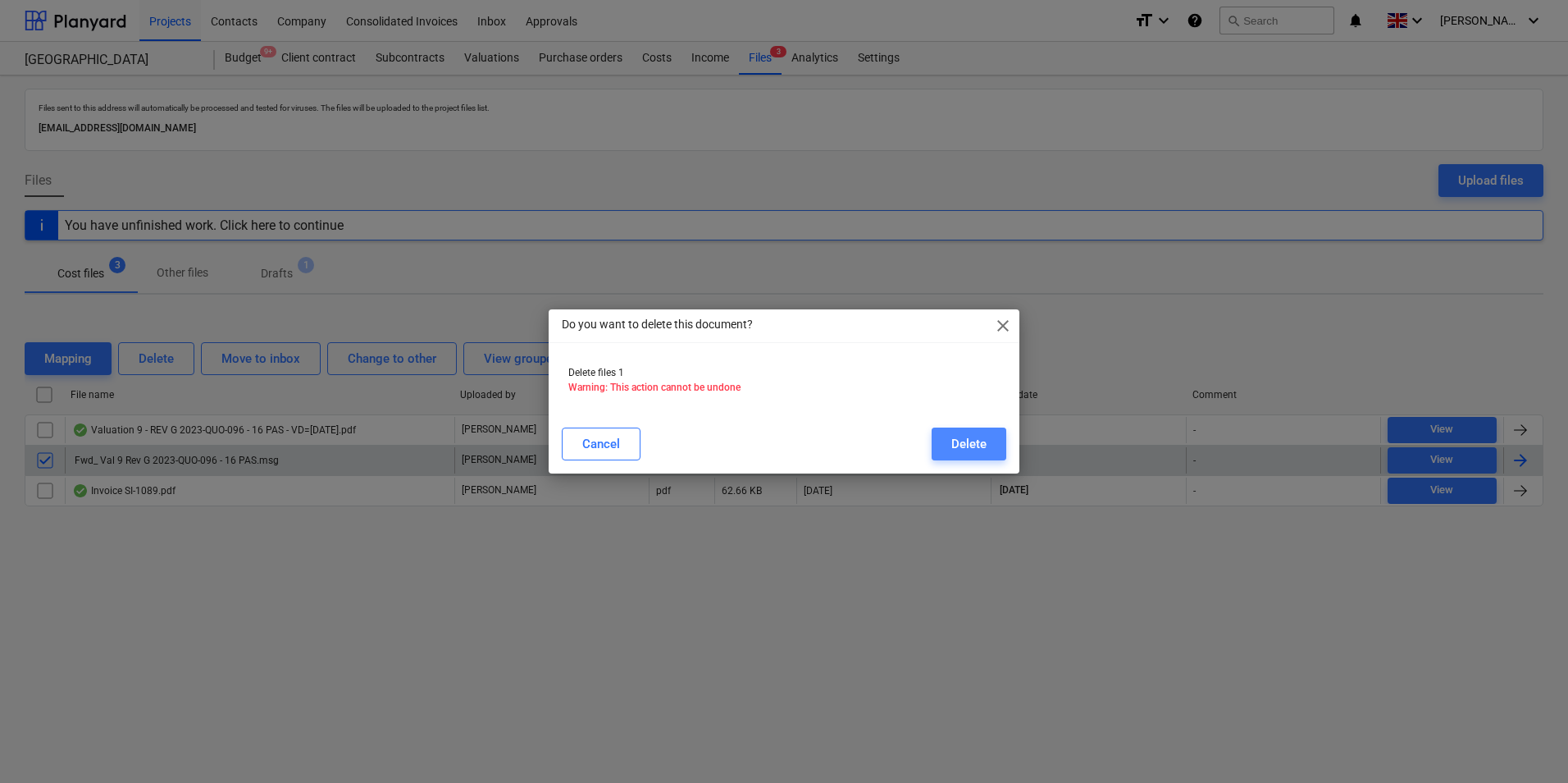
click at [984, 451] on div "Delete" at bounding box center [969, 444] width 35 height 22
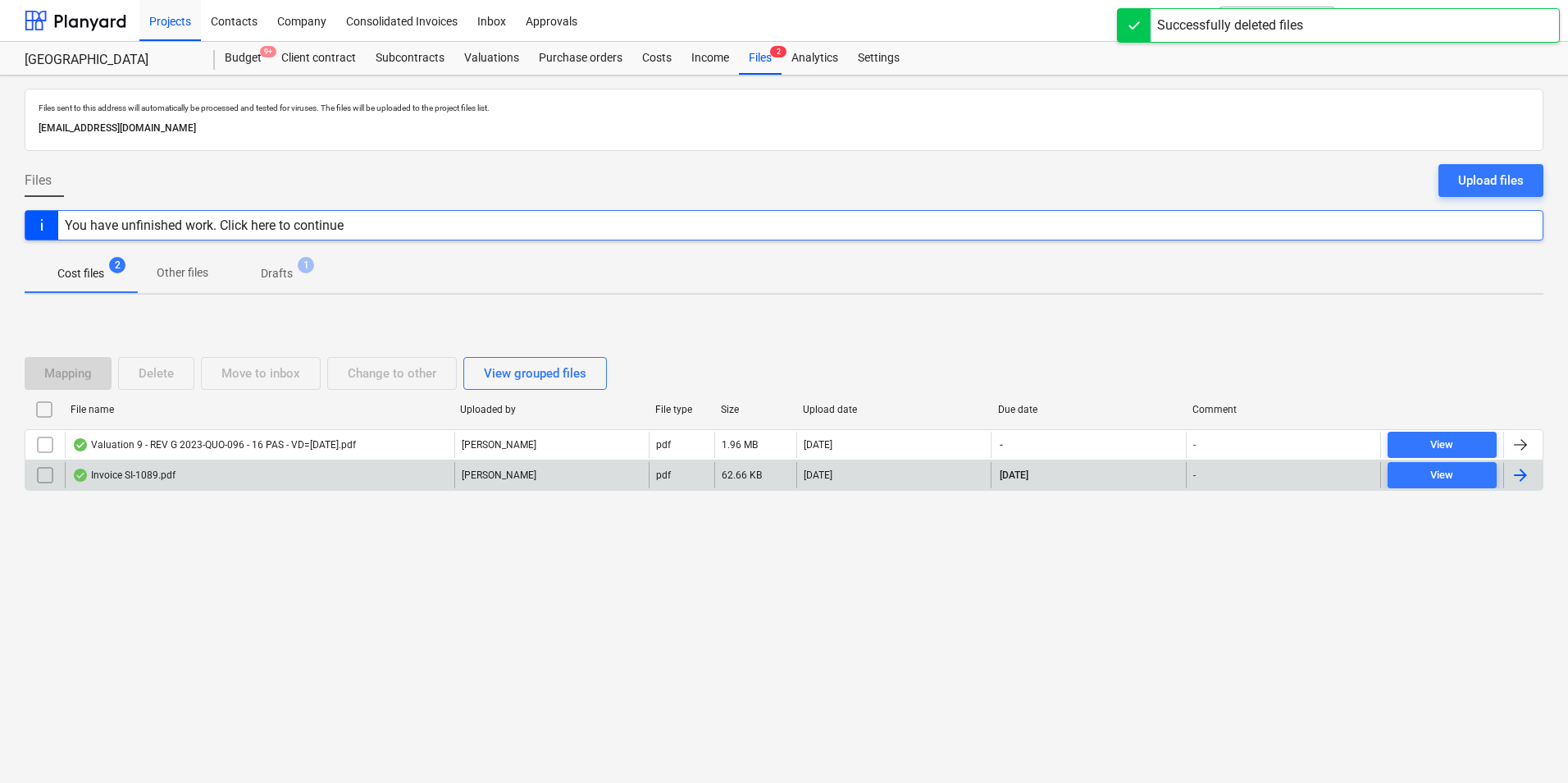
click at [54, 474] on input "checkbox" at bounding box center [45, 475] width 26 height 26
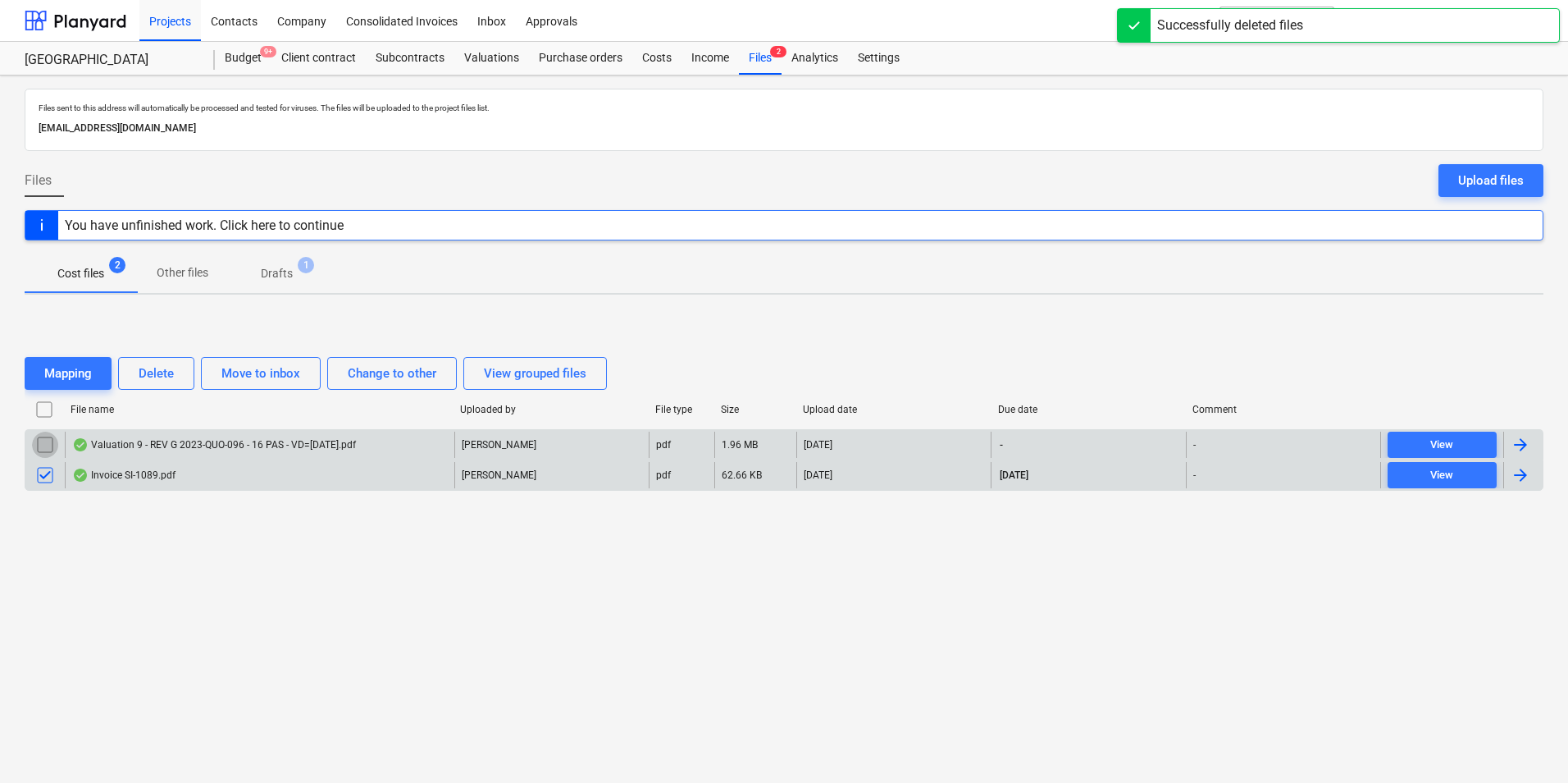
drag, startPoint x: 50, startPoint y: 451, endPoint x: 63, endPoint y: 458, distance: 14.8
click at [50, 452] on input "checkbox" at bounding box center [45, 445] width 26 height 26
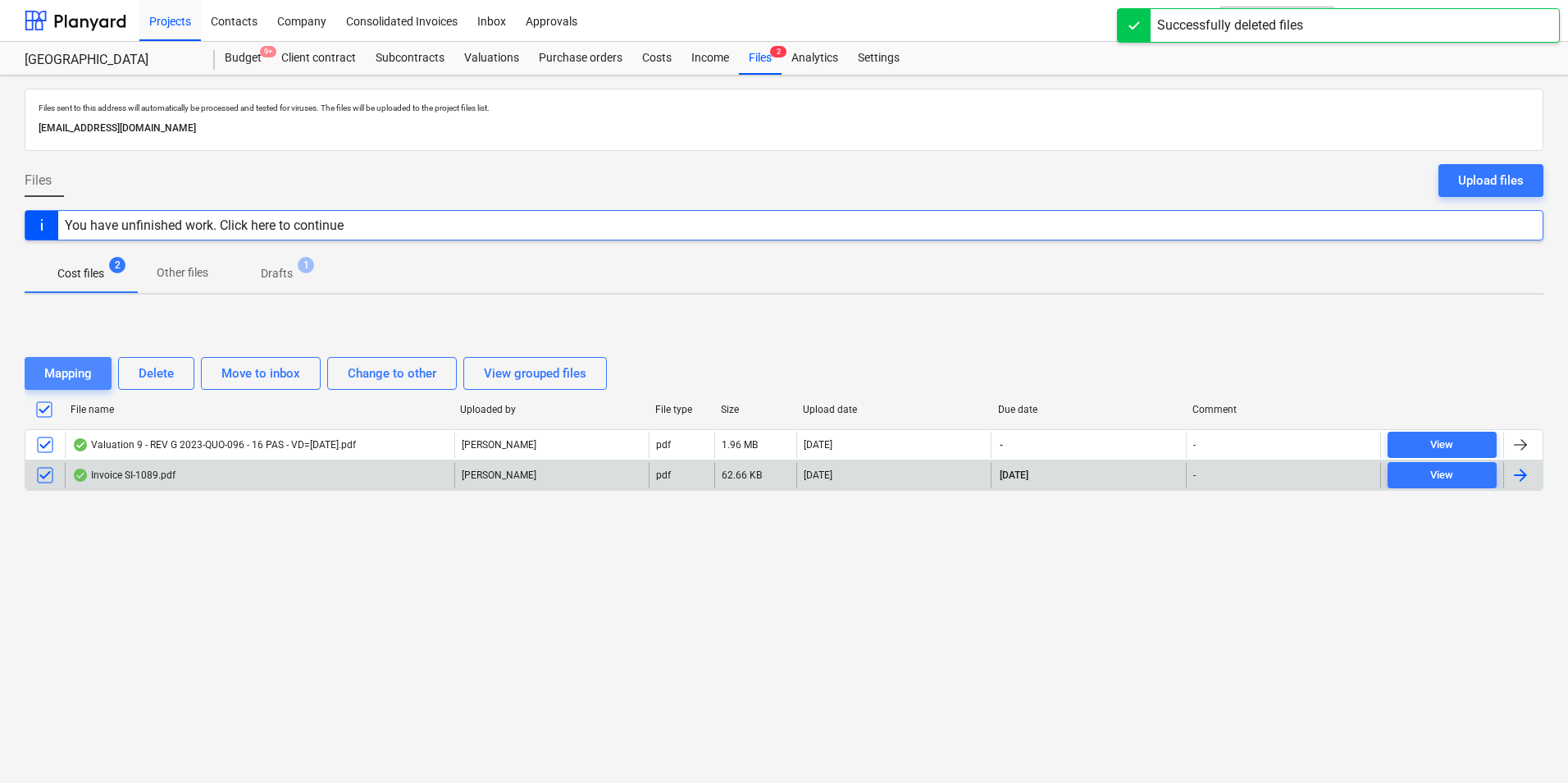
click at [95, 367] on button "Mapping" at bounding box center [67, 374] width 87 height 33
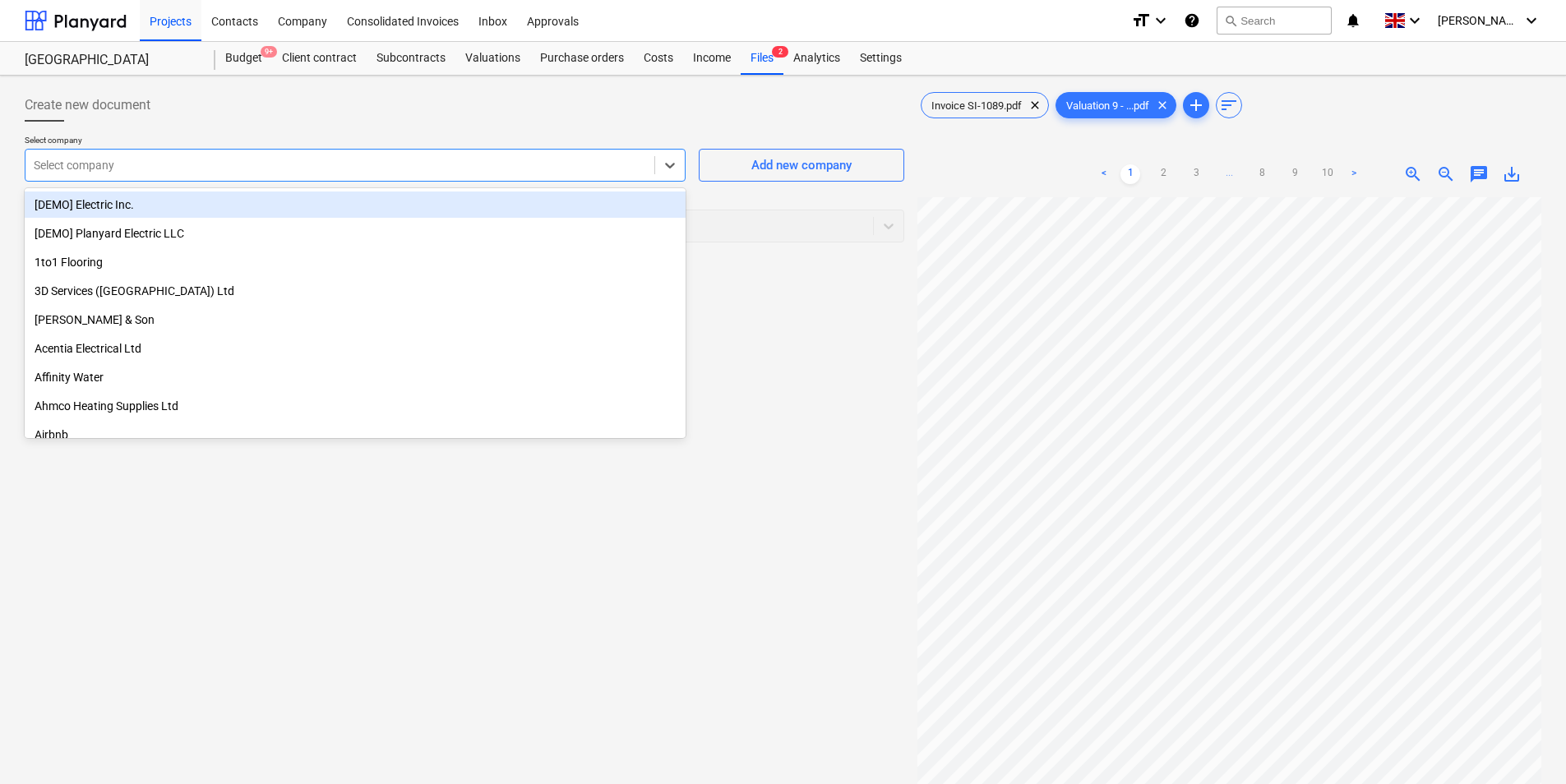
click at [439, 166] on div at bounding box center [340, 165] width 613 height 16
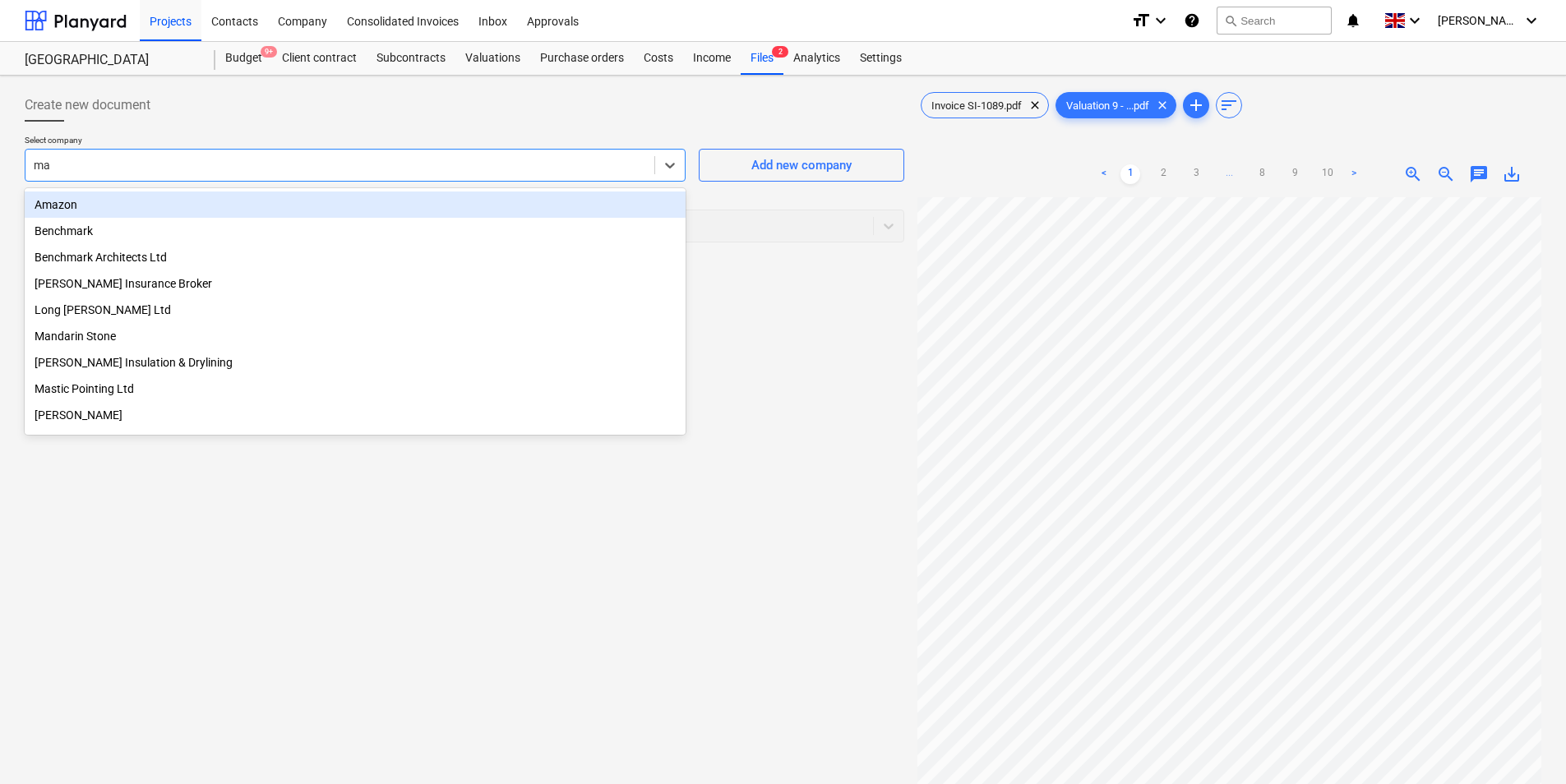
type input "may"
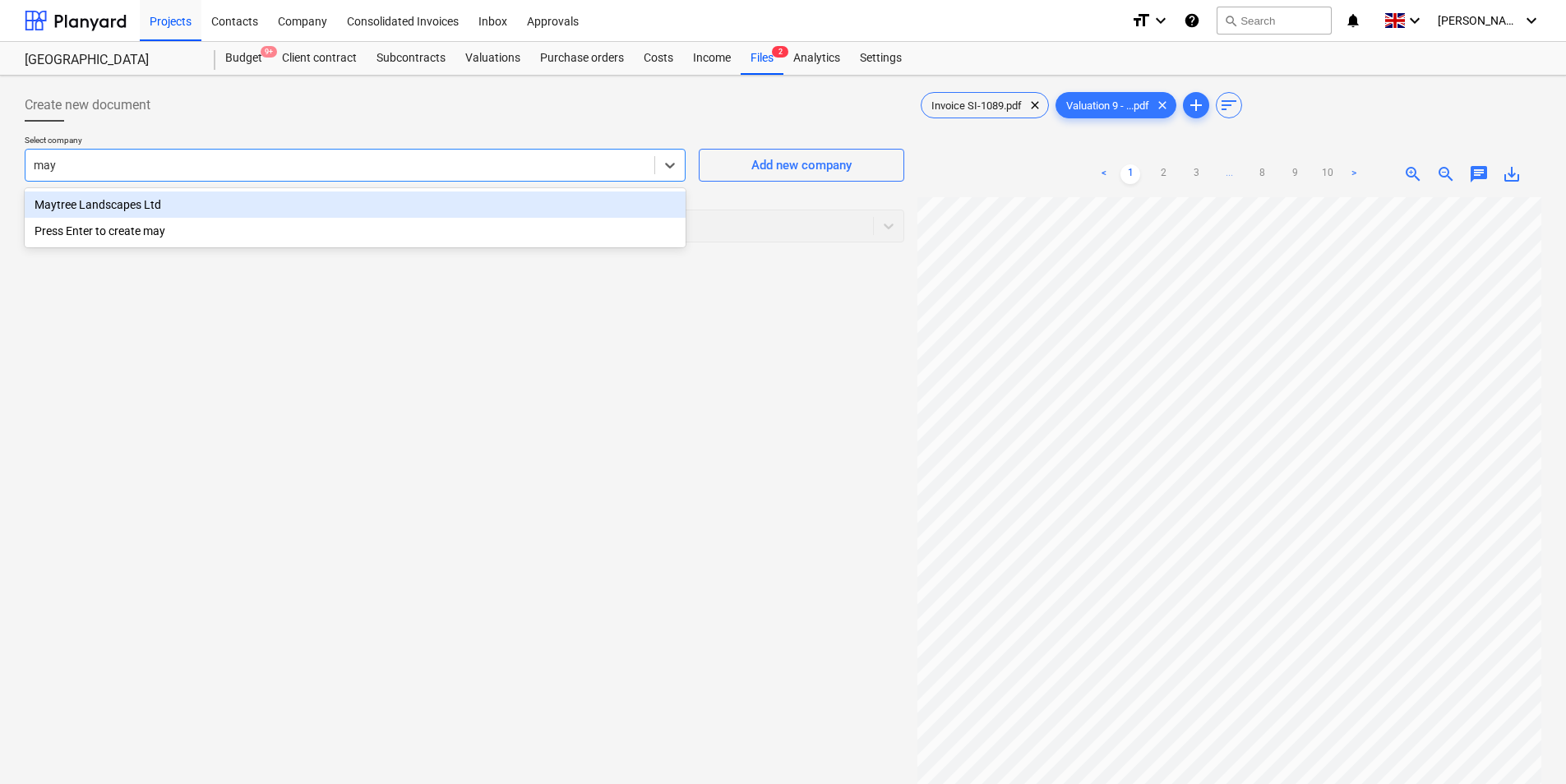
click at [366, 213] on div "Maytree Landscapes Ltd" at bounding box center [354, 204] width 660 height 26
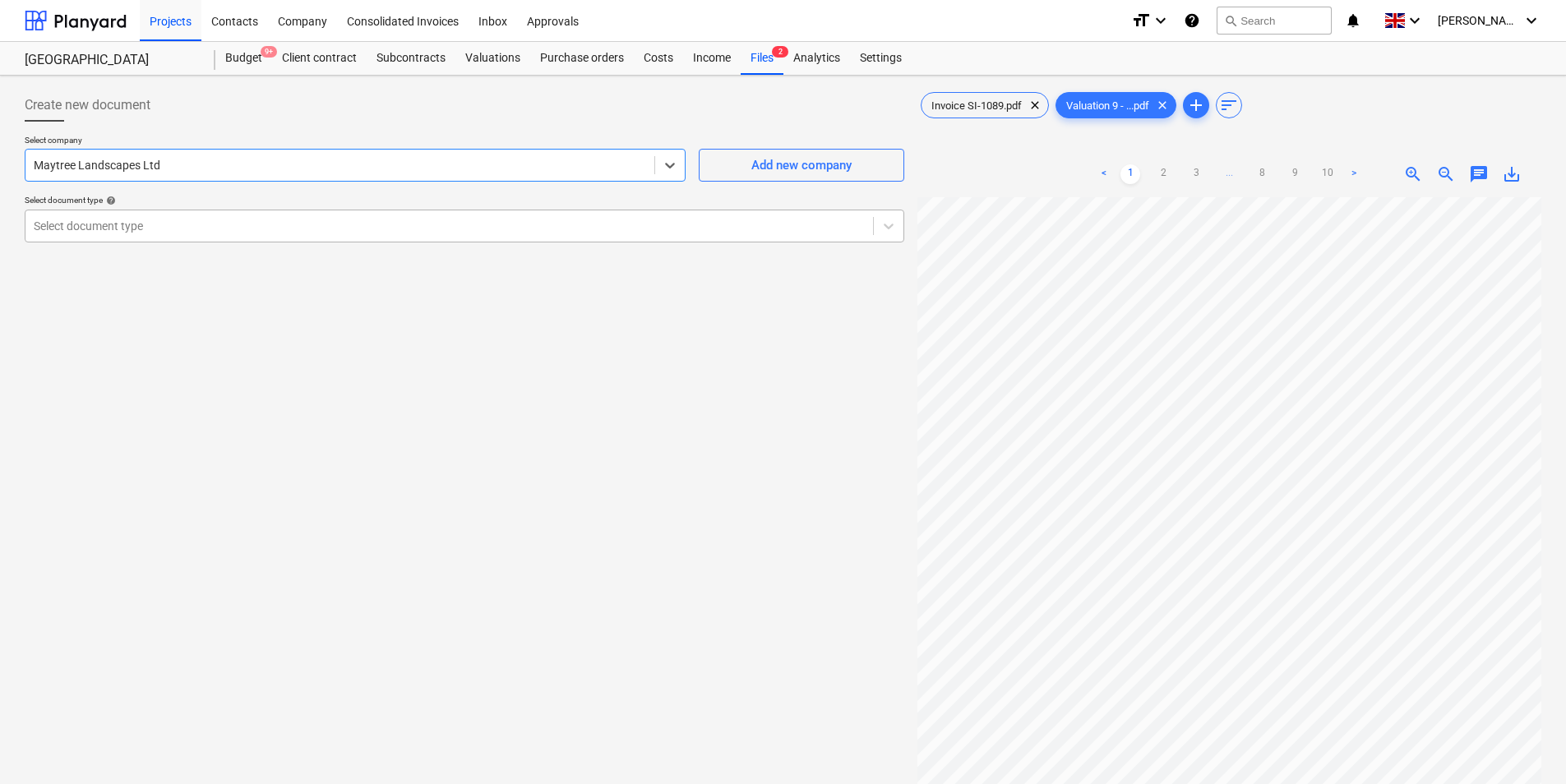
click at [332, 230] on div at bounding box center [449, 225] width 831 height 16
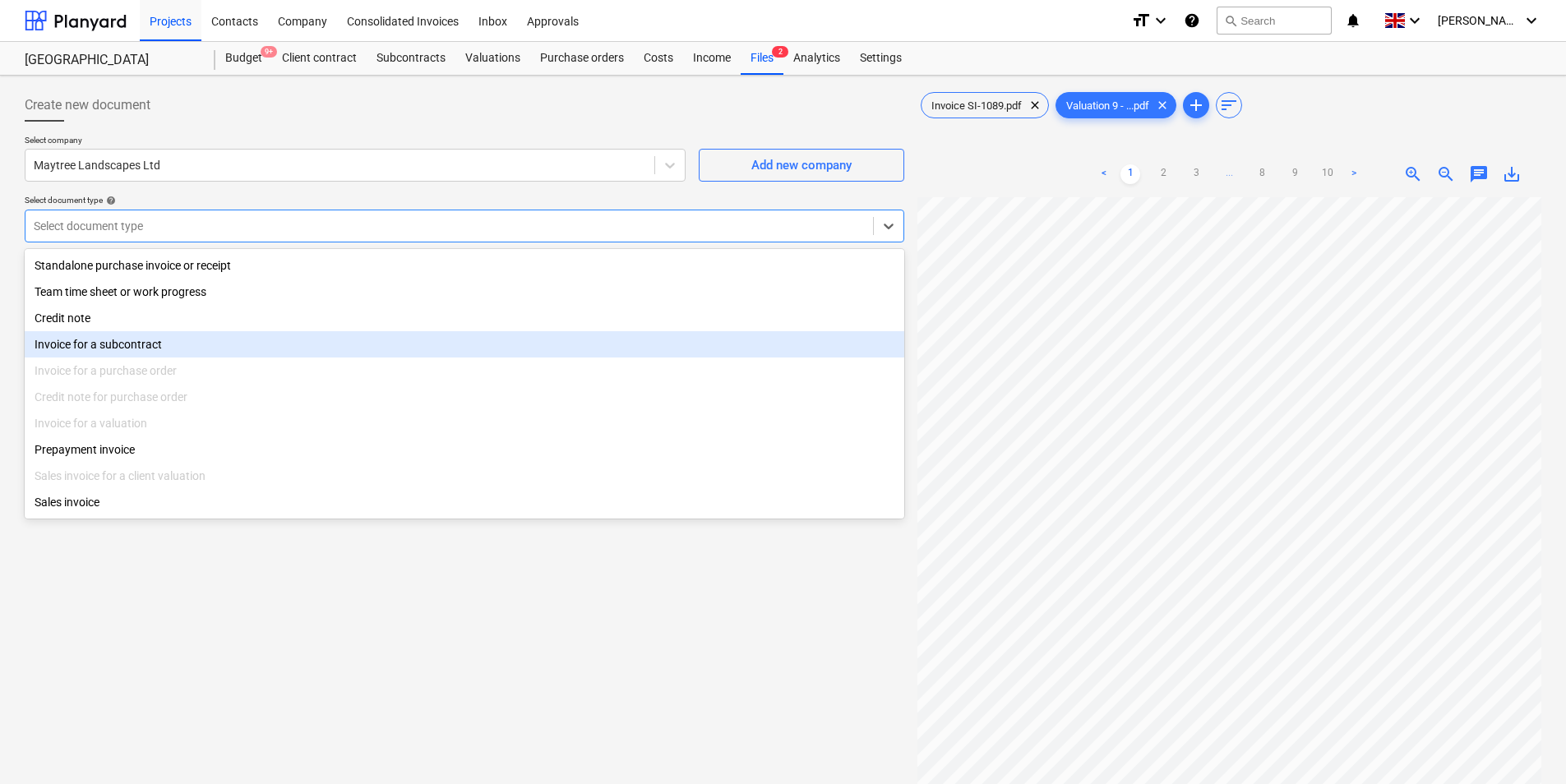
click at [309, 346] on div "Invoice for a subcontract" at bounding box center [464, 344] width 880 height 26
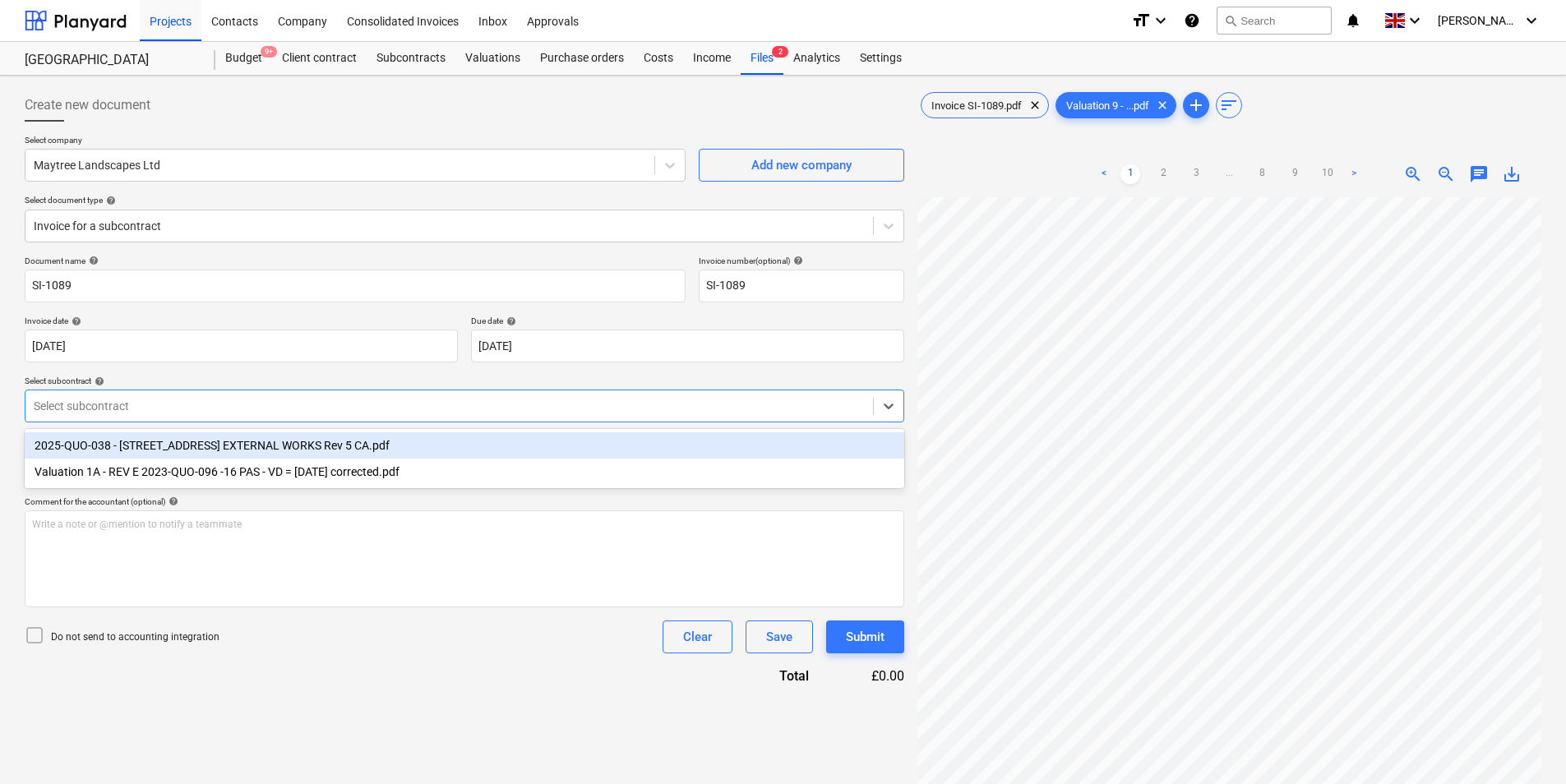
click at [318, 404] on div at bounding box center [449, 405] width 831 height 16
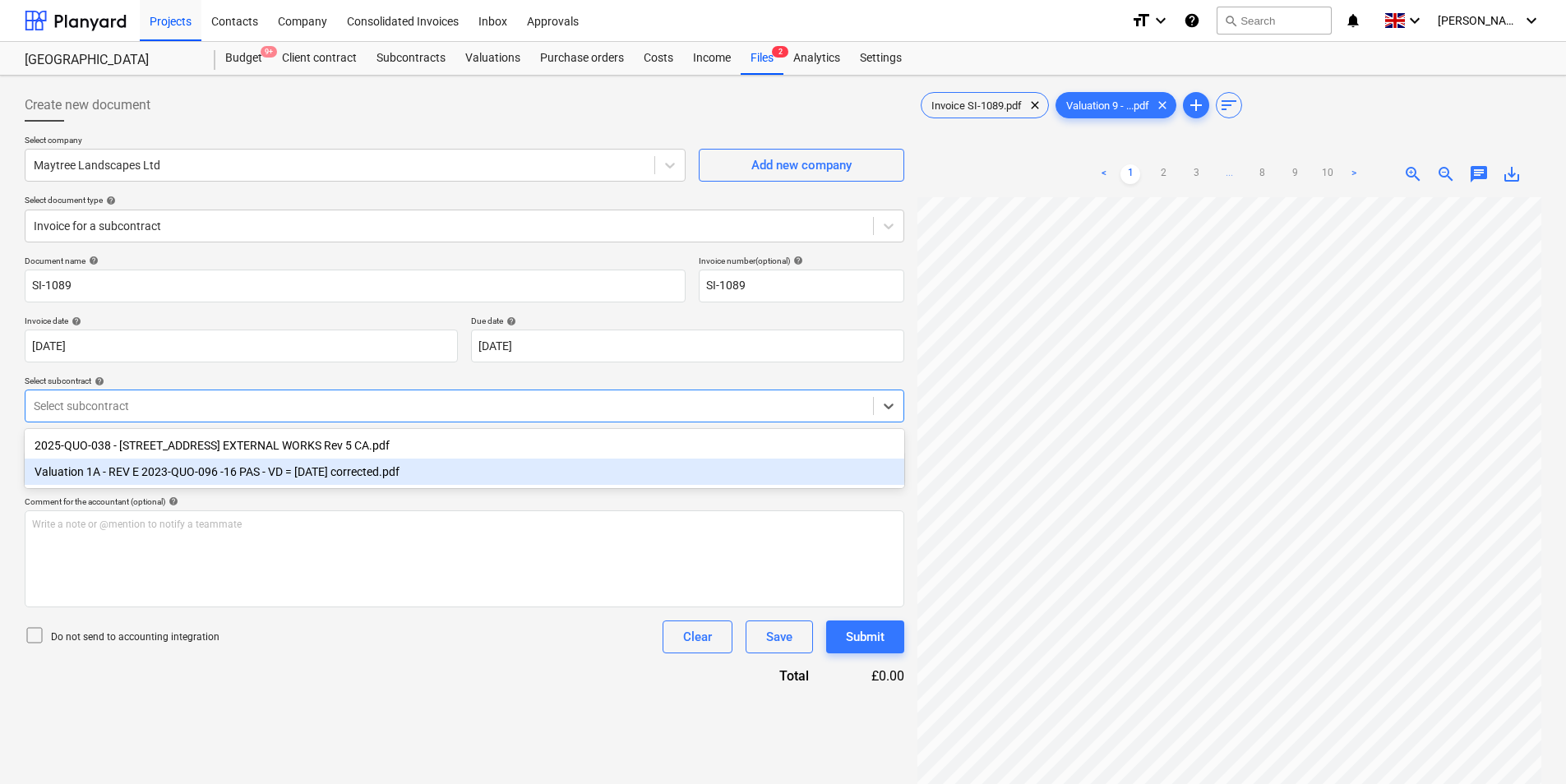
click at [304, 474] on div "Valuation 1A - REV E 2023-QUO-096 -16 PAS - VD = [DATE] corrected.pdf" at bounding box center [464, 471] width 880 height 26
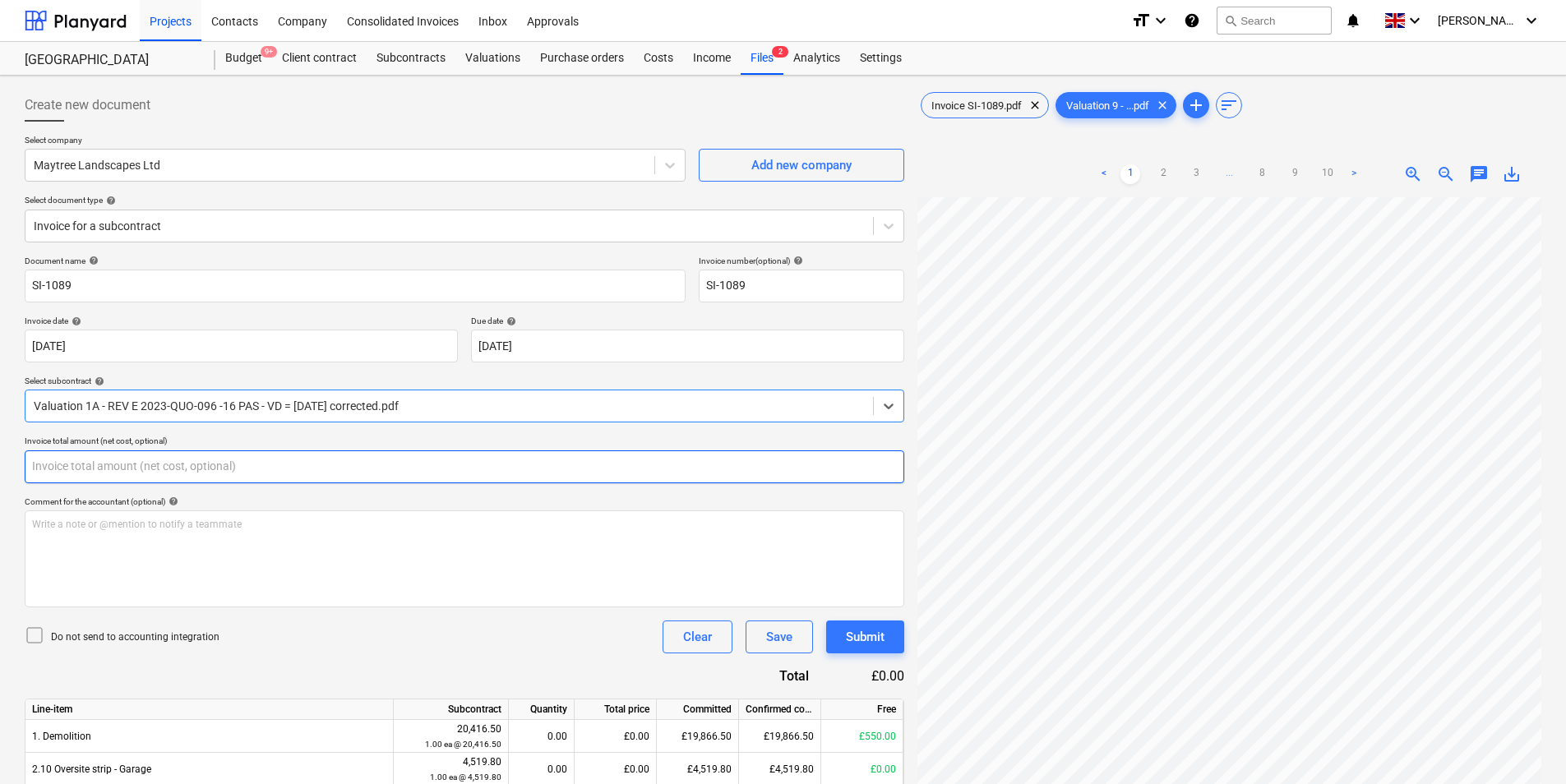
click at [239, 453] on input "text" at bounding box center [464, 467] width 880 height 33
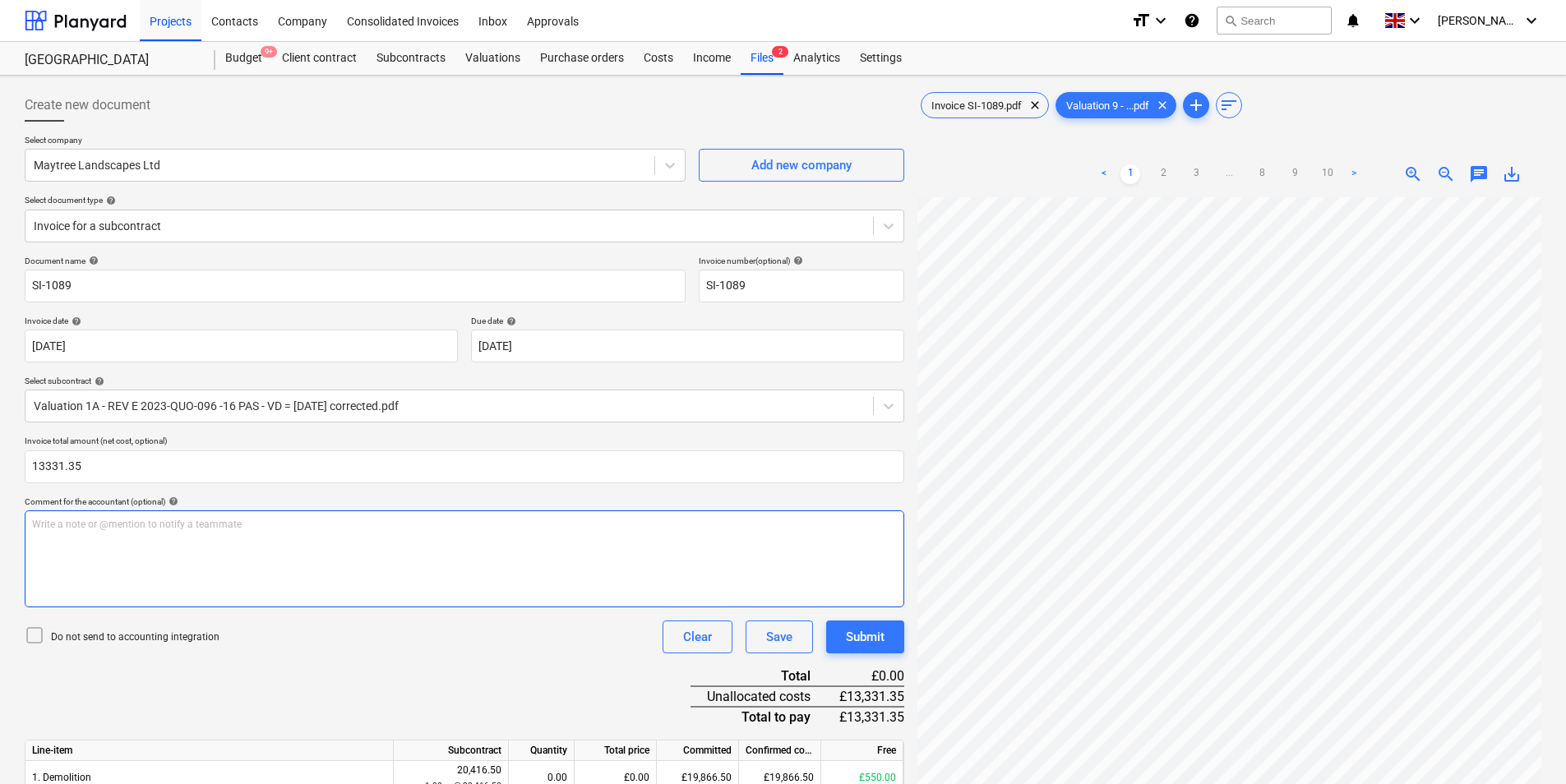
type input "13,331.35"
click at [296, 554] on div "Write a note or @mention to notify a teammate [PERSON_NAME]" at bounding box center [464, 559] width 880 height 97
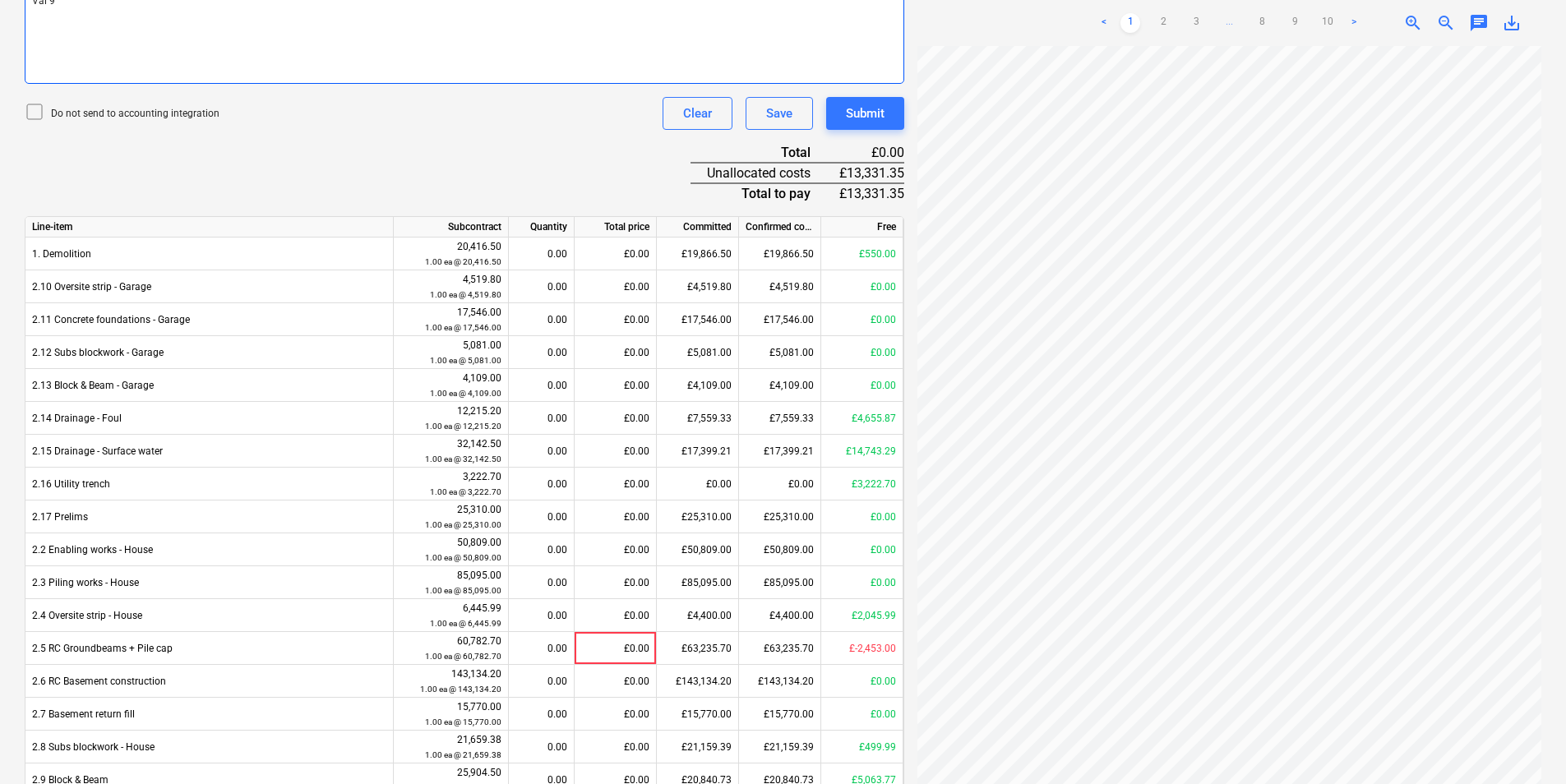
scroll to position [767, 0]
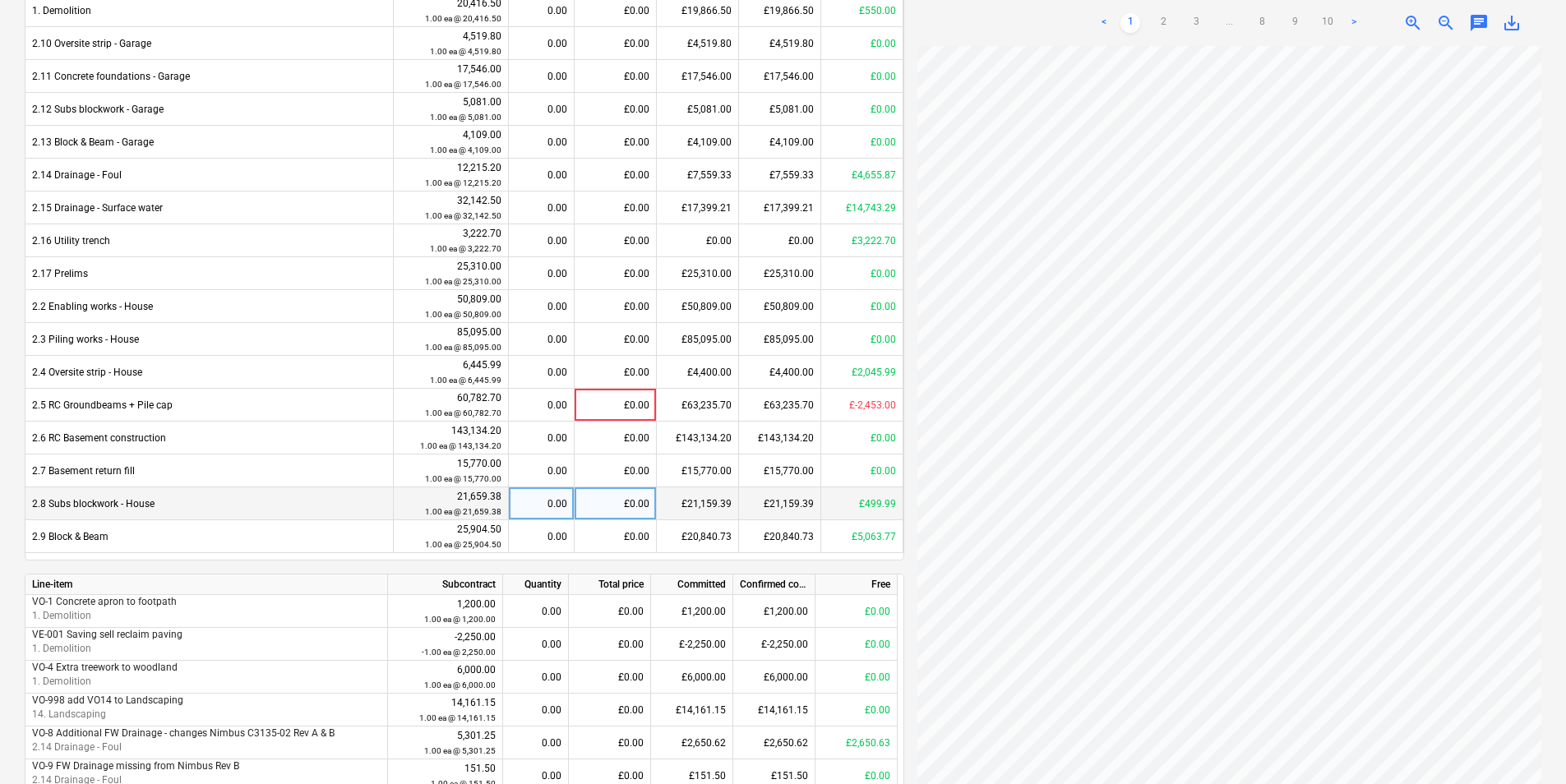
click at [594, 509] on div "£0.00" at bounding box center [615, 503] width 82 height 33
type input "500"
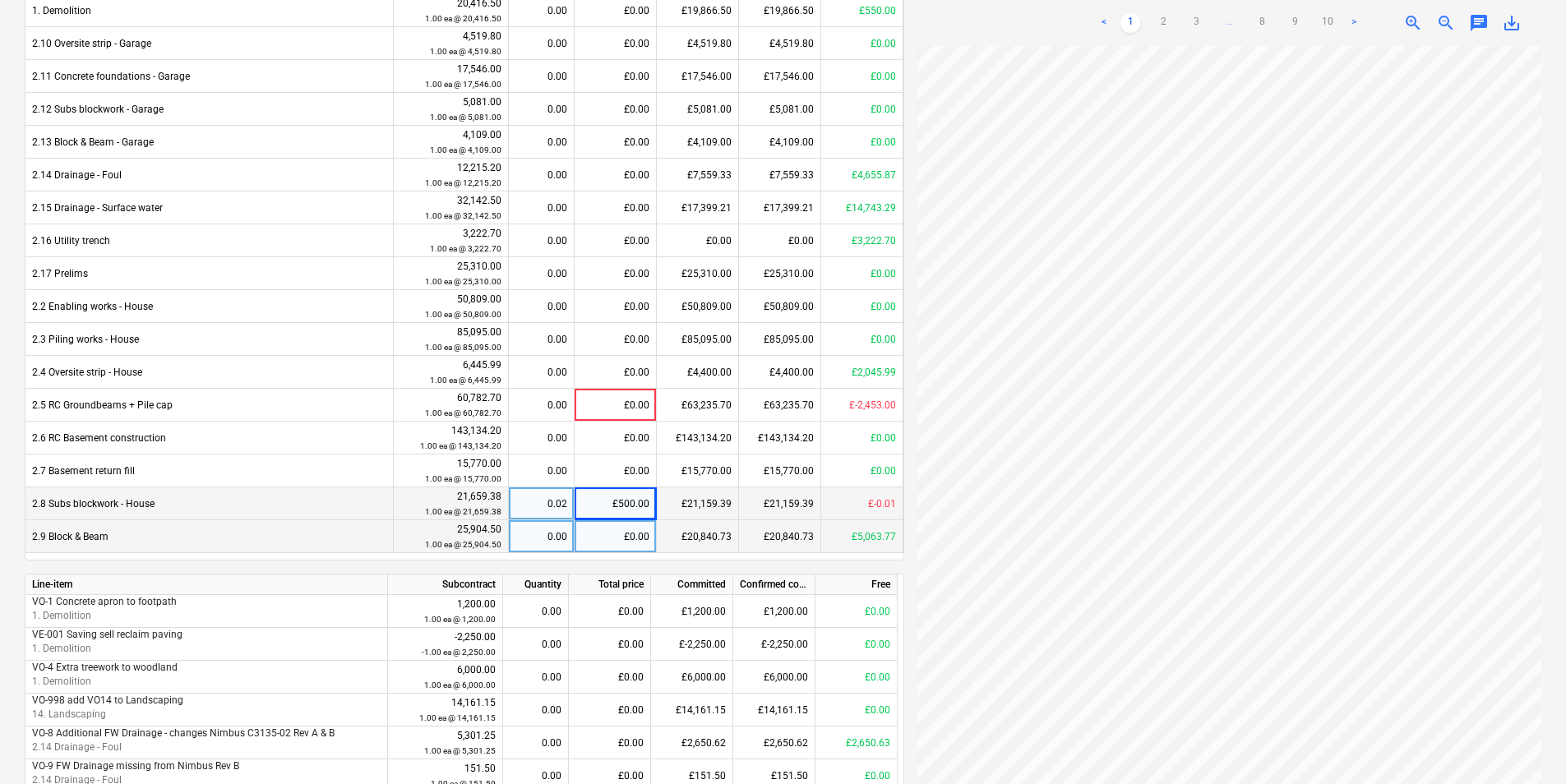
click at [614, 527] on div "£0.00" at bounding box center [615, 536] width 82 height 33
type input "5063.747"
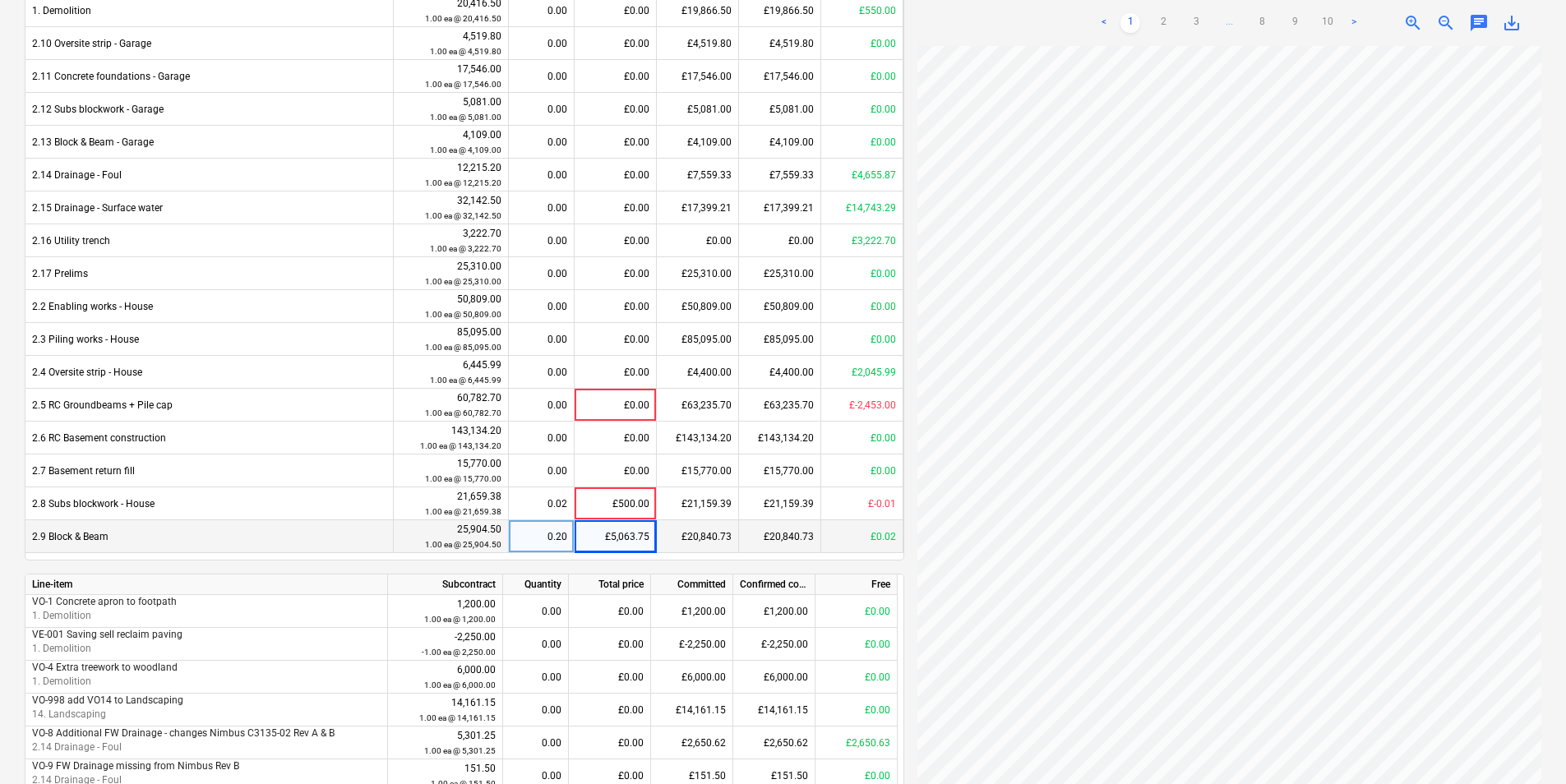
click at [625, 528] on div "£5,063.75" at bounding box center [615, 536] width 82 height 33
click at [645, 549] on input "5063.747" at bounding box center [615, 535] width 81 height 32
type input "5063.77"
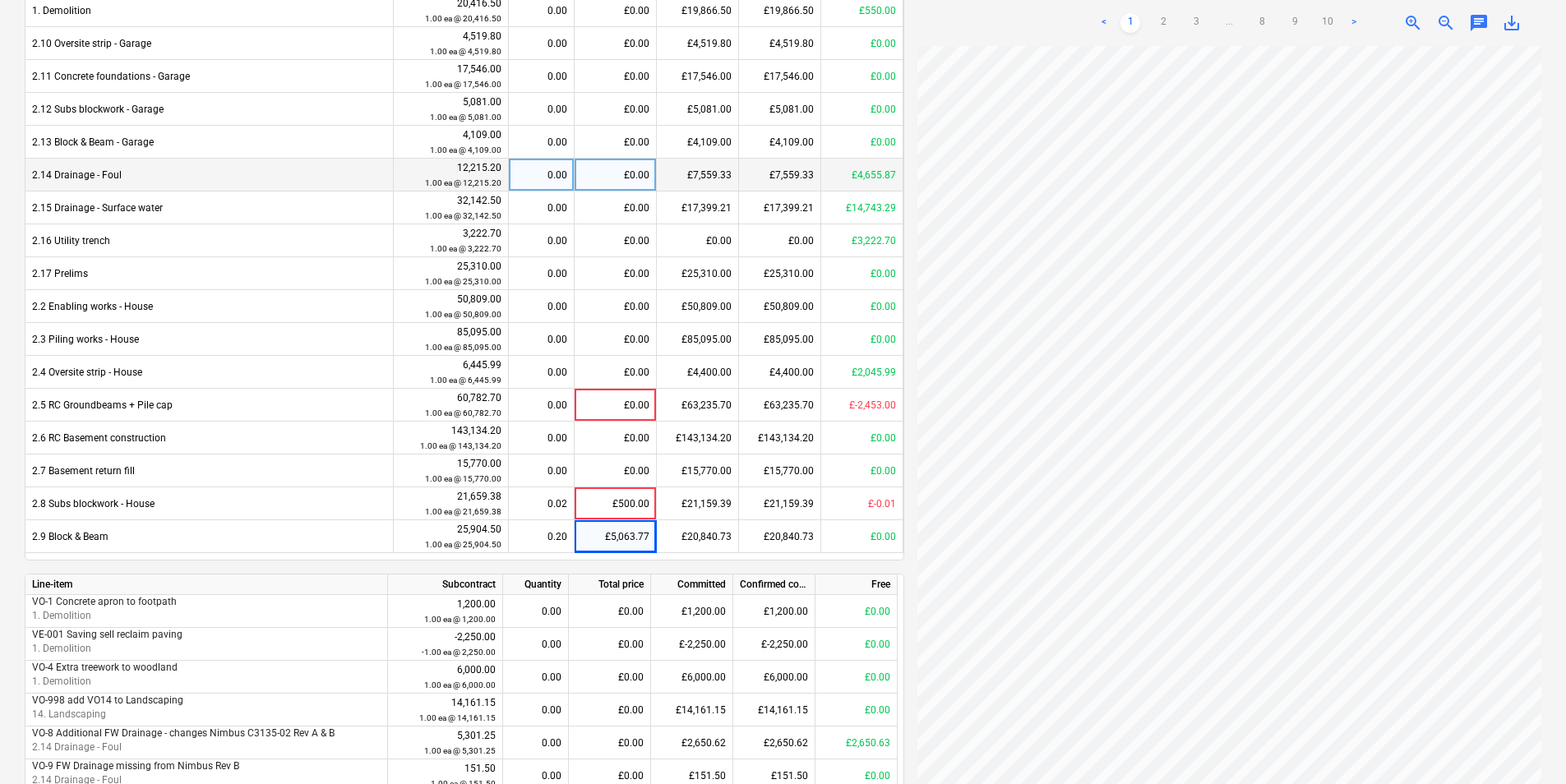
click at [595, 177] on div "£0.00" at bounding box center [615, 175] width 82 height 33
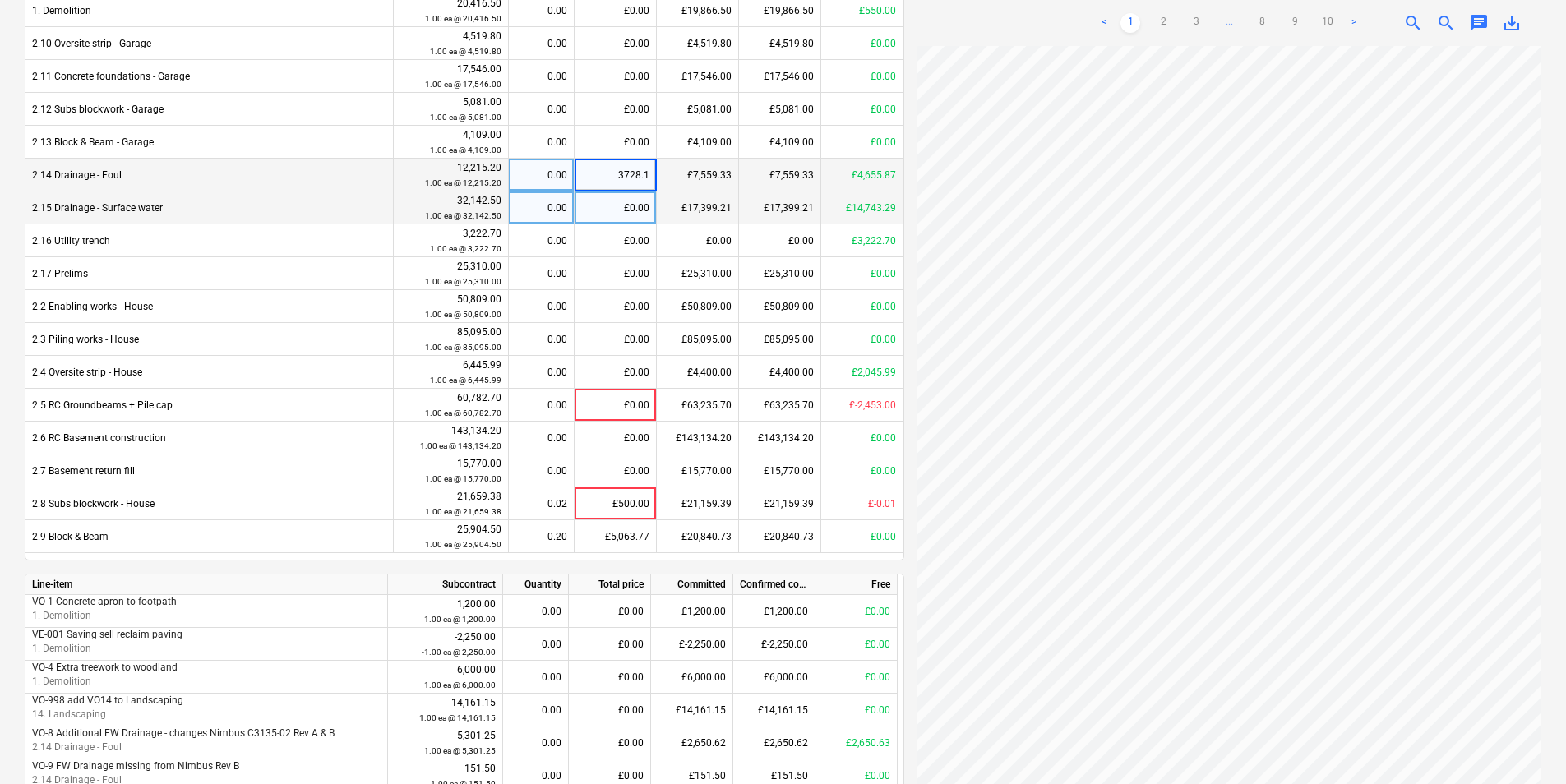
type input "3728.18"
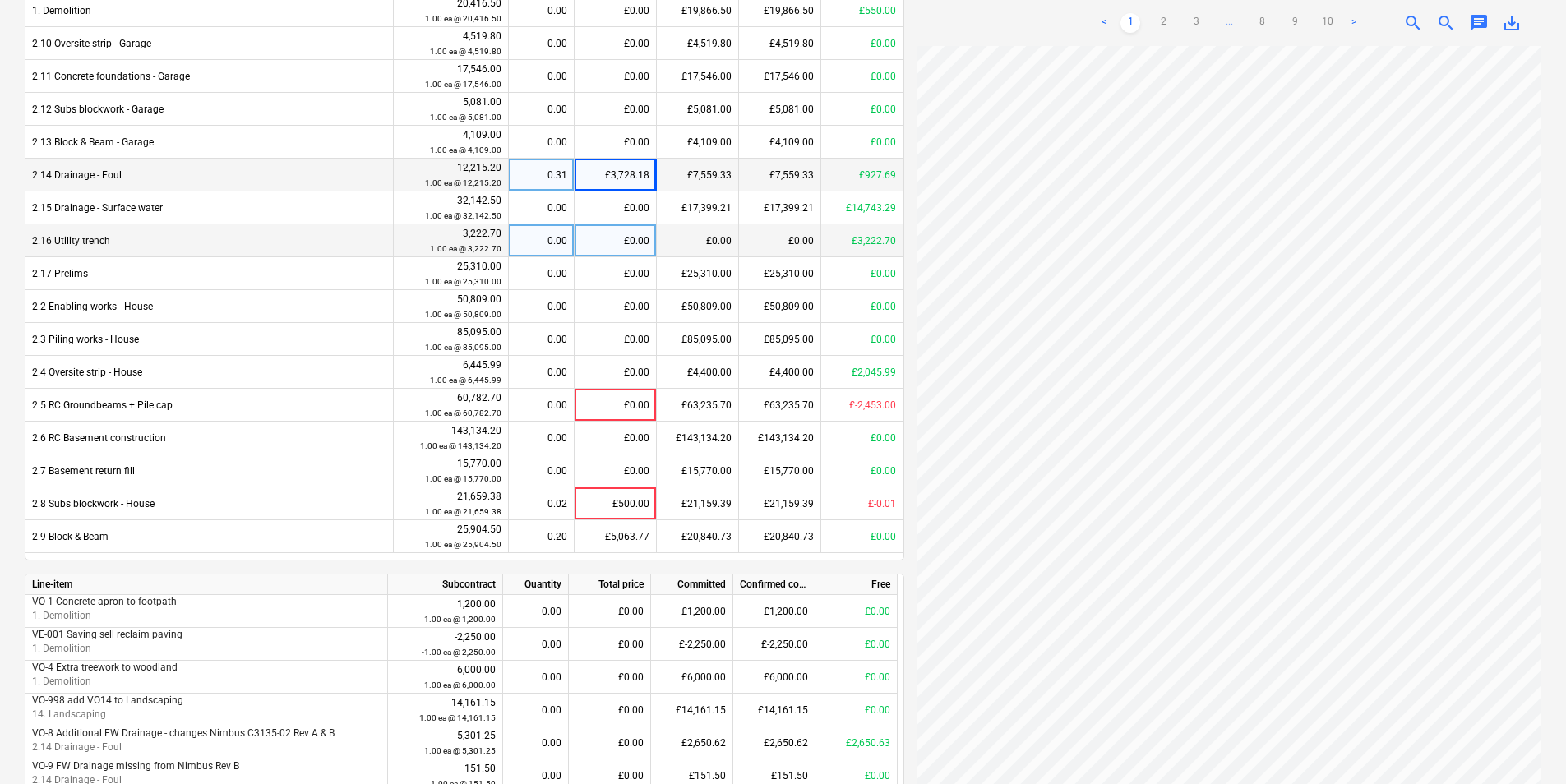
click at [575, 242] on div "£0.00" at bounding box center [615, 241] width 82 height 33
type input "2450.86"
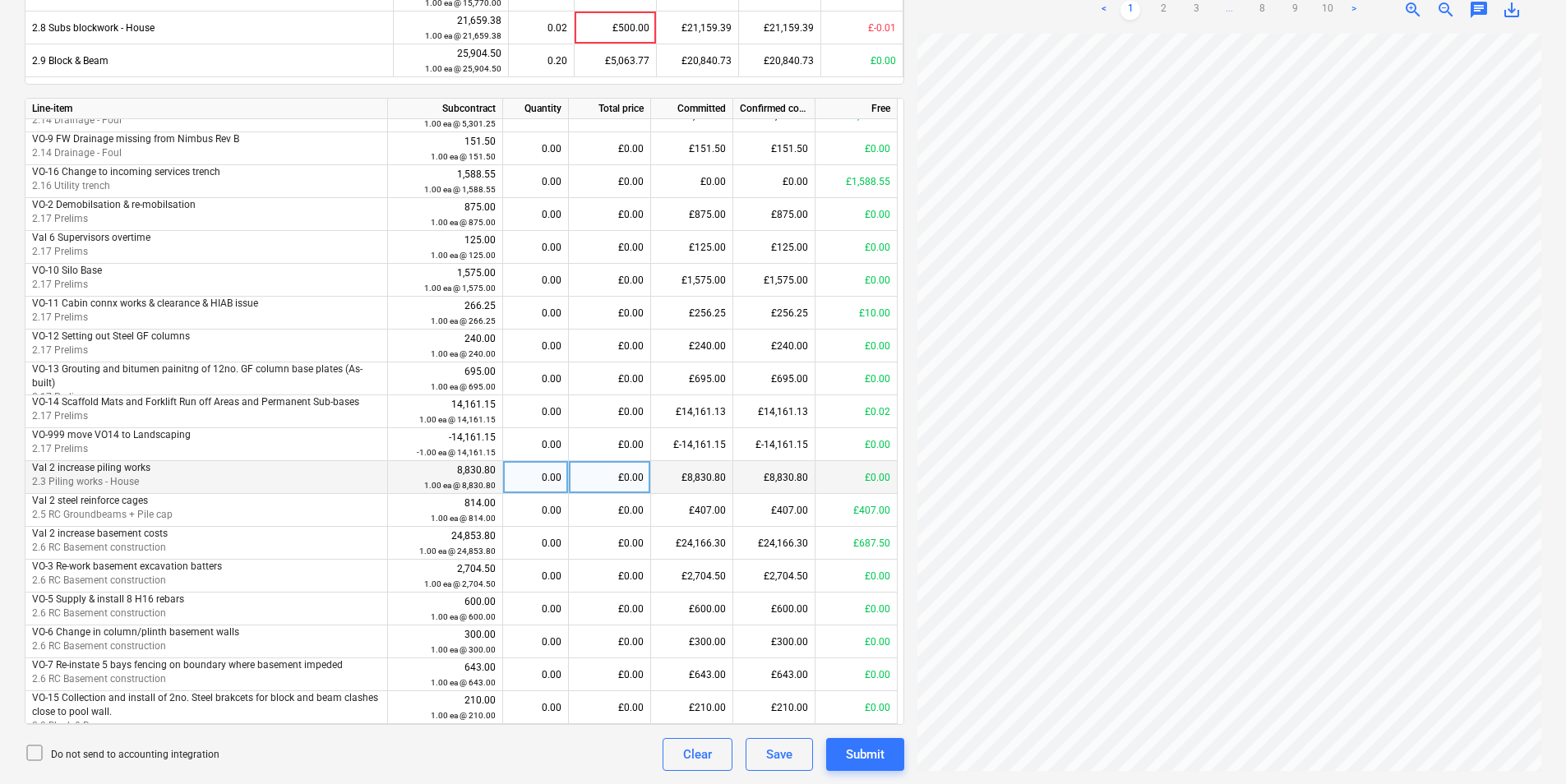
scroll to position [0, 0]
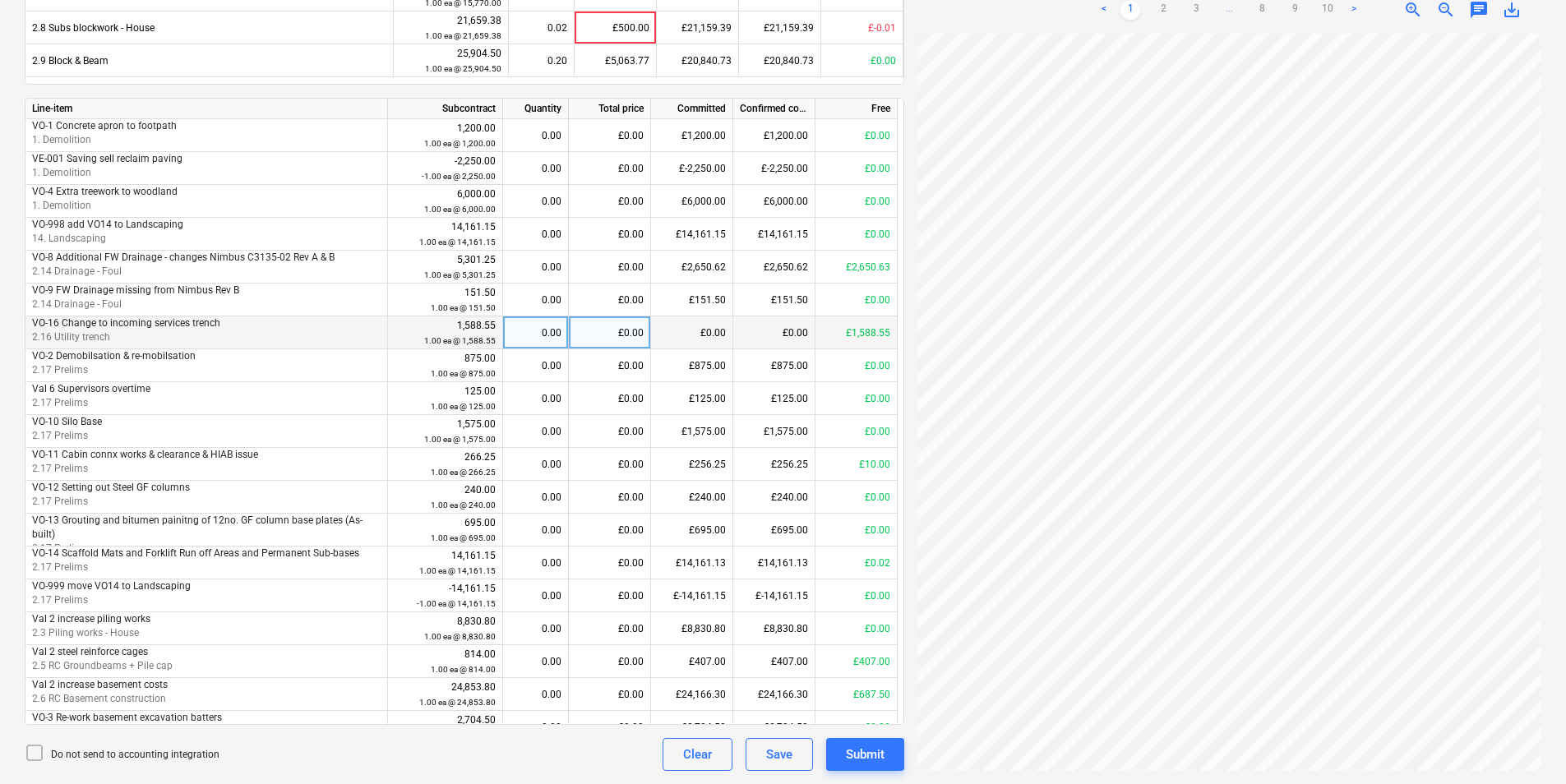
click at [601, 335] on div "£0.00" at bounding box center [609, 333] width 82 height 33
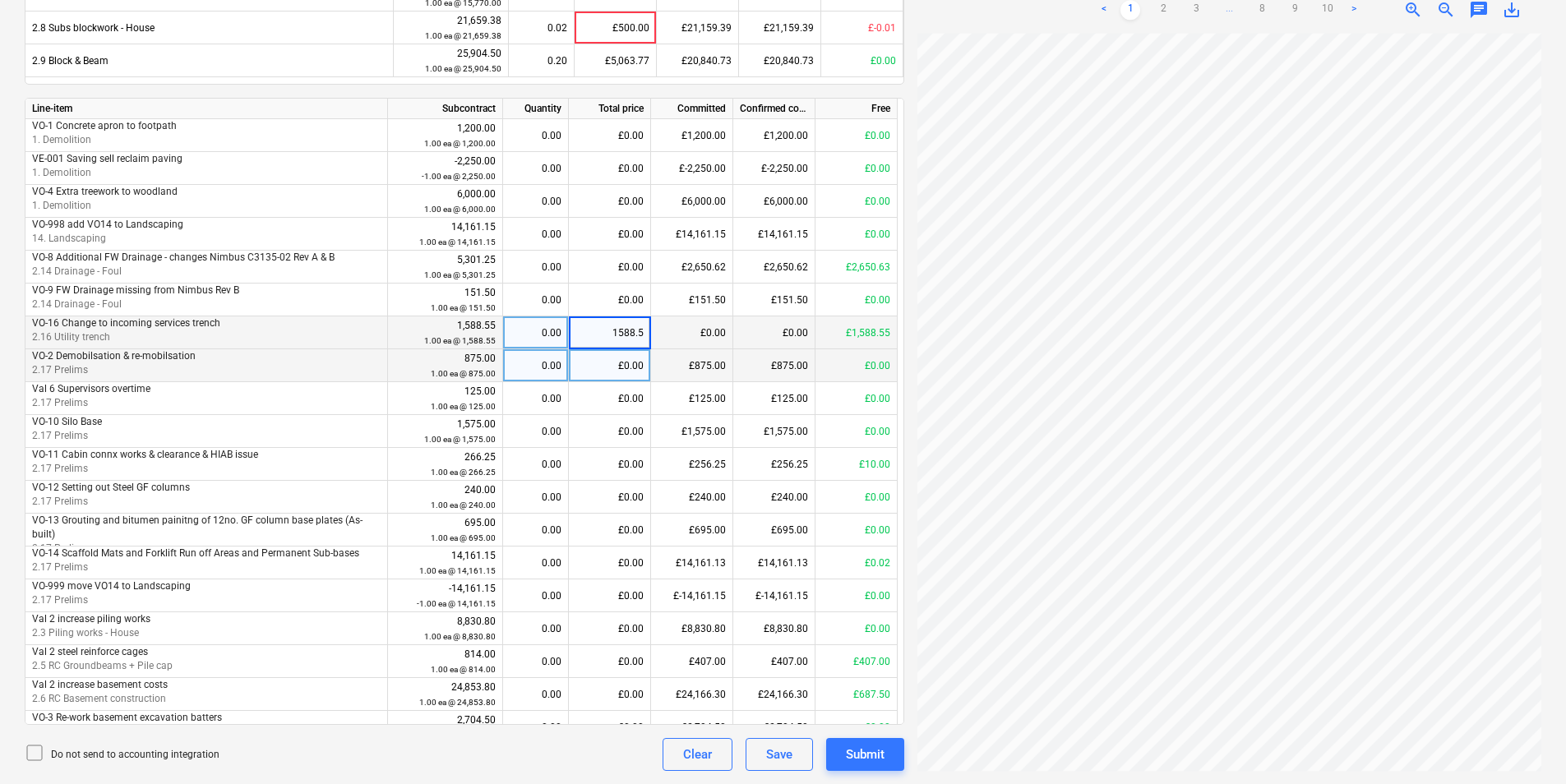
type input "1588.55"
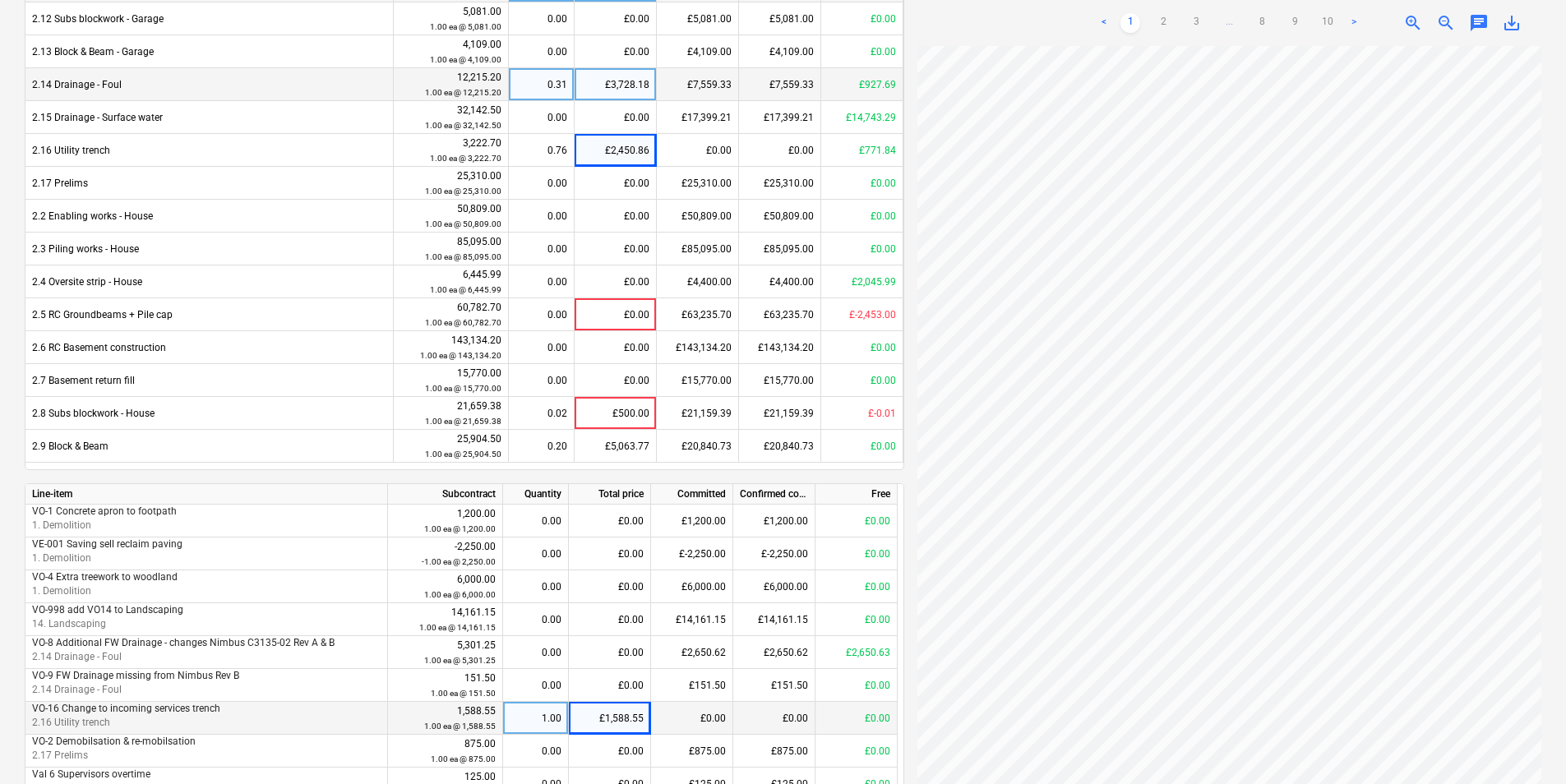
scroll to position [859, 0]
click at [603, 418] on div "£500.00" at bounding box center [615, 411] width 82 height 33
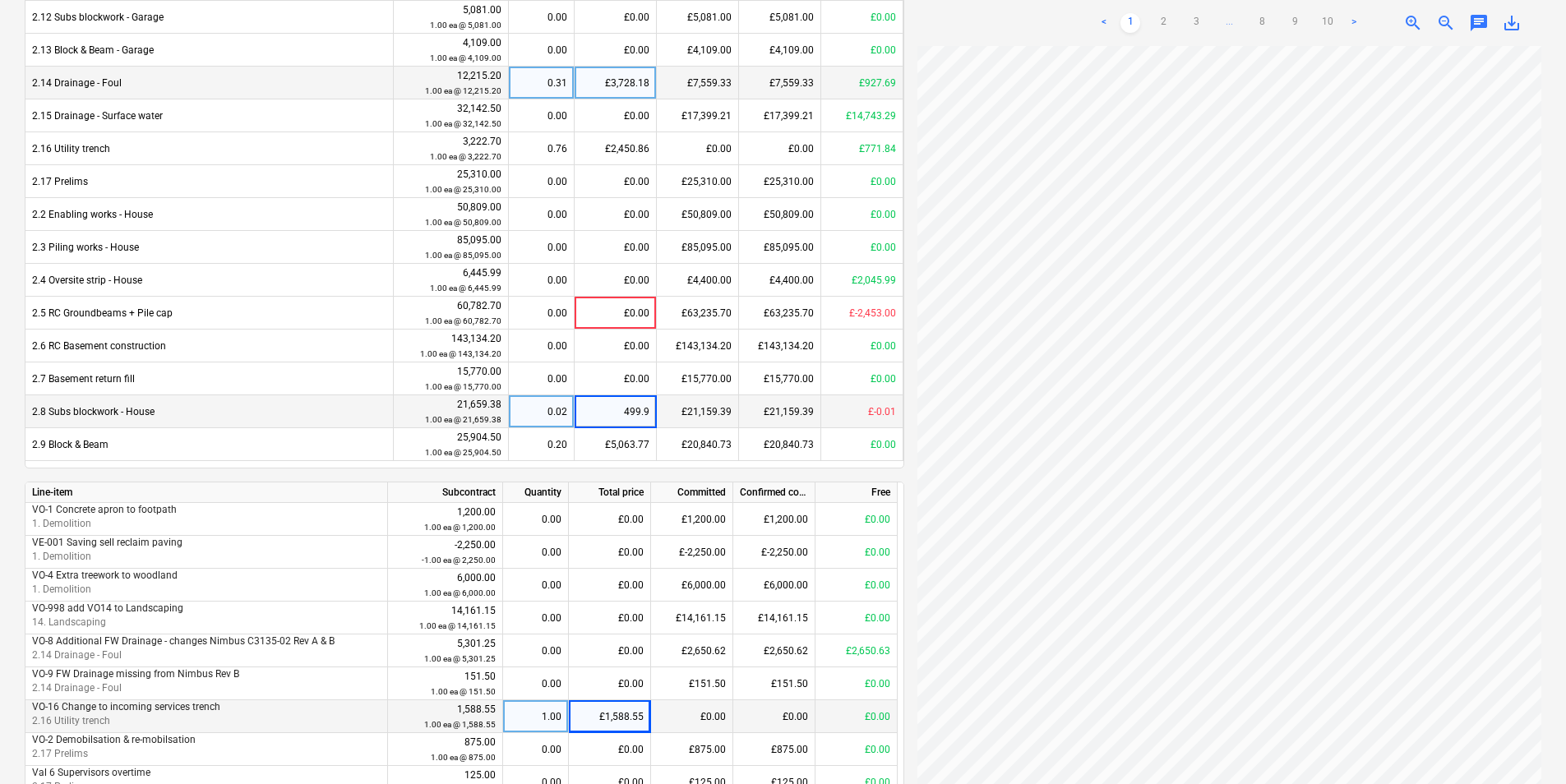
type input "499.99"
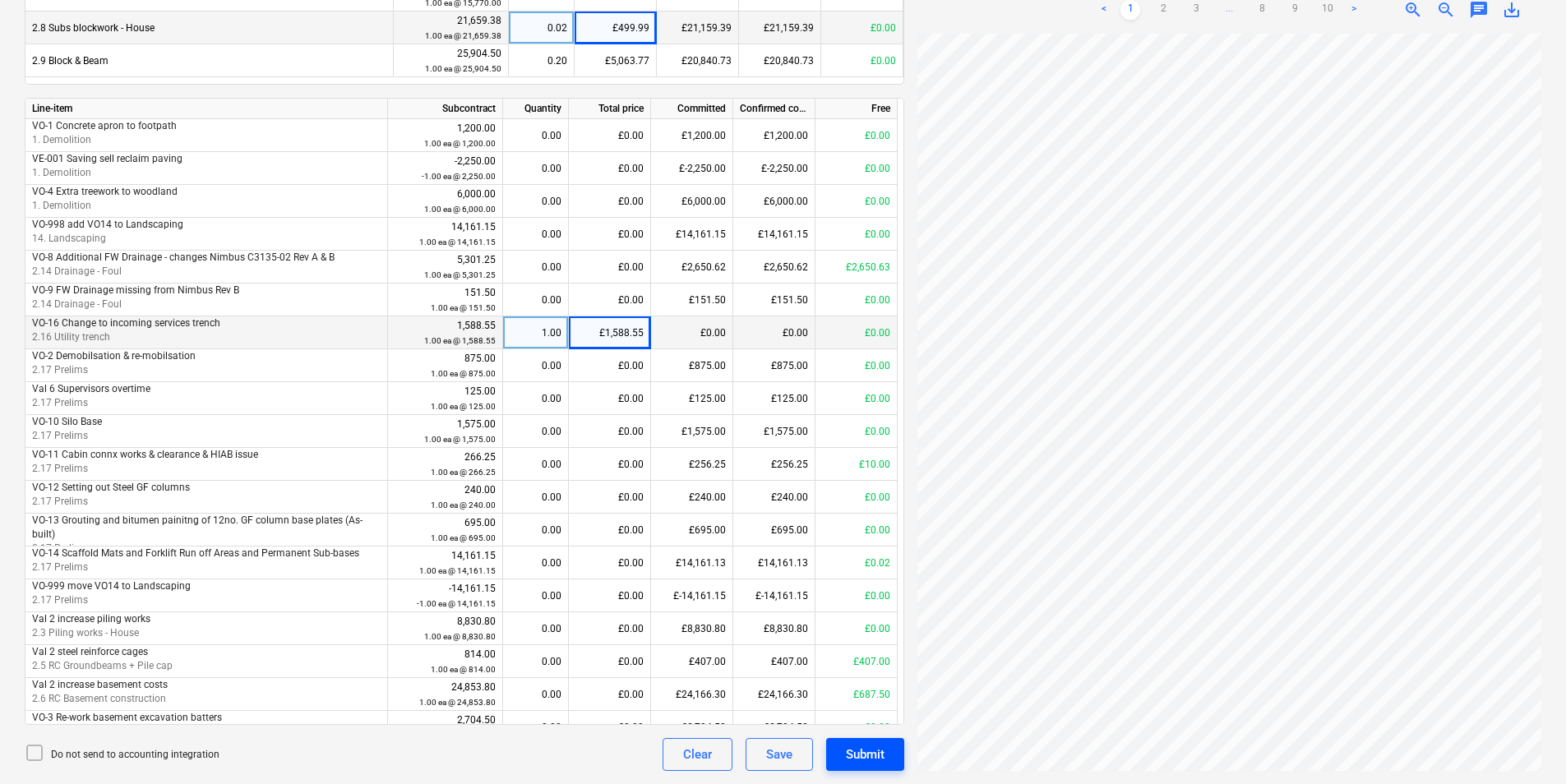
click at [868, 751] on div "Submit" at bounding box center [865, 754] width 39 height 22
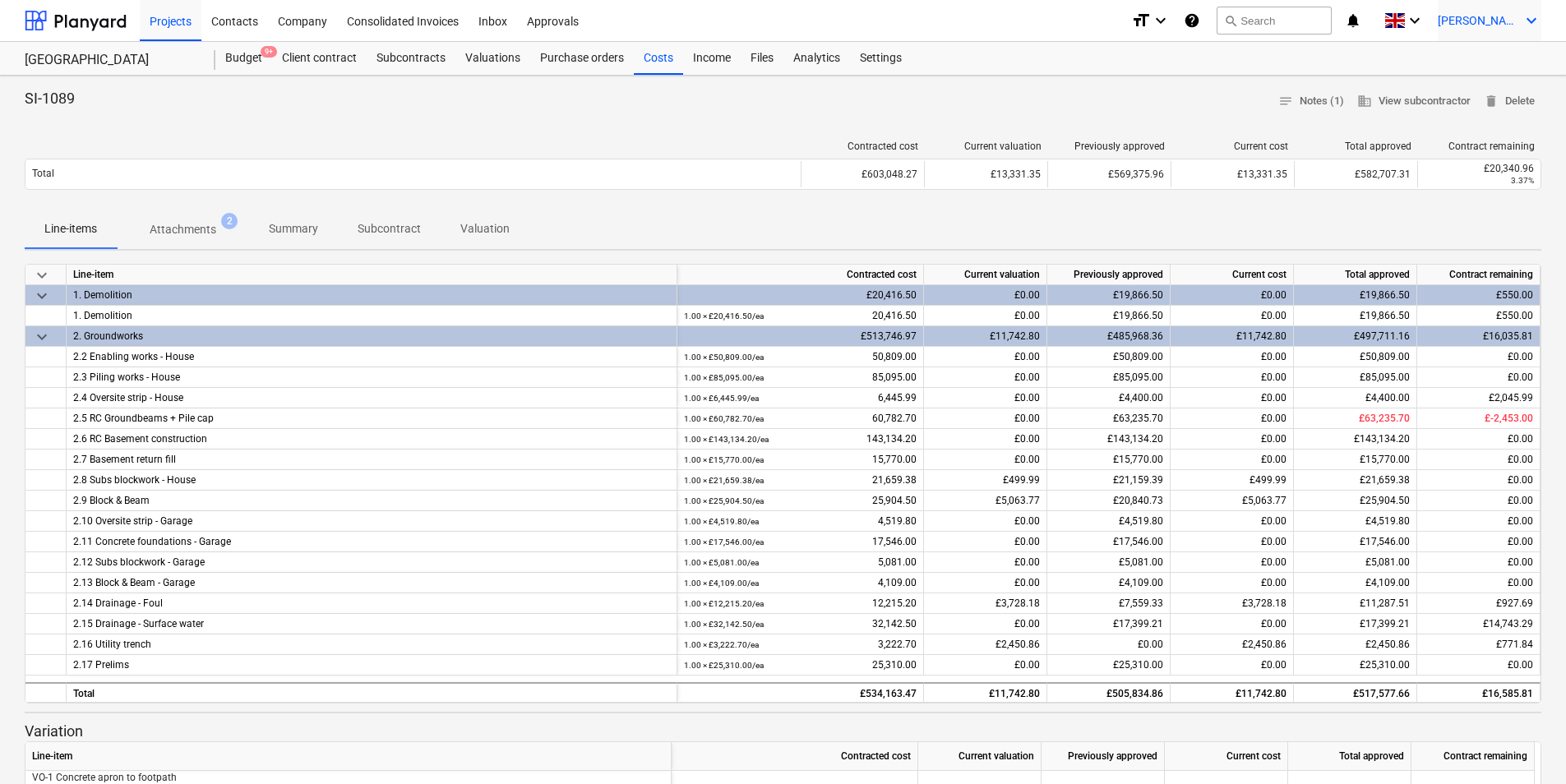
click at [1529, 23] on icon "keyboard_arrow_down" at bounding box center [1530, 20] width 20 height 20
click at [1498, 87] on div "Log out" at bounding box center [1491, 90] width 99 height 26
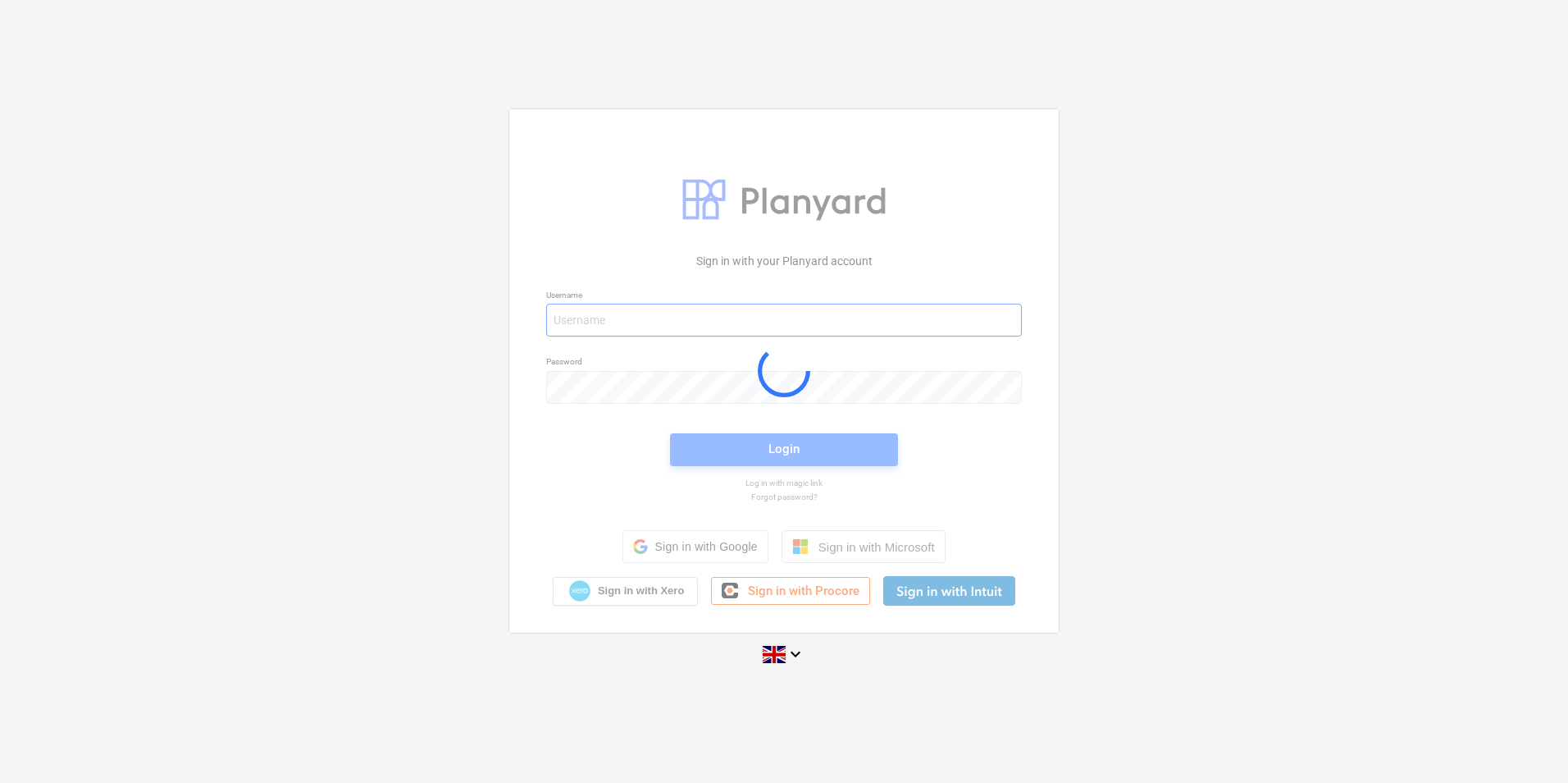
type input "[PERSON_NAME][EMAIL_ADDRESS][DOMAIN_NAME]"
